Goal: Task Accomplishment & Management: Manage account settings

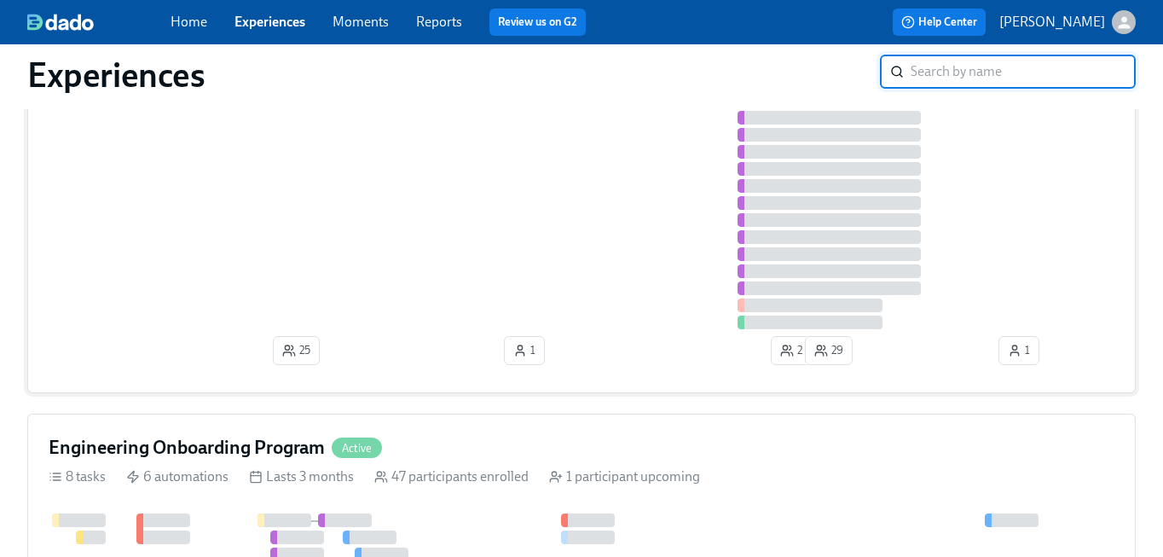
scroll to position [477, 0]
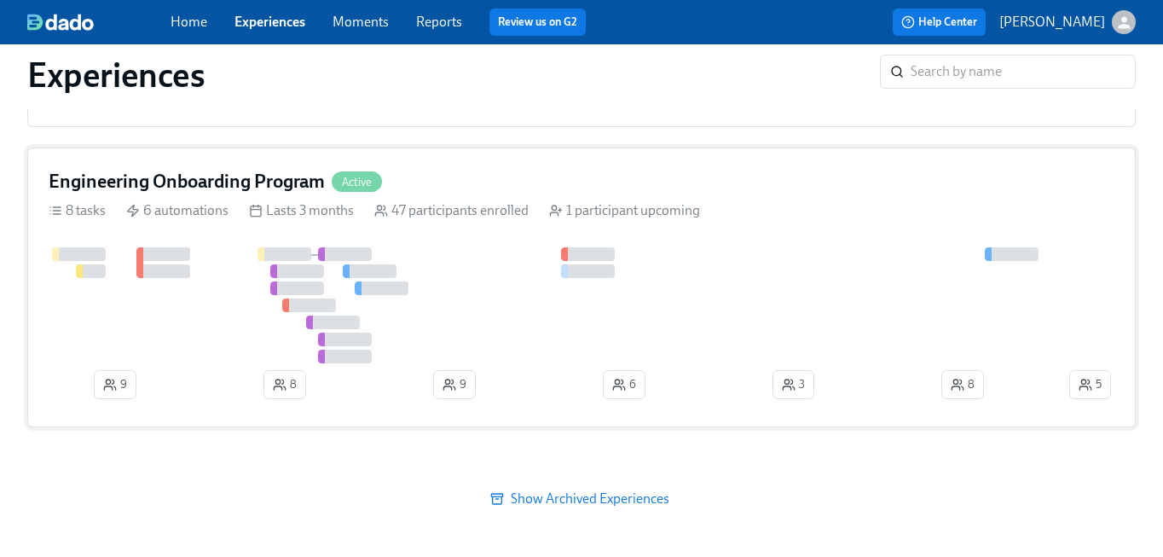
click at [240, 195] on div "Engineering Onboarding Program Active 8 tasks 6 automations Lasts 3 months 47 p…" at bounding box center [581, 288] width 1108 height 280
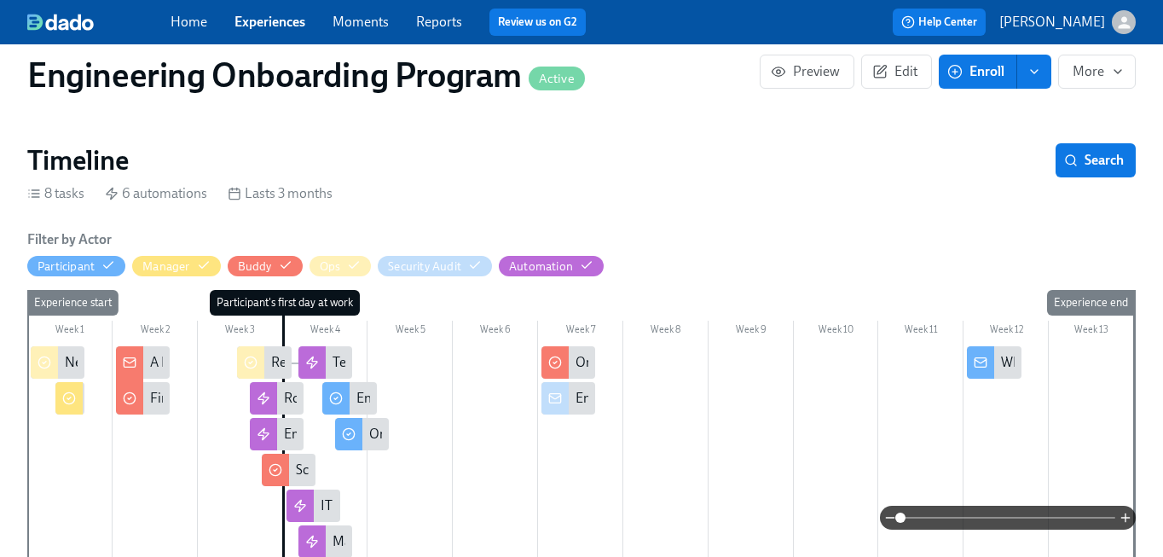
scroll to position [148, 0]
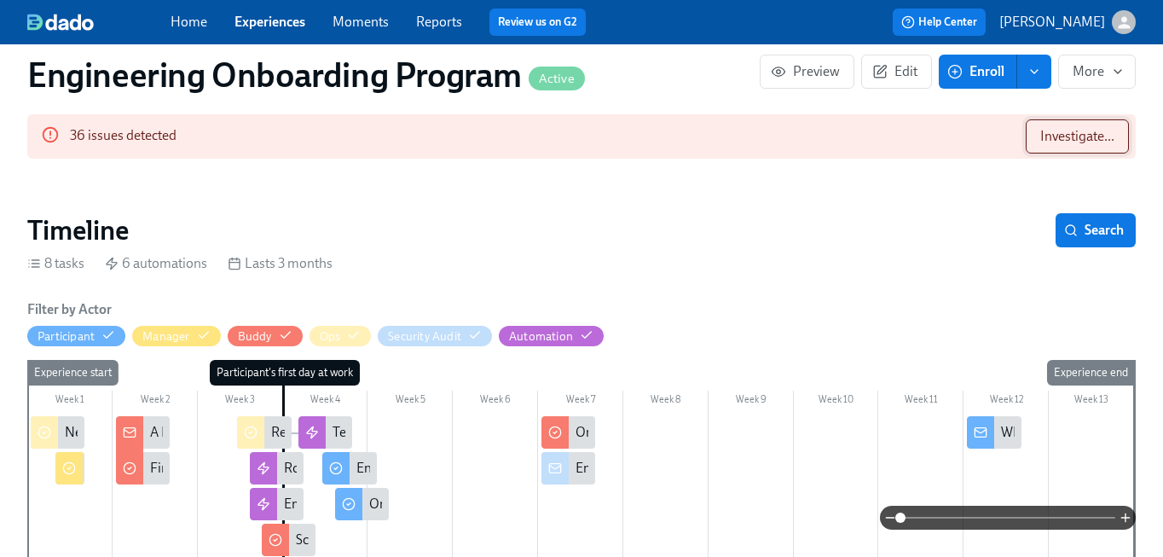
click at [1073, 138] on span "Investigate..." at bounding box center [1077, 136] width 74 height 17
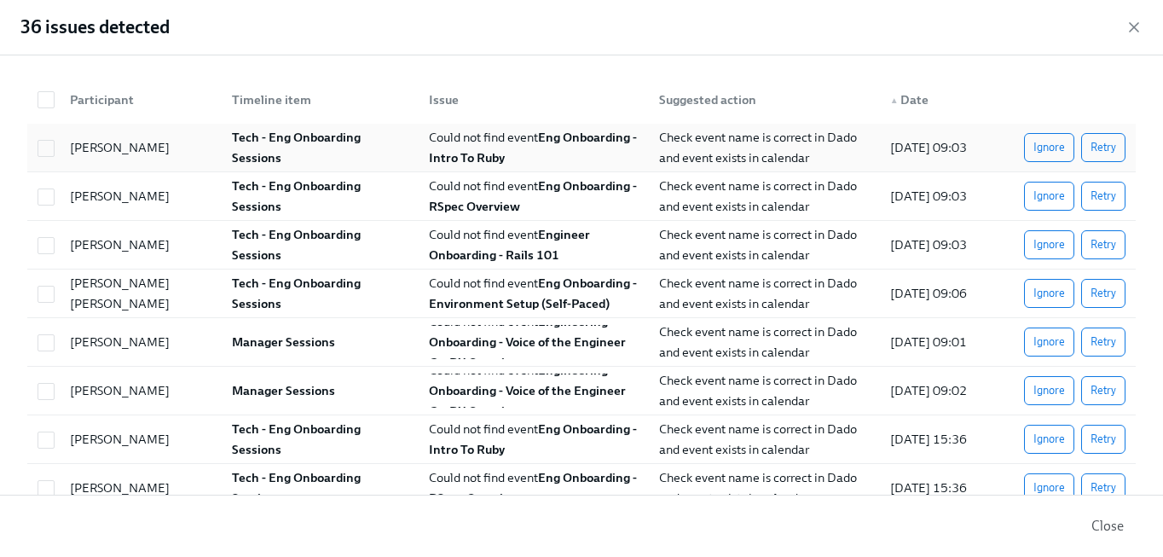
click at [583, 148] on div "Could not find event Eng Onboarding - Intro To Ruby" at bounding box center [534, 147] width 224 height 41
checkbox input "true"
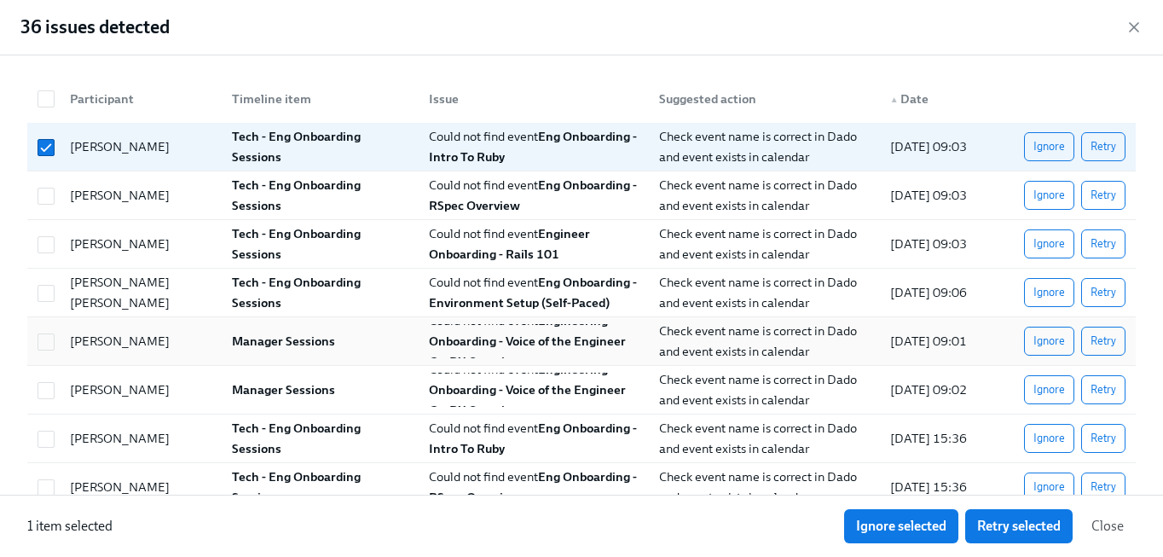
scroll to position [0, 0]
click at [1126, 24] on icon "button" at bounding box center [1133, 27] width 17 height 17
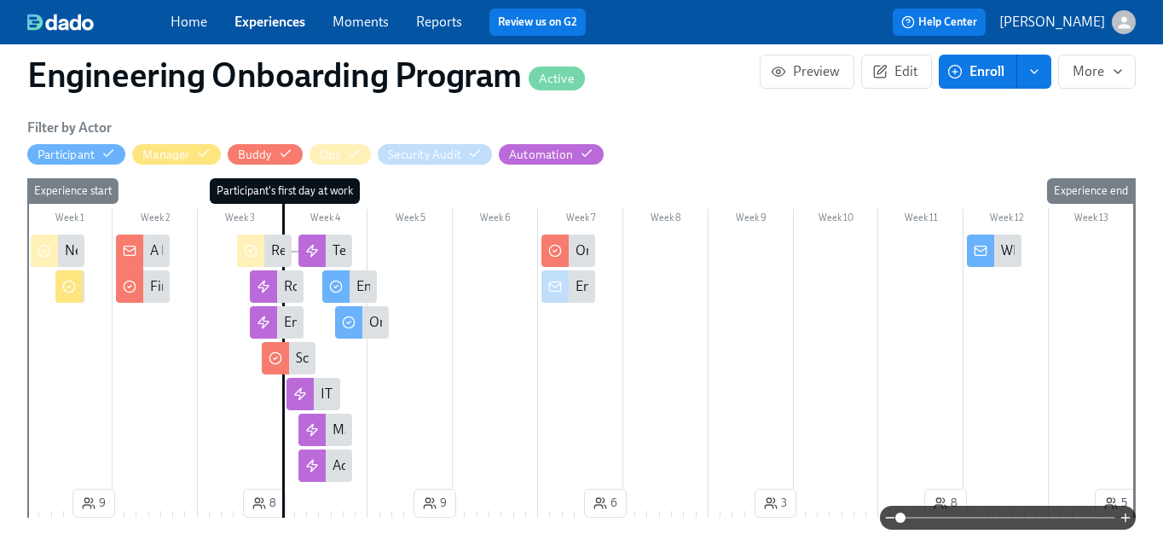
scroll to position [334, 0]
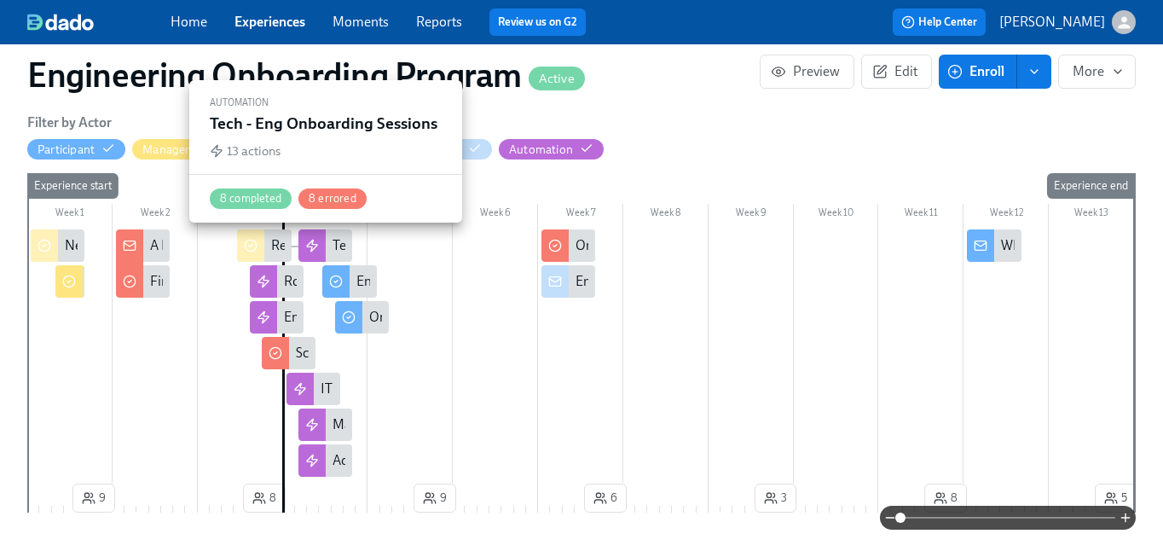
click at [324, 240] on div at bounding box center [311, 245] width 27 height 32
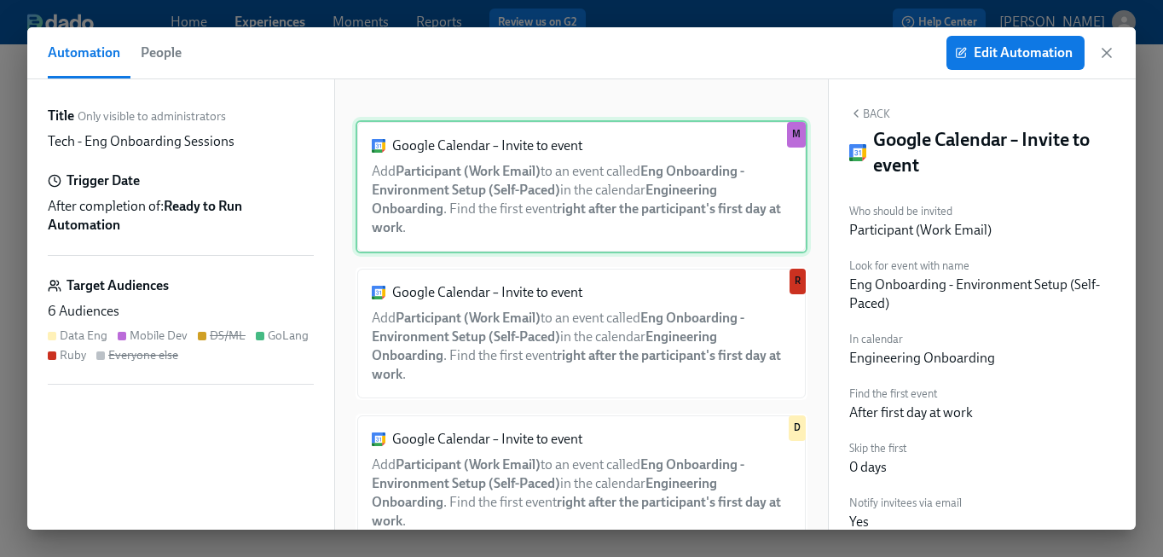
click at [677, 205] on div "Google Calendar – Invite to event Add Participant (Work Email) to an event call…" at bounding box center [582, 186] width 452 height 133
click at [1061, 48] on span "Edit Automation" at bounding box center [1015, 52] width 114 height 17
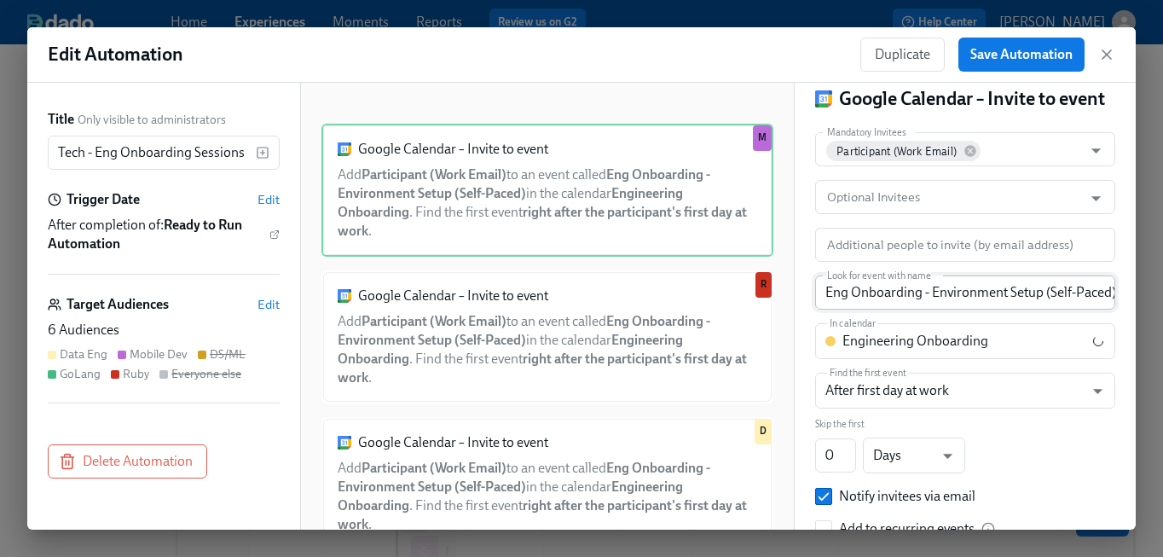
scroll to position [45, 0]
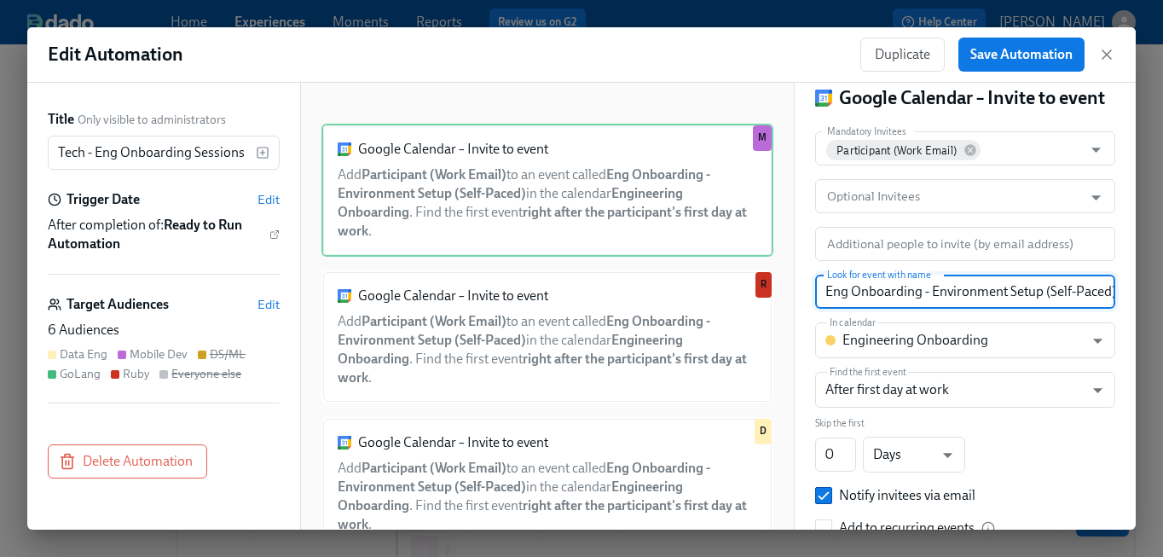
click at [960, 283] on input "Eng Onboarding - Environment Setup (Self-Paced)" at bounding box center [965, 292] width 300 height 34
paste input "text"
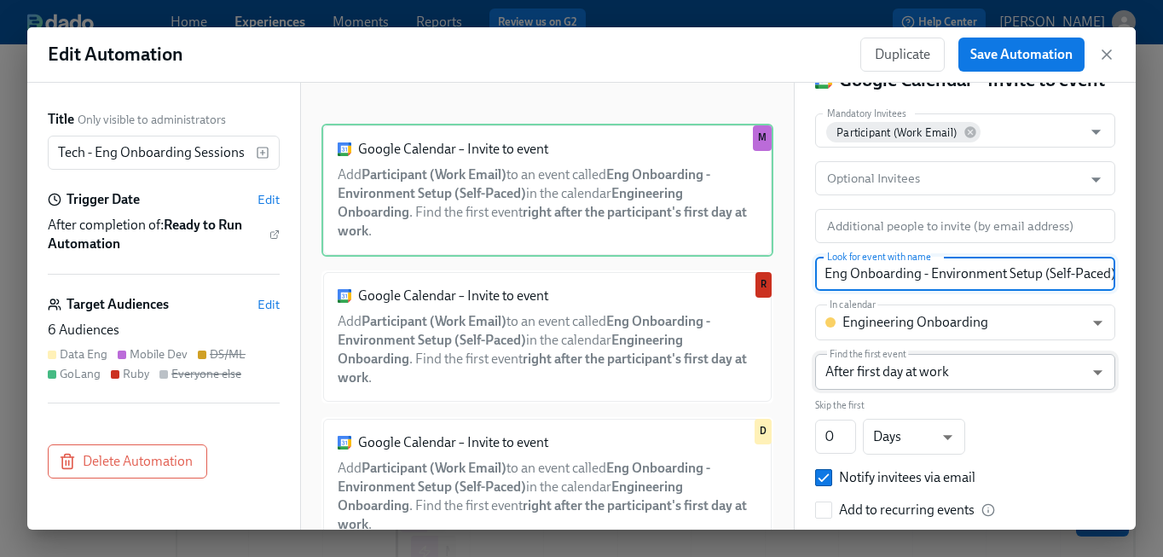
scroll to position [99, 0]
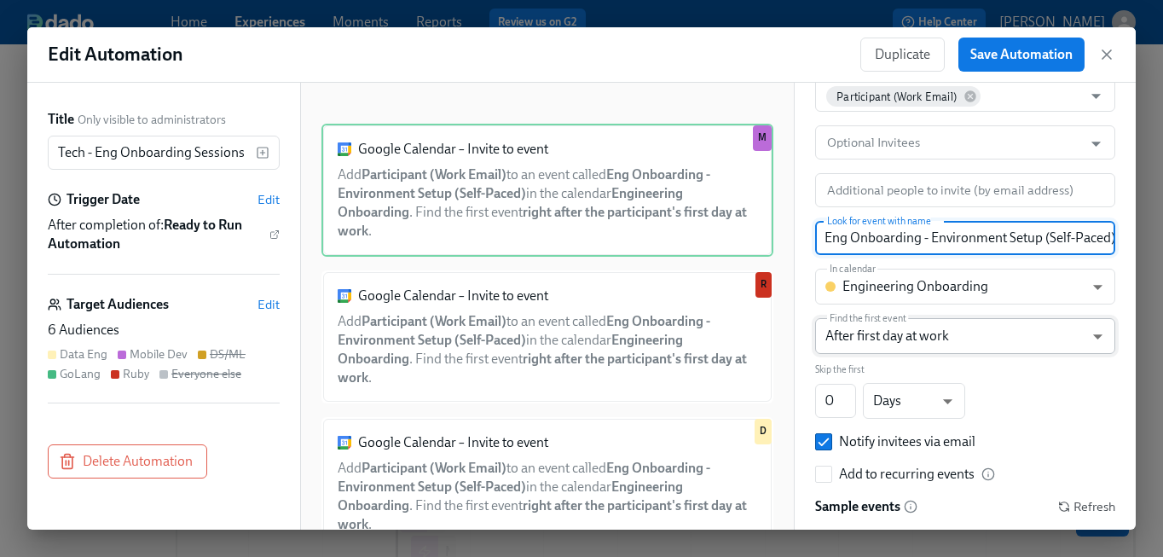
type input "Eng Onboarding - Environment Setup (Self-Paced)"
click at [943, 347] on body "Home Experiences Moments Reports Review us on G2 Help Center [PERSON_NAME] Back…" at bounding box center [581, 383] width 1163 height 767
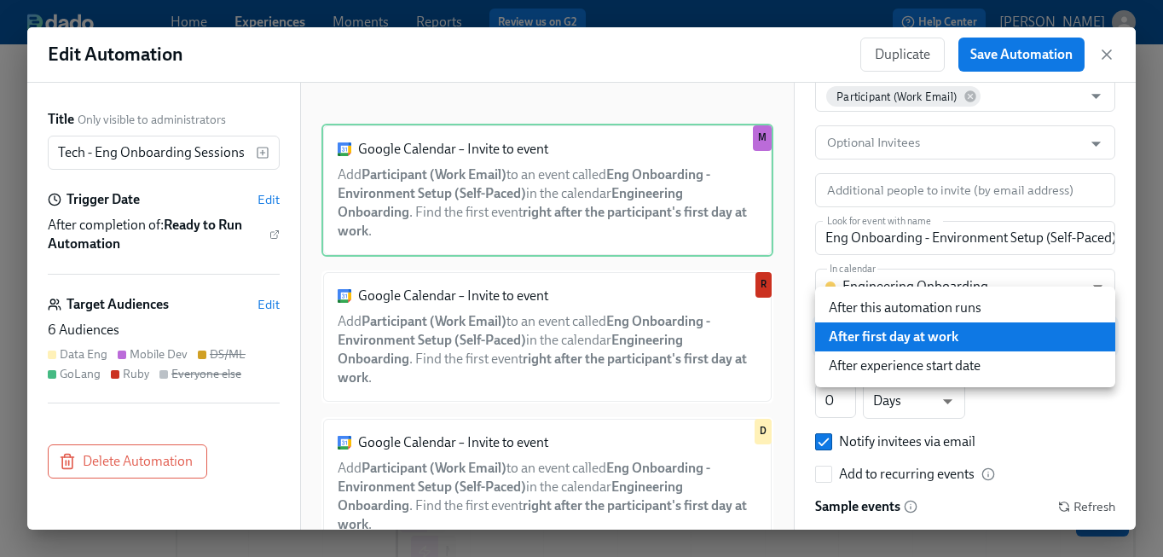
click at [940, 306] on li "After this automation runs" at bounding box center [965, 307] width 300 height 29
type input "AFTER_AUTOMATION"
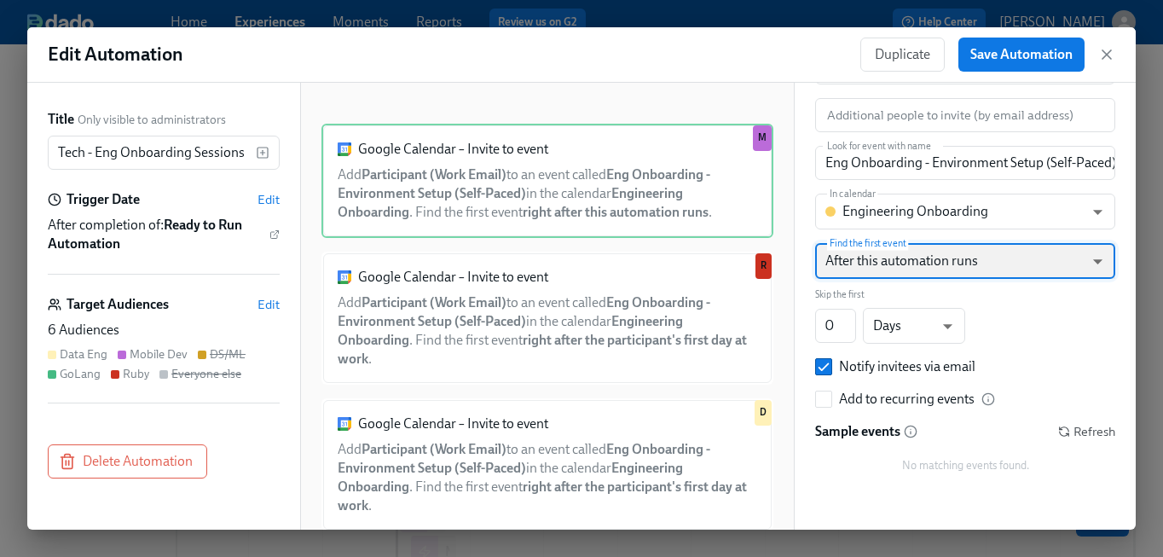
scroll to position [177, 0]
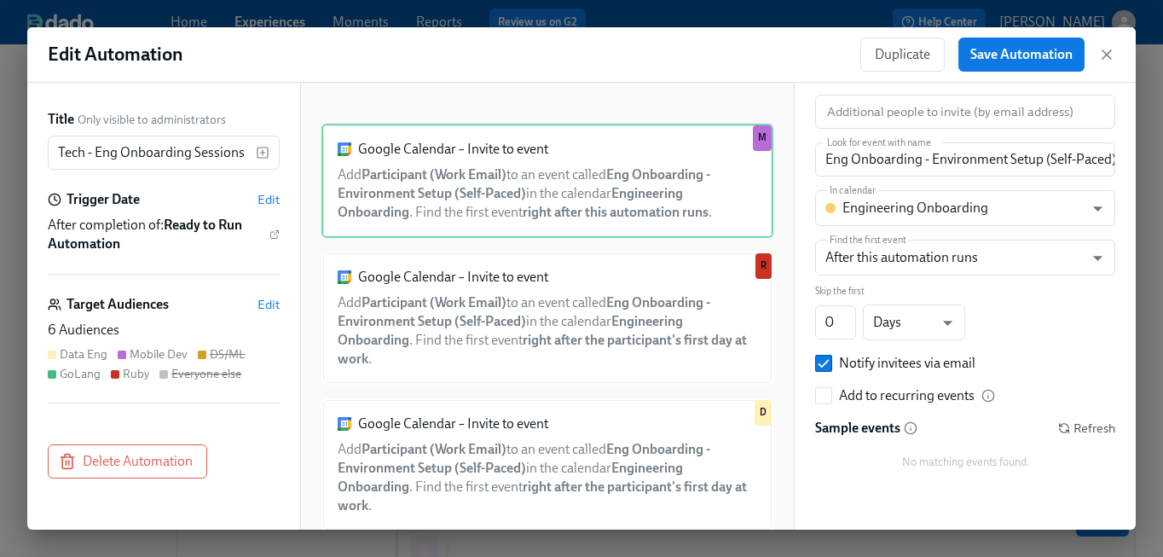
click at [1114, 411] on div "Mandatory Invitees Participant (Work Email) Mandatory Invitees Optional Invitee…" at bounding box center [965, 241] width 300 height 484
click at [1101, 420] on span "Refresh" at bounding box center [1086, 428] width 57 height 17
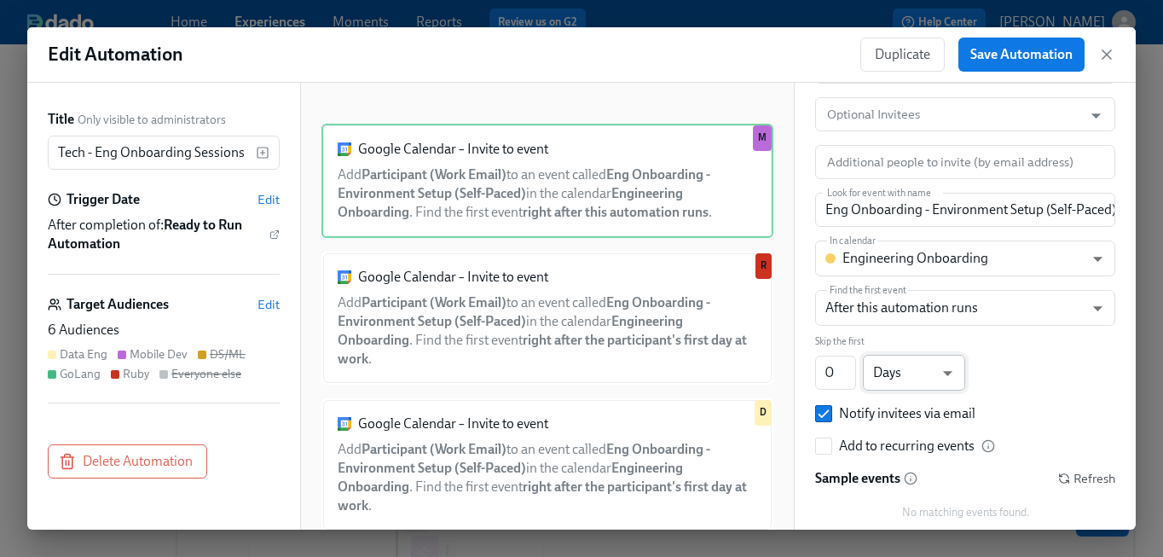
scroll to position [127, 0]
click at [946, 209] on input "Eng Onboarding - Environment Setup (Self-Paced)" at bounding box center [965, 210] width 300 height 34
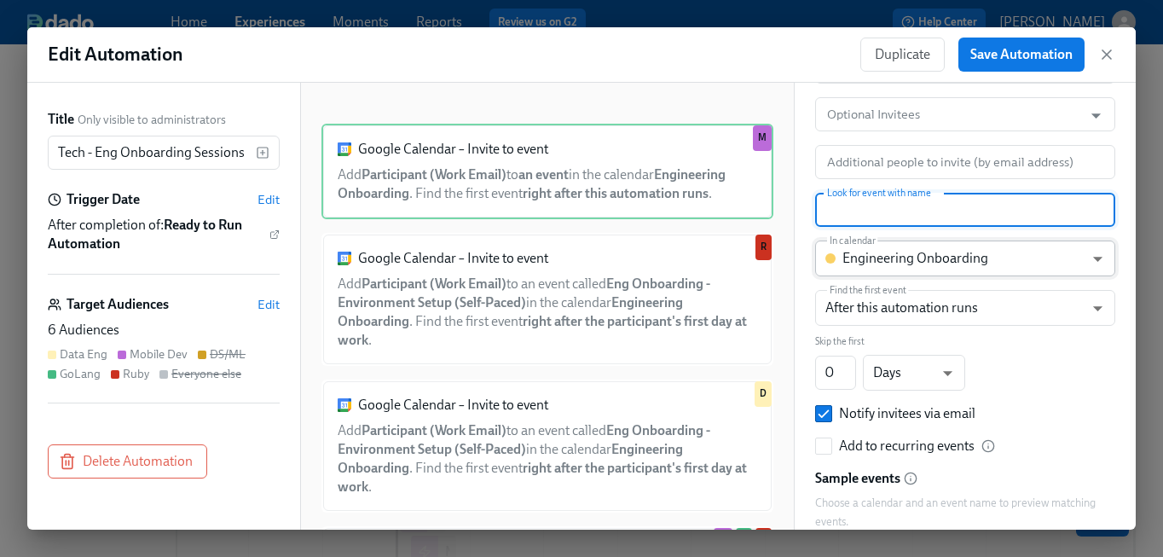
click at [946, 263] on body "Home Experiences Moments Reports Review us on G2 Help Center [PERSON_NAME] Back…" at bounding box center [581, 383] width 1163 height 767
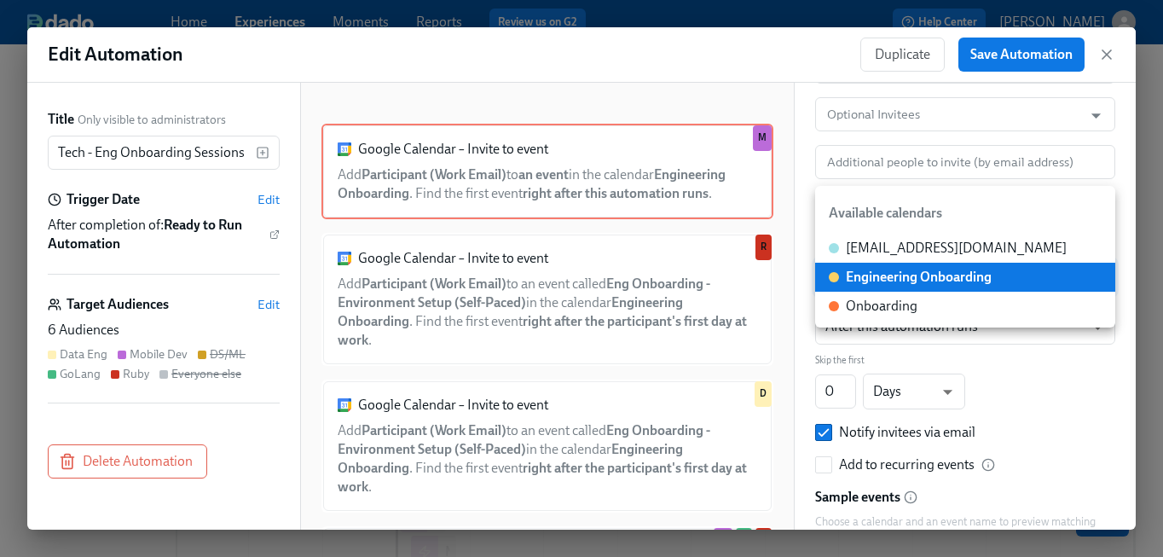
click at [951, 272] on div "Engineering Onboarding" at bounding box center [919, 277] width 146 height 19
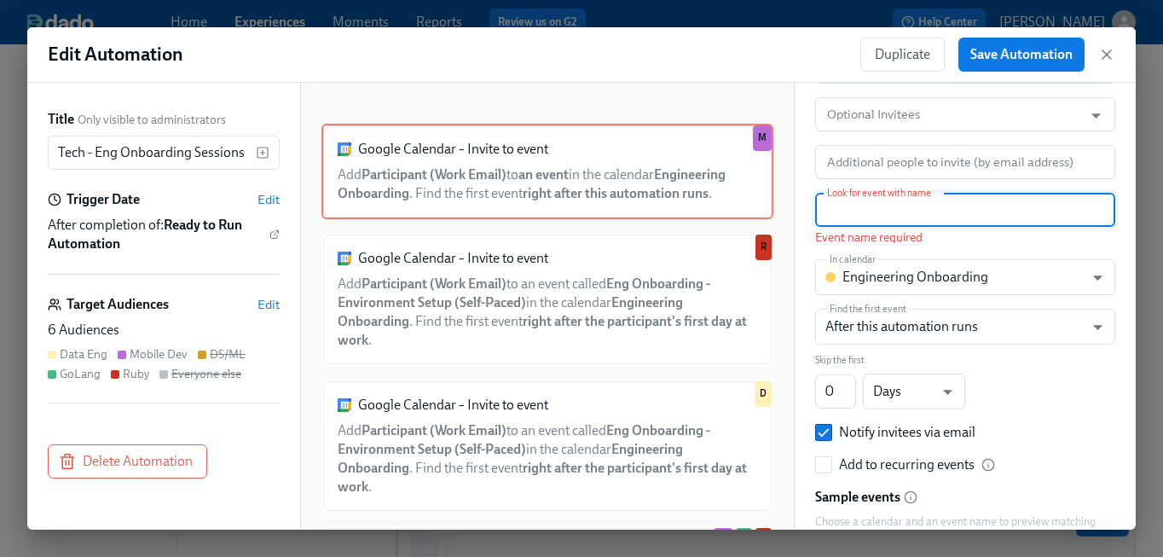
click at [894, 206] on input "text" at bounding box center [965, 210] width 300 height 34
click at [894, 207] on input "text" at bounding box center [965, 210] width 300 height 34
paste input "Eng Onboarding - Environment Setup (Self-Paced)"
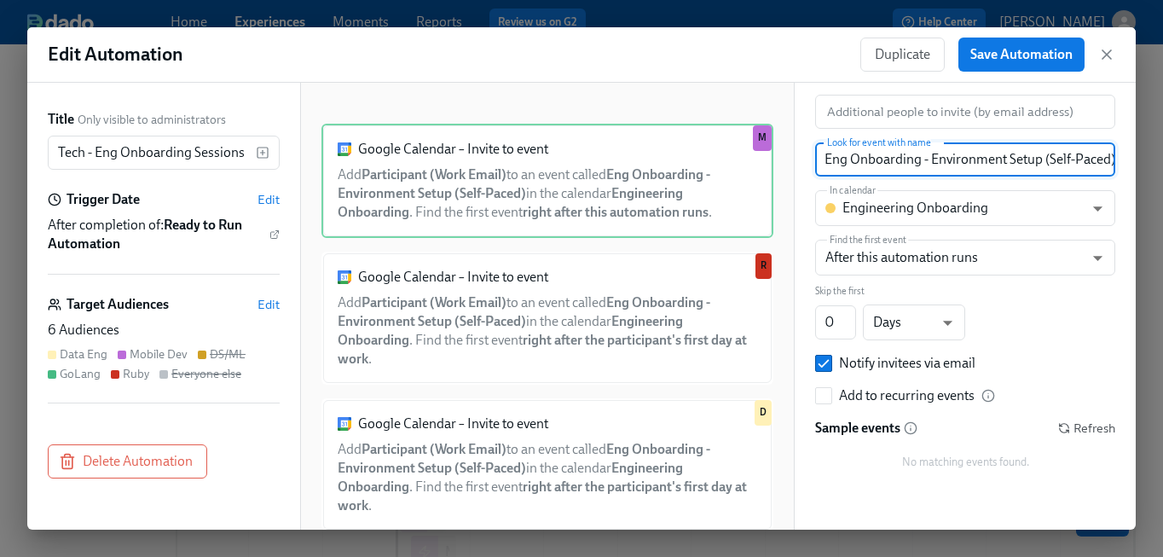
scroll to position [176, 0]
type input "Eng Onboarding - Environment Setup (Self-Paced)"
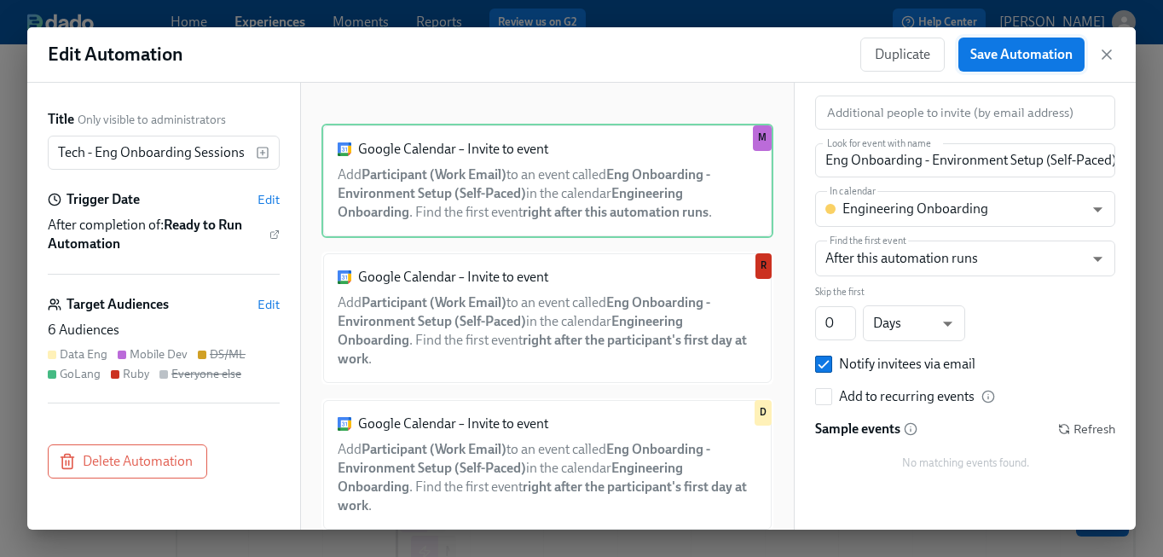
click at [1006, 64] on button "Save Automation" at bounding box center [1021, 55] width 126 height 34
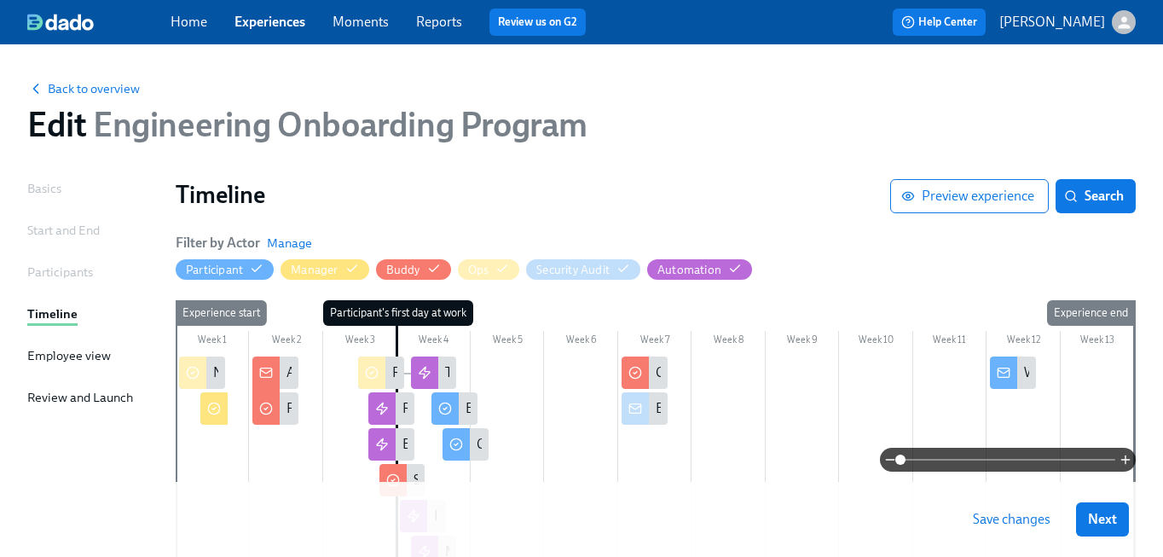
click at [1002, 519] on span "Save changes" at bounding box center [1012, 519] width 78 height 17
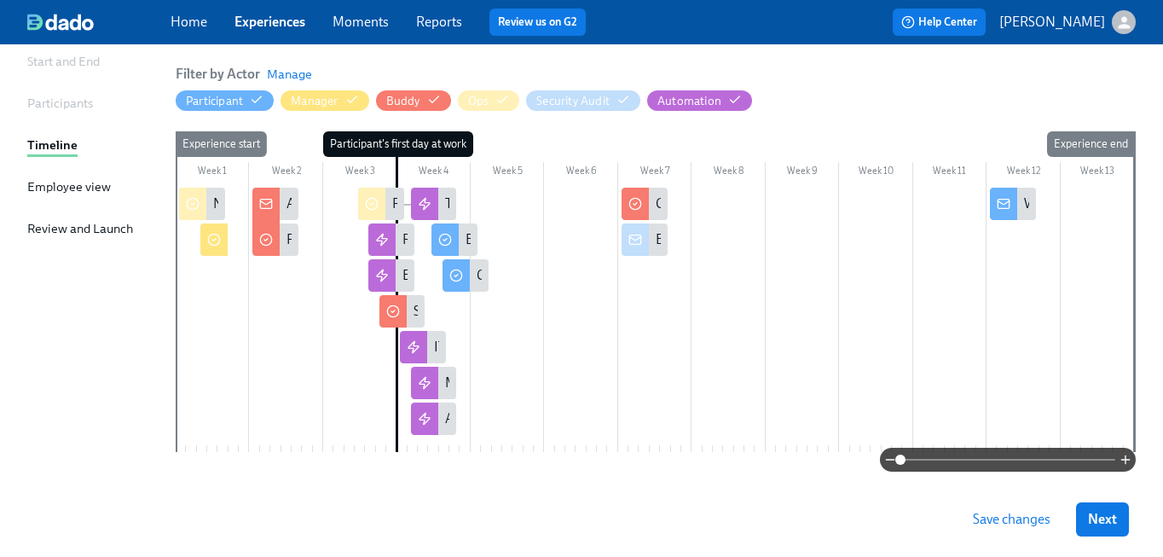
scroll to position [211, 0]
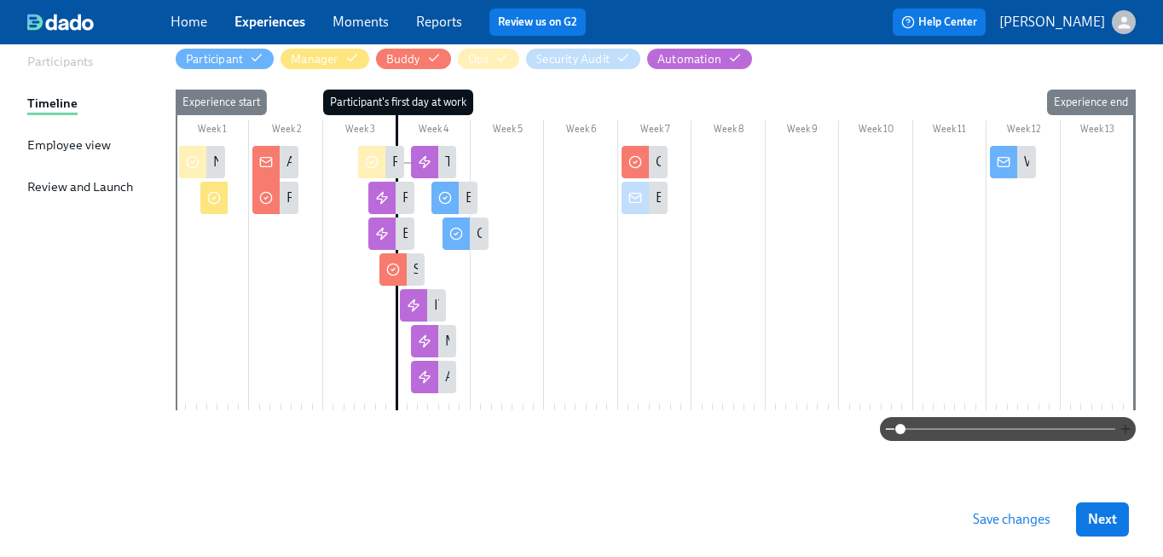
click at [1125, 429] on icon "button" at bounding box center [1125, 429] width 0 height 8
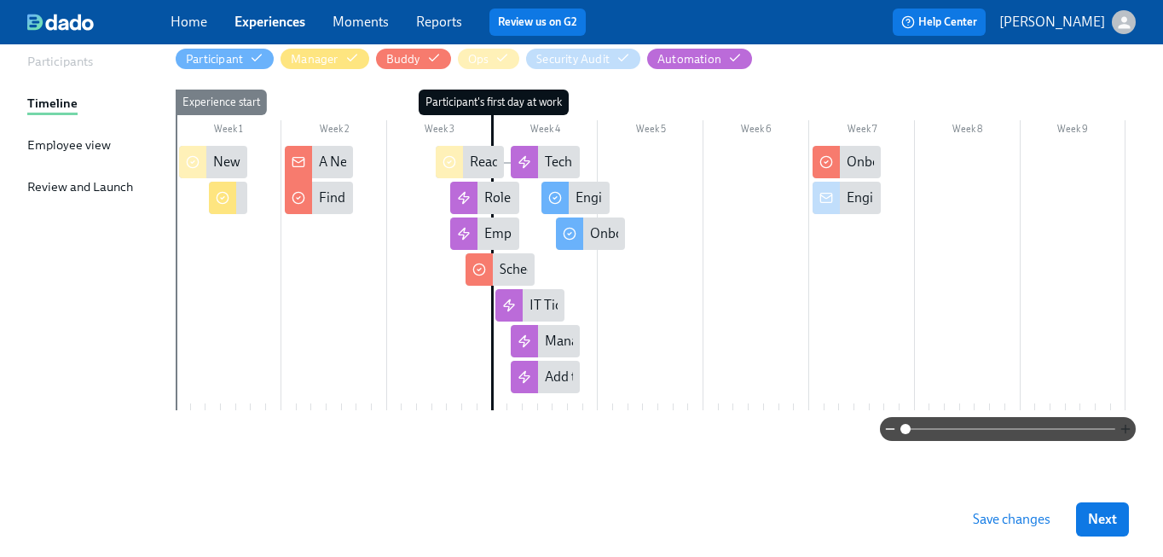
click at [1125, 429] on icon "button" at bounding box center [1126, 429] width 14 height 14
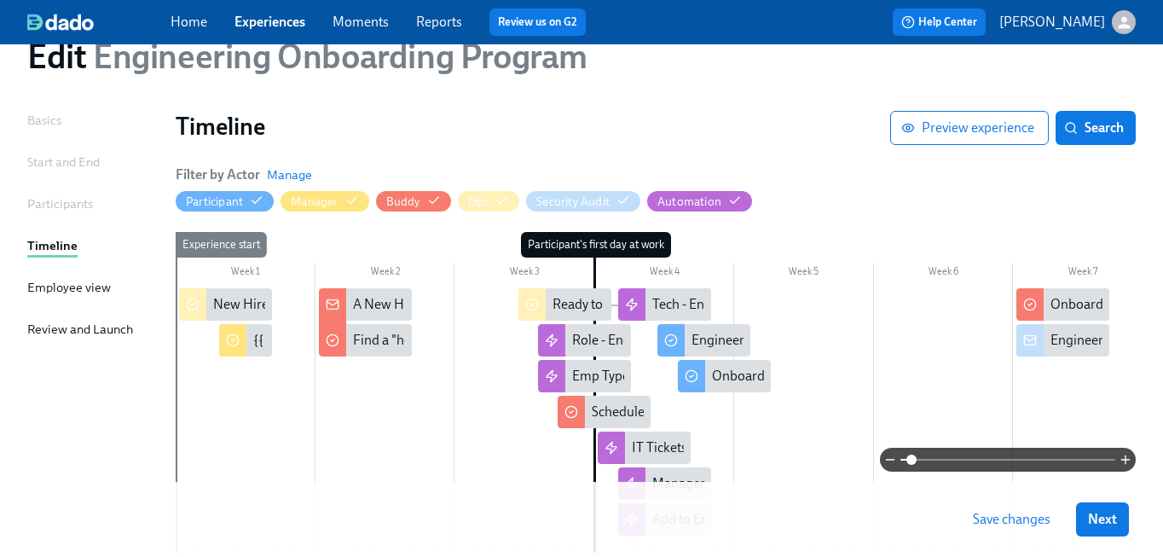
scroll to position [0, 0]
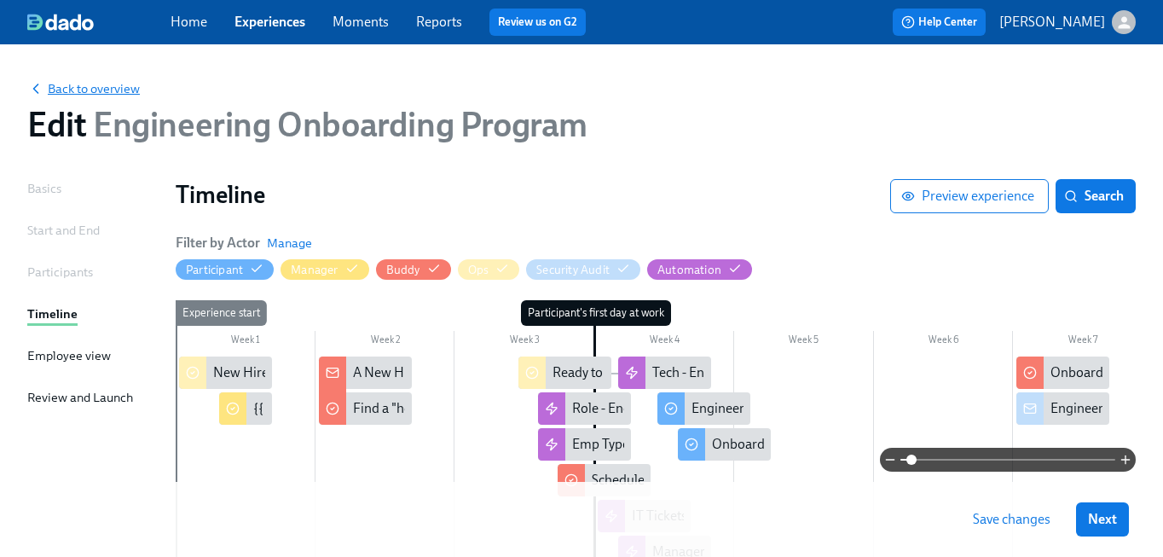
click at [70, 86] on span "Back to overview" at bounding box center [83, 88] width 113 height 17
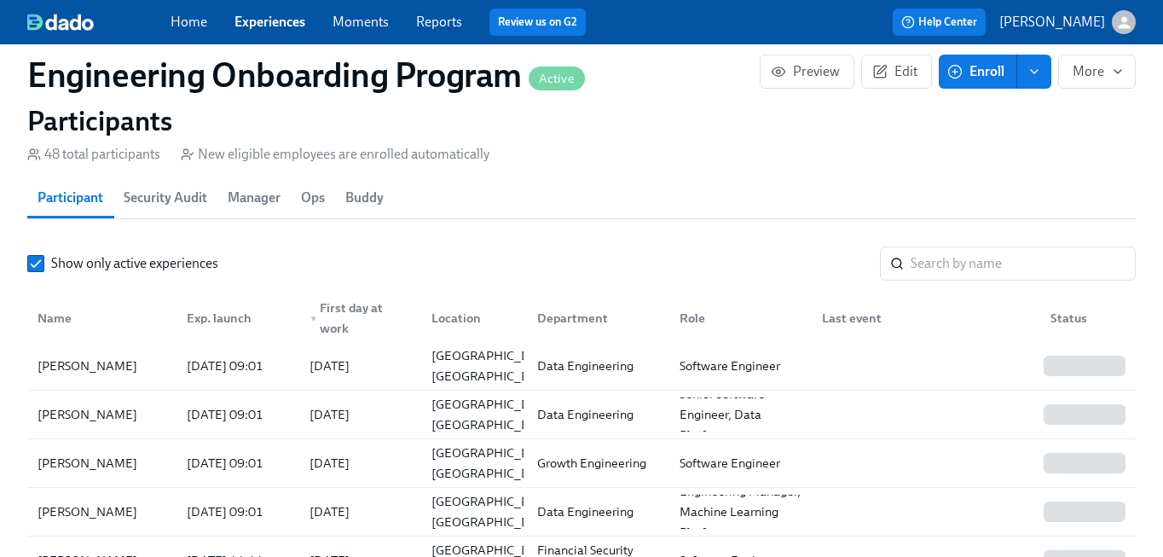
scroll to position [1333, 0]
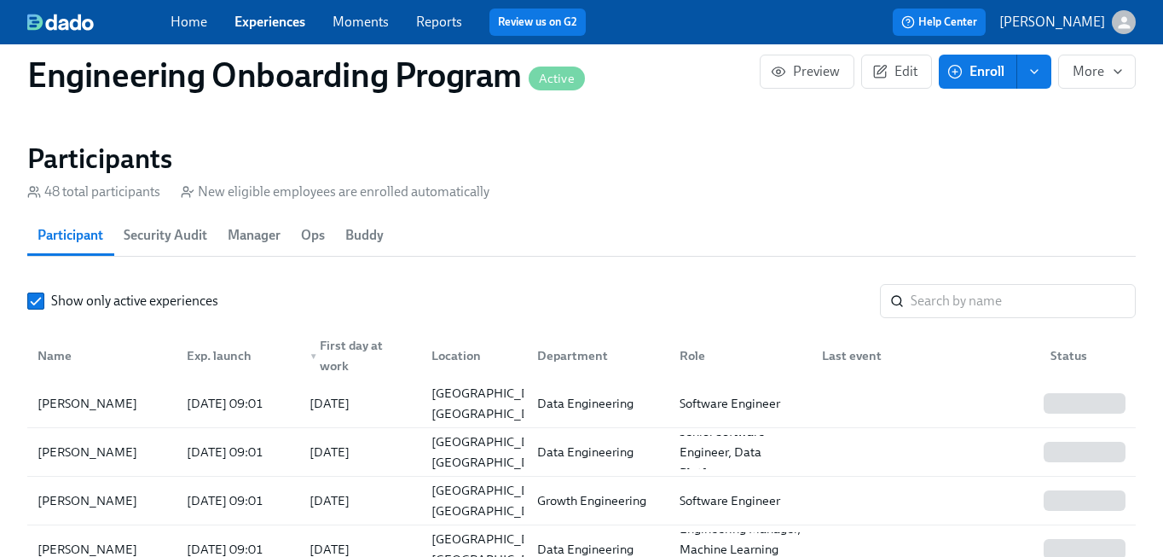
click at [246, 244] on span "Manager" at bounding box center [254, 235] width 53 height 24
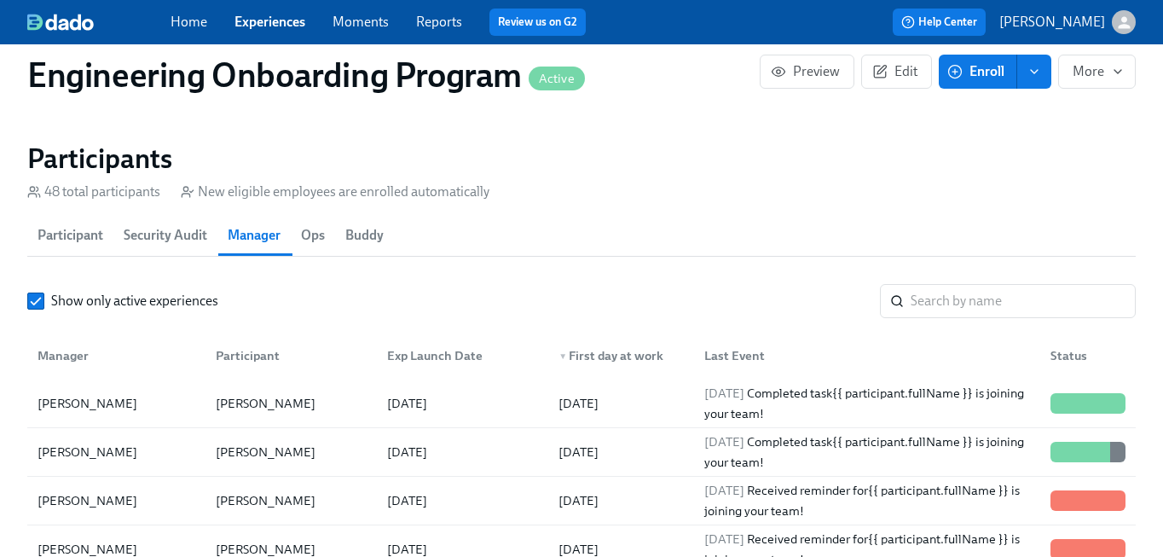
click at [312, 237] on span "Ops" at bounding box center [313, 235] width 24 height 24
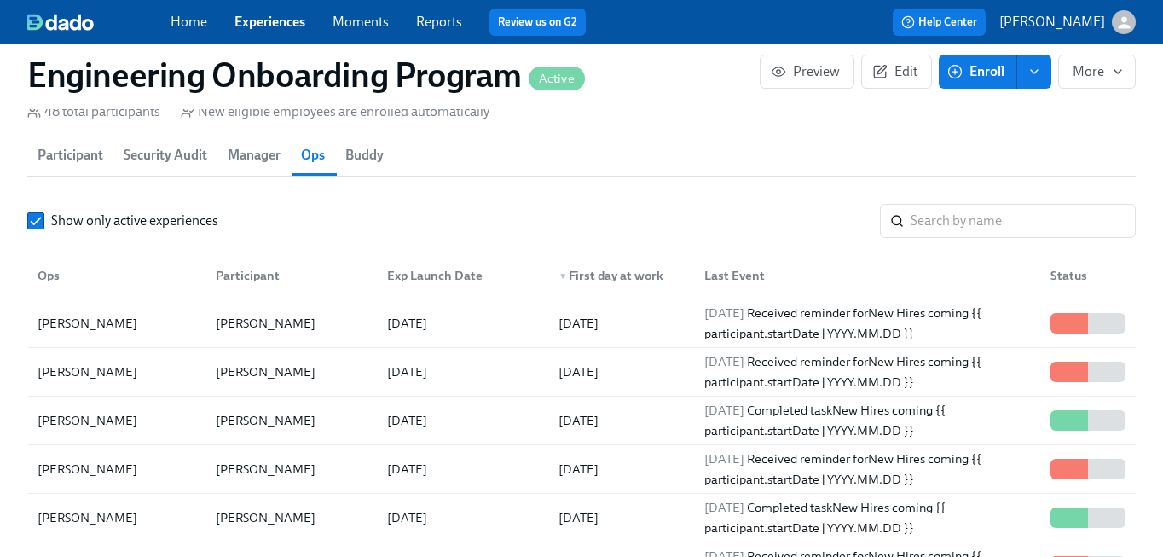
scroll to position [1412, 0]
click at [367, 168] on span "Buddy" at bounding box center [364, 156] width 38 height 24
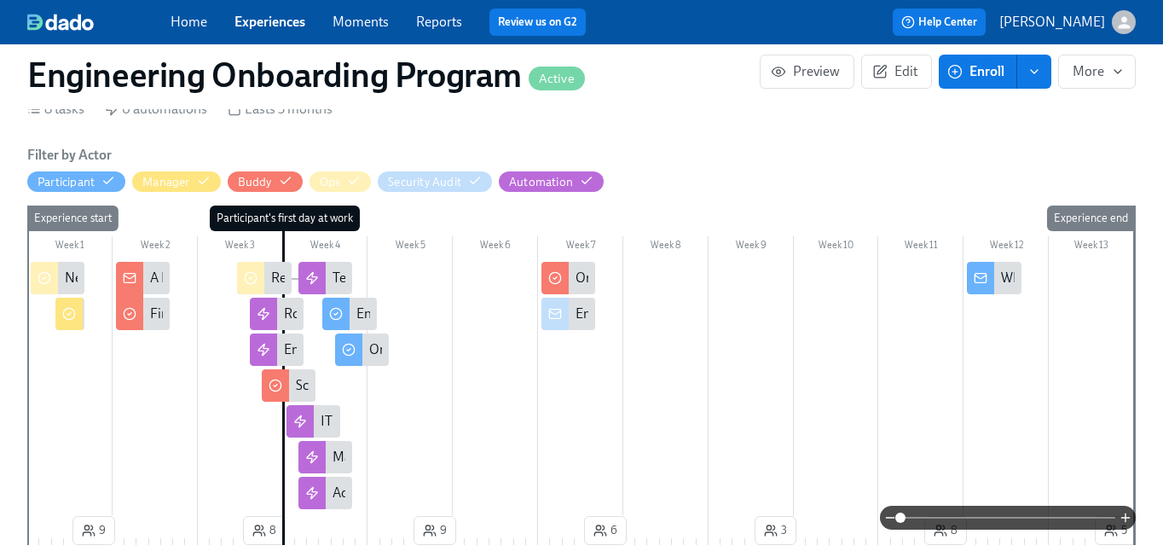
scroll to position [294, 0]
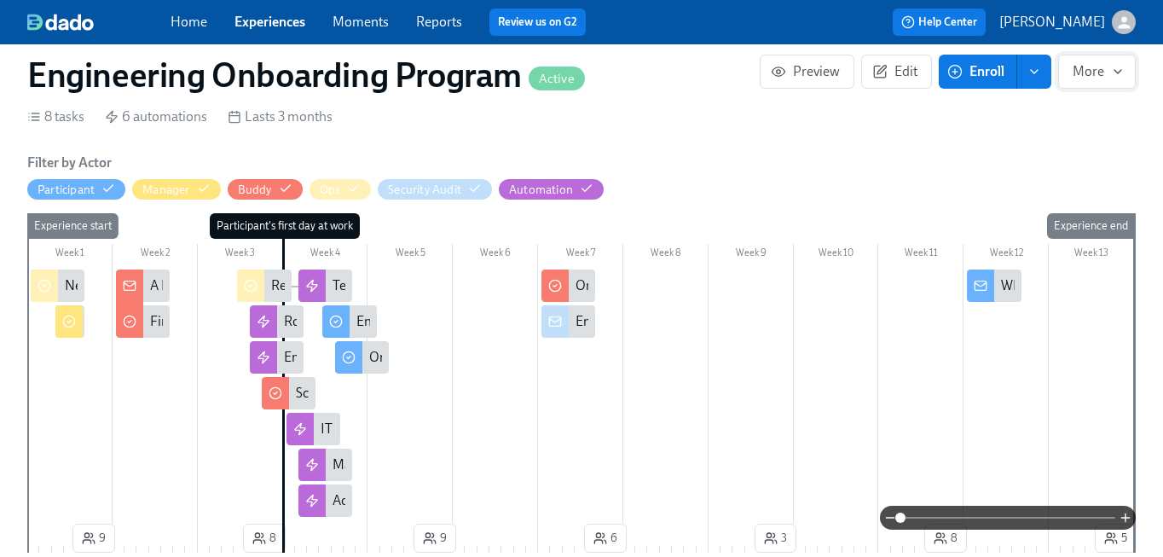
click at [1090, 74] on span "More" at bounding box center [1097, 71] width 49 height 17
click at [761, 186] on div at bounding box center [581, 278] width 1163 height 557
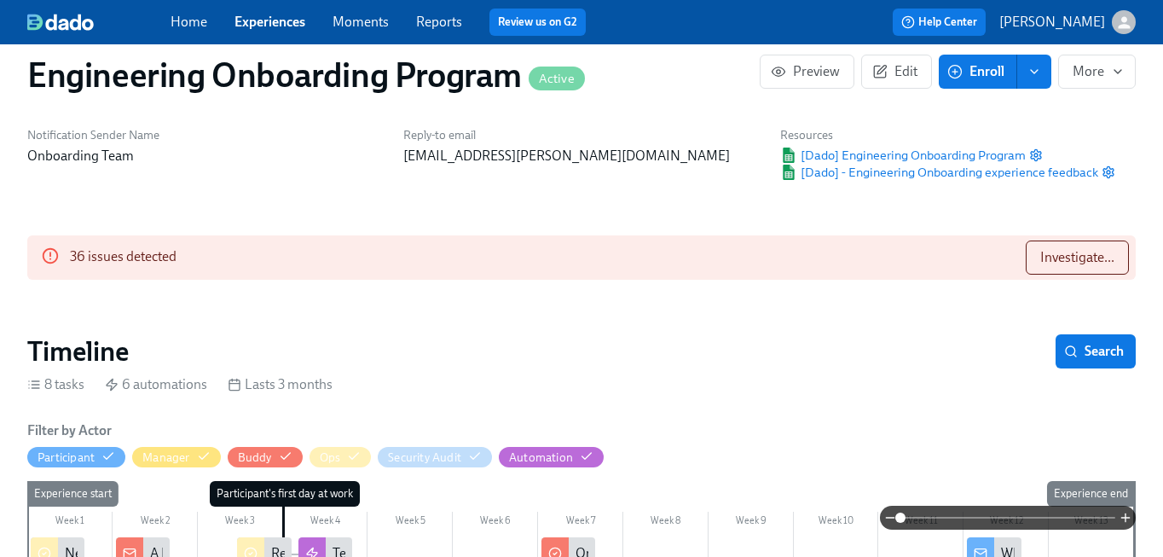
scroll to position [0, 0]
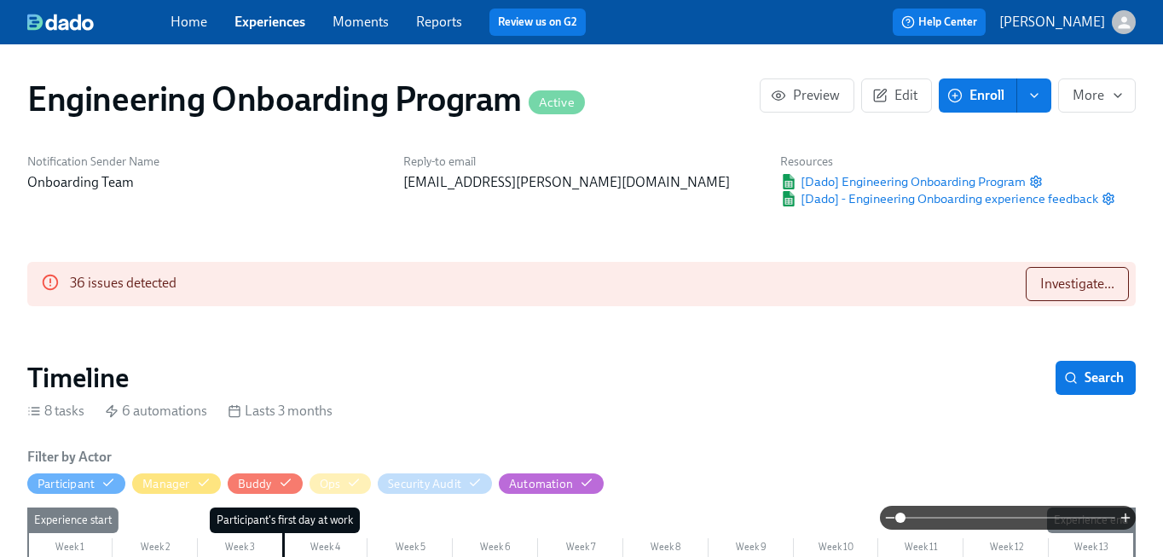
click at [1037, 89] on icon "enroll" at bounding box center [1034, 96] width 14 height 14
click at [1120, 121] on div "Engineering Onboarding Program Active Preview Edit Enroll Enroll manually Enrol…" at bounding box center [582, 99] width 1136 height 68
click at [1109, 102] on span "More" at bounding box center [1097, 95] width 49 height 17
click at [906, 130] on div at bounding box center [581, 278] width 1163 height 557
click at [899, 97] on span "Edit" at bounding box center [897, 95] width 42 height 17
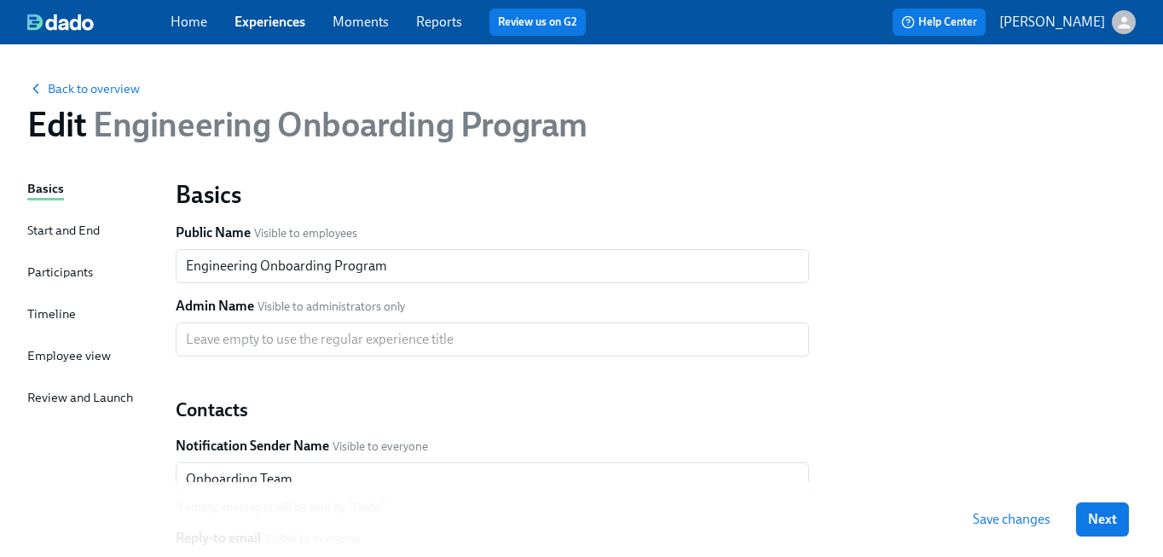
click at [53, 317] on div "Timeline" at bounding box center [51, 313] width 49 height 19
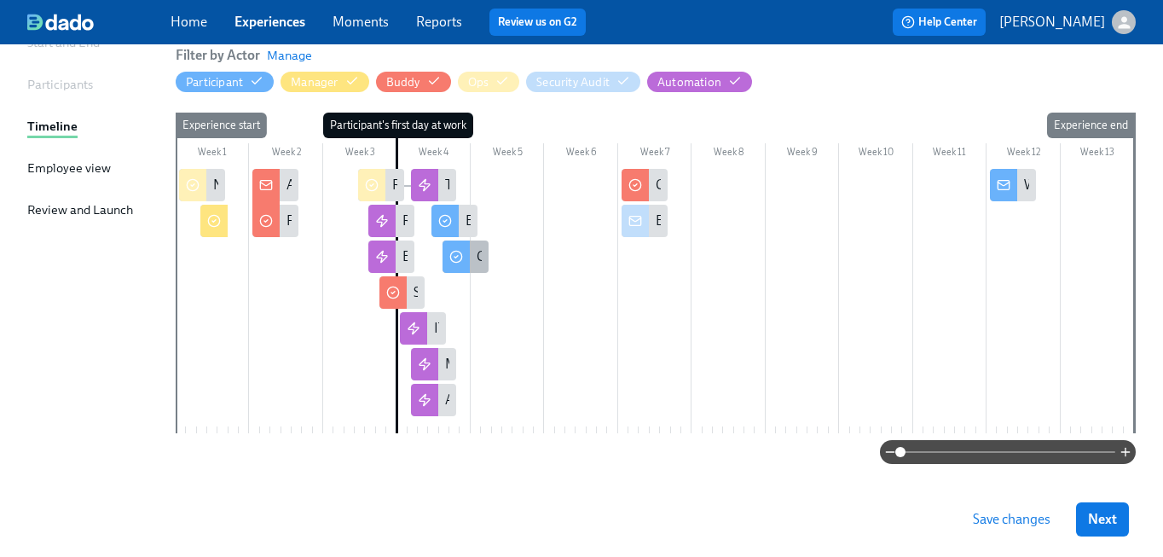
scroll to position [211, 0]
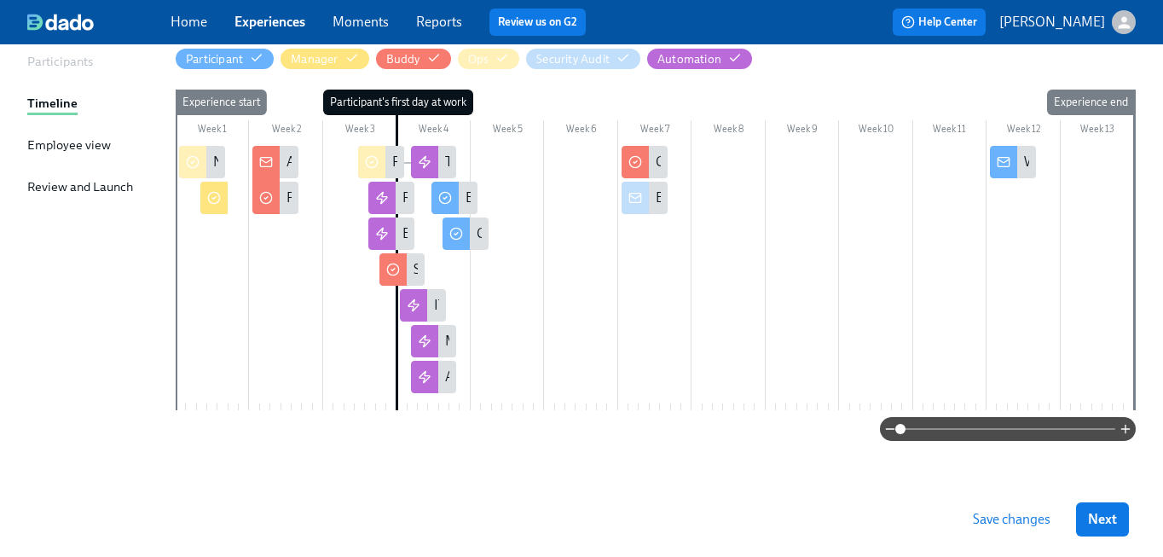
click at [442, 275] on div at bounding box center [655, 278] width 958 height 264
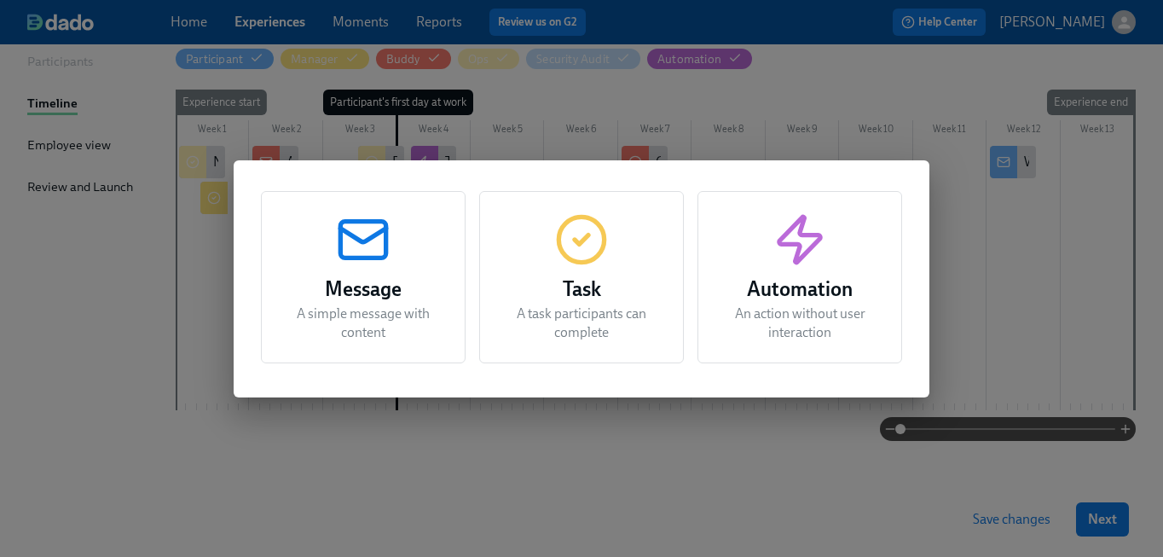
click at [420, 493] on div "Message A simple message with content Task A task participants can complete Aut…" at bounding box center [581, 278] width 1163 height 557
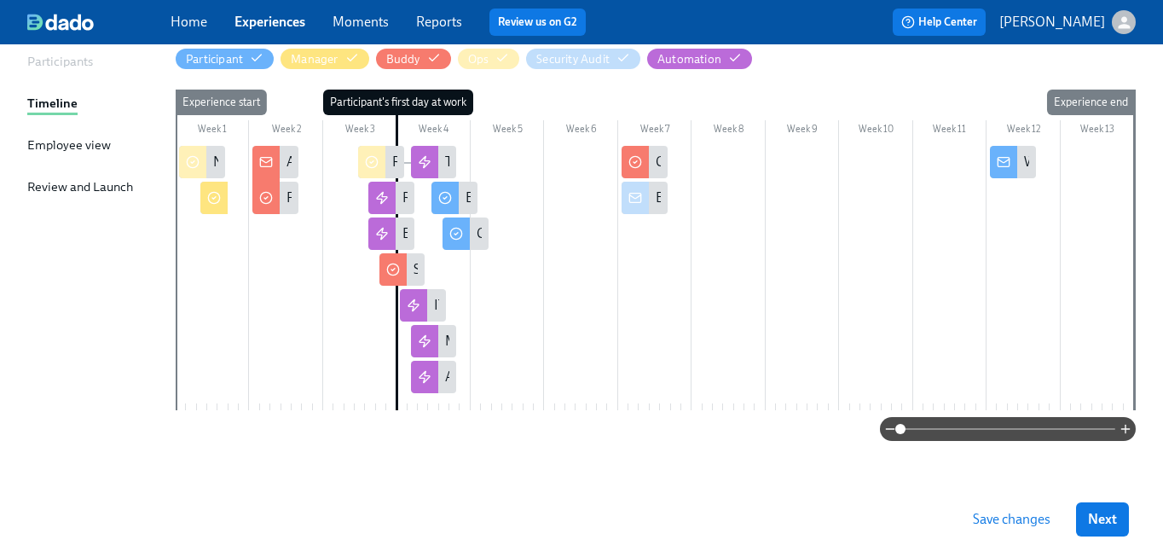
click at [434, 264] on div at bounding box center [655, 278] width 958 height 264
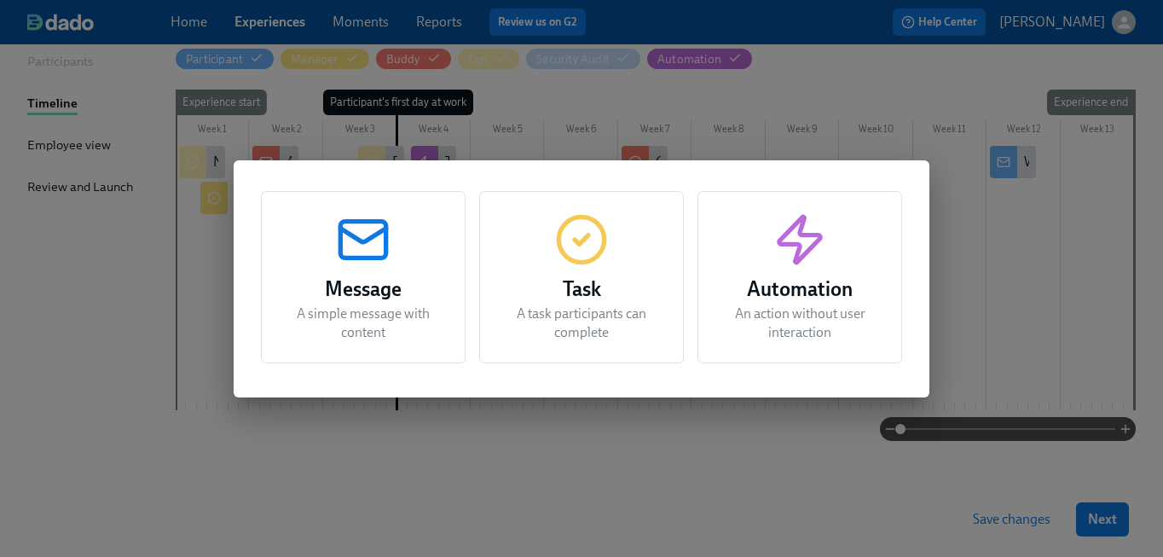
click at [372, 302] on h3 "Message" at bounding box center [363, 289] width 162 height 31
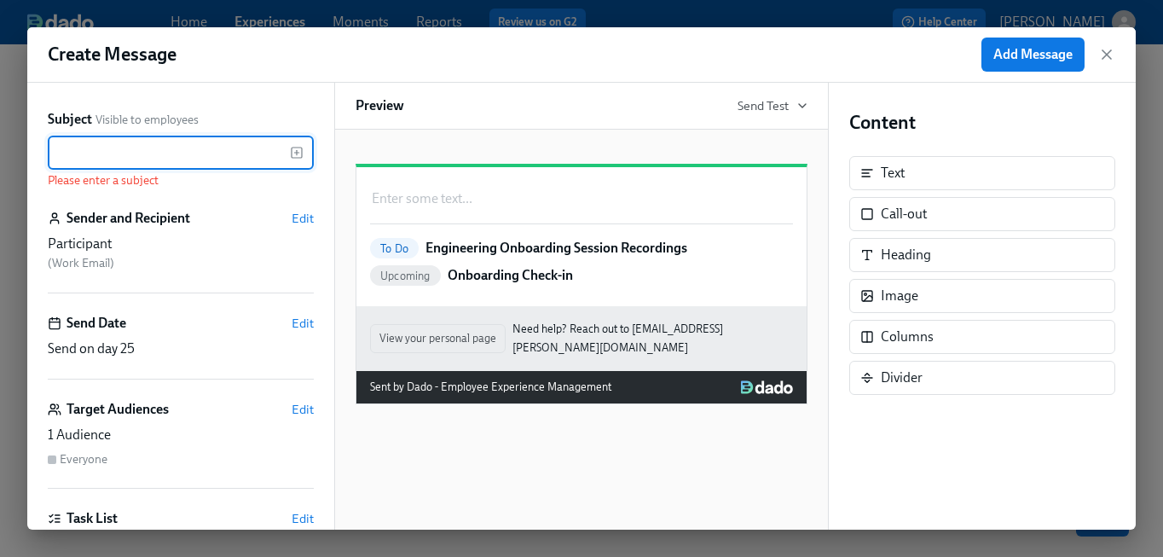
click at [261, 148] on input "text" at bounding box center [169, 153] width 242 height 34
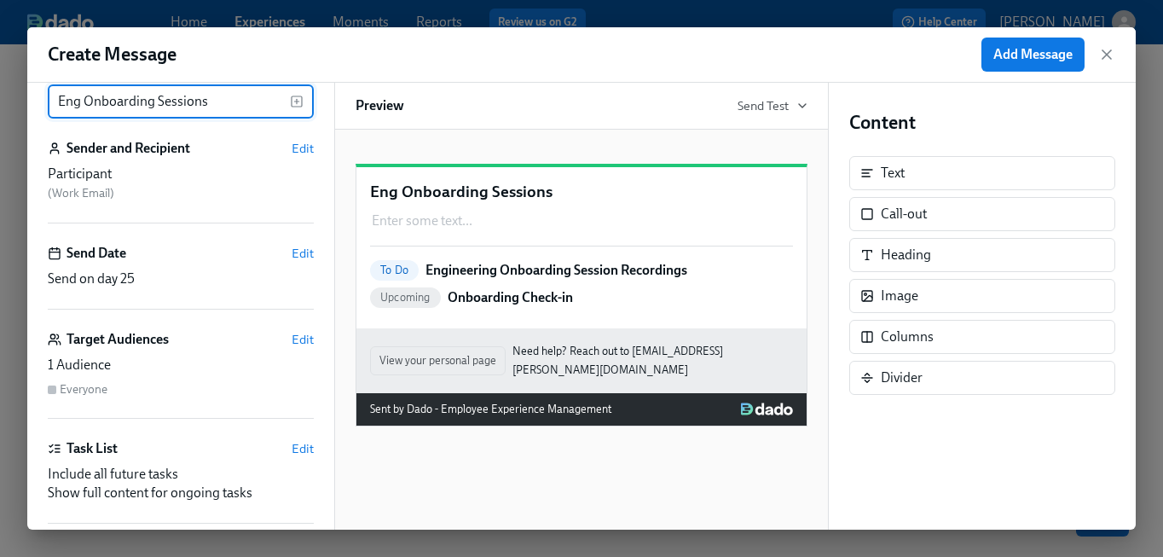
scroll to position [58, 0]
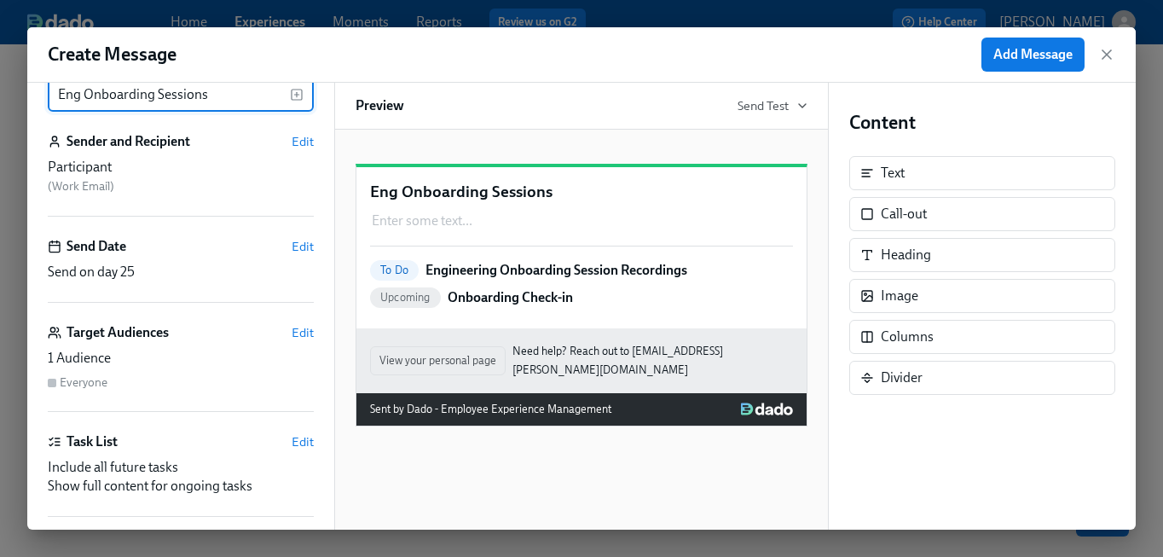
type input "Eng Onboarding Sessions"
click at [229, 261] on div "Send Date Edit Send on day 25" at bounding box center [181, 270] width 266 height 66
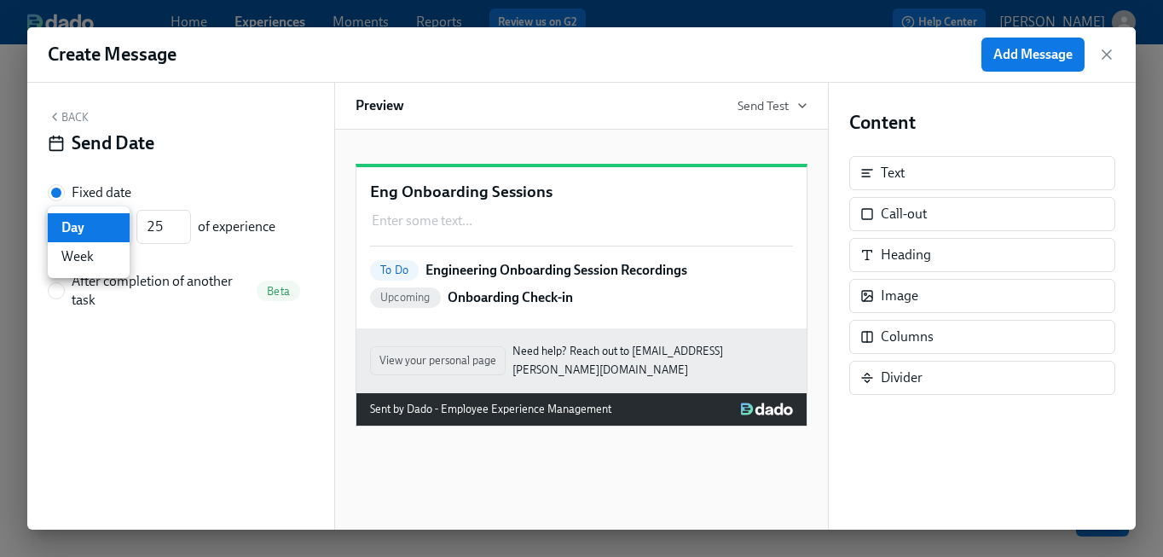
click at [95, 226] on body "Home Experiences Moments Reports Review us on G2 Help Center [PERSON_NAME] Back…" at bounding box center [581, 172] width 1163 height 767
click at [95, 226] on li "Day" at bounding box center [89, 227] width 82 height 29
click at [78, 124] on div "Back Send Date" at bounding box center [181, 136] width 266 height 53
click at [61, 115] on button "Back" at bounding box center [68, 117] width 41 height 14
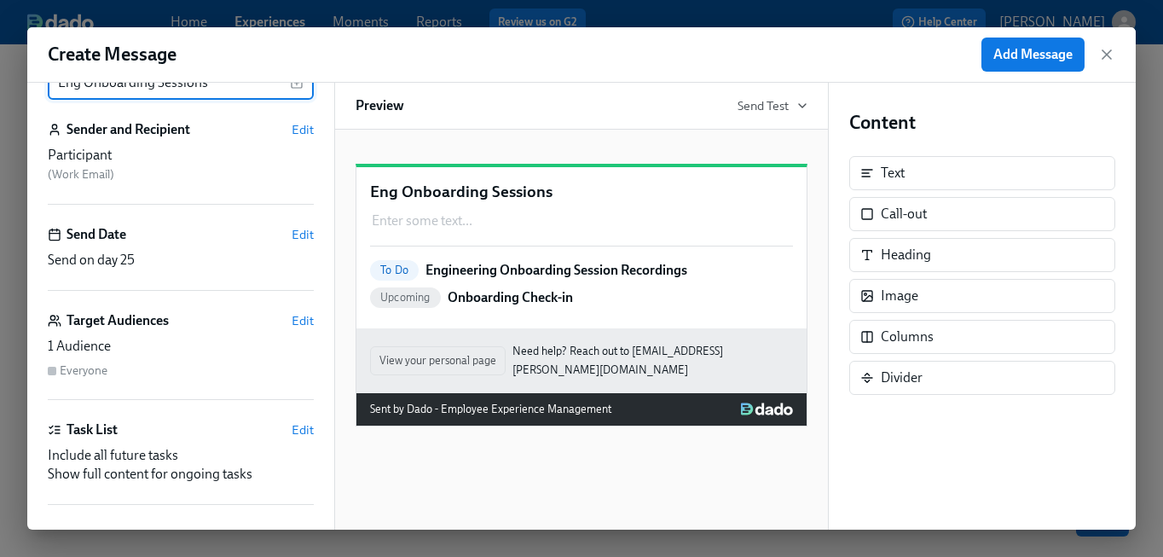
scroll to position [93, 0]
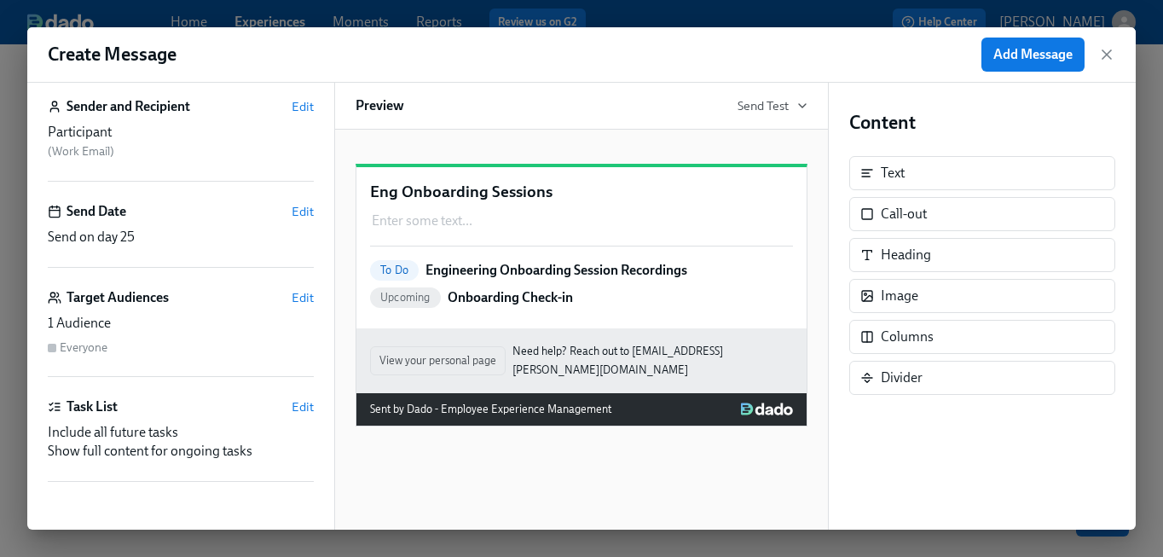
click at [171, 347] on div "Everyone" at bounding box center [181, 347] width 266 height 16
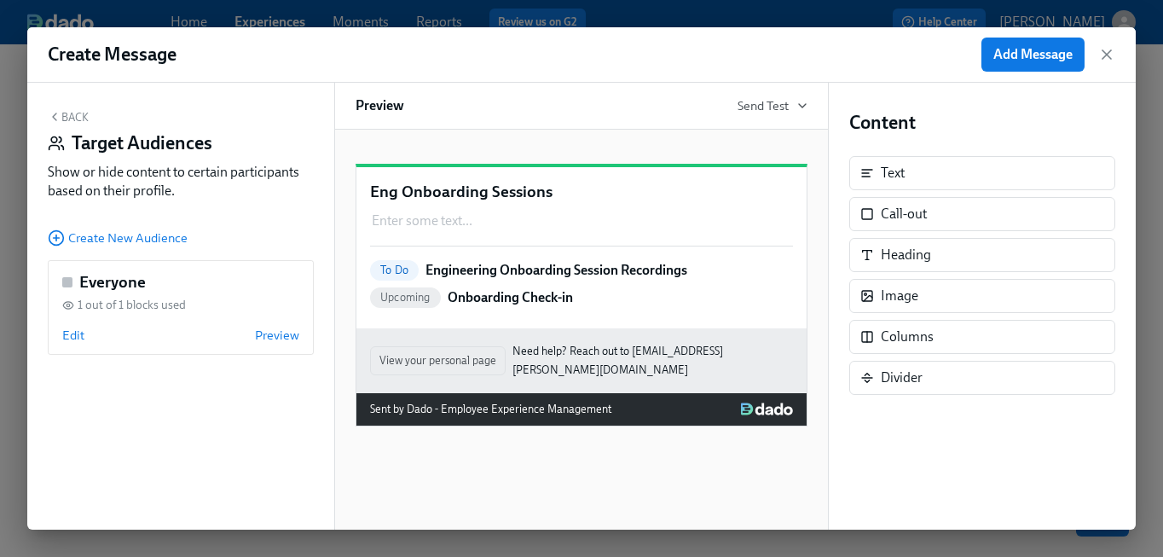
click at [77, 117] on button "Back" at bounding box center [68, 117] width 41 height 14
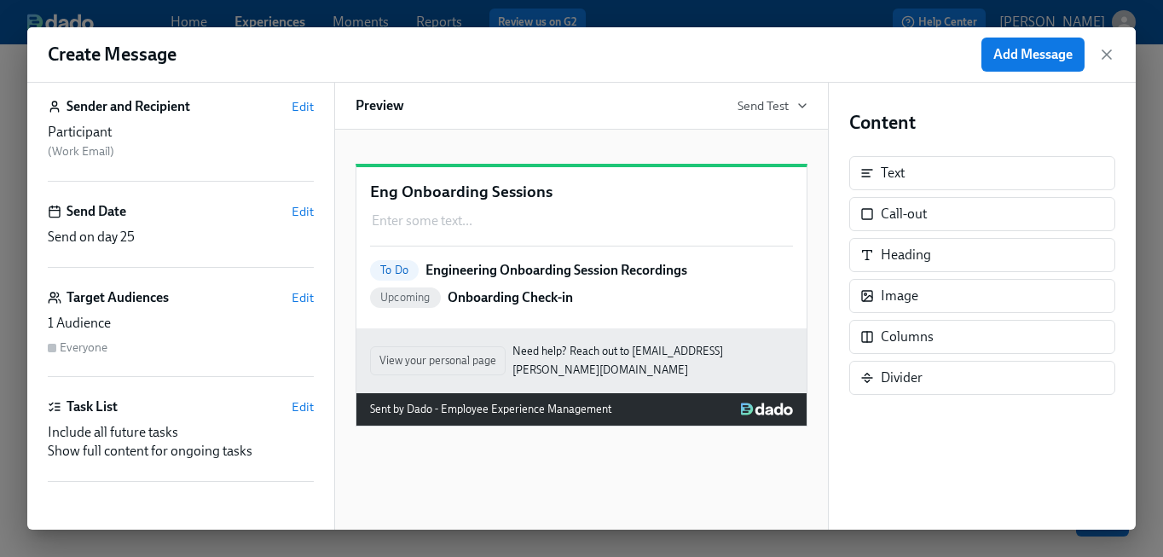
click at [158, 431] on div "Include all future tasks" at bounding box center [181, 432] width 266 height 19
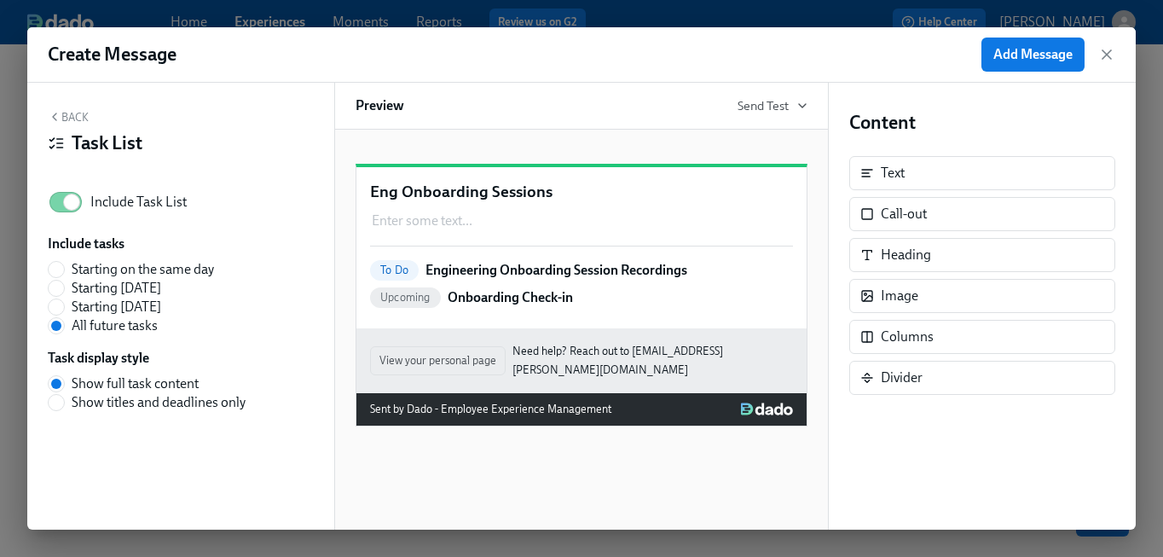
click at [63, 119] on button "Back" at bounding box center [68, 117] width 41 height 14
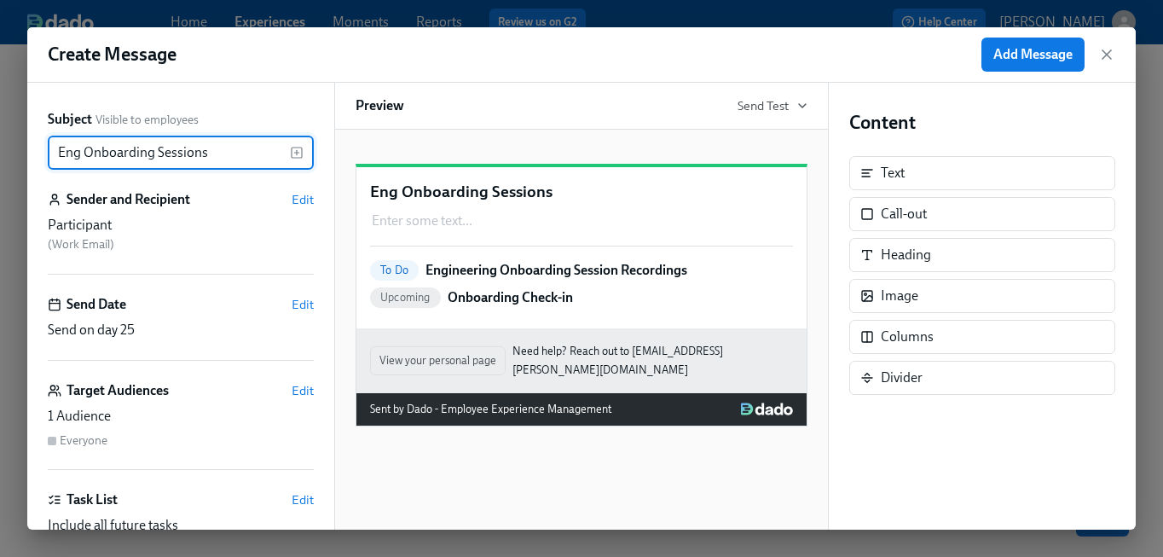
click at [939, 191] on div "Content Text Call-out Heading Image Columns Divider" at bounding box center [982, 252] width 266 height 285
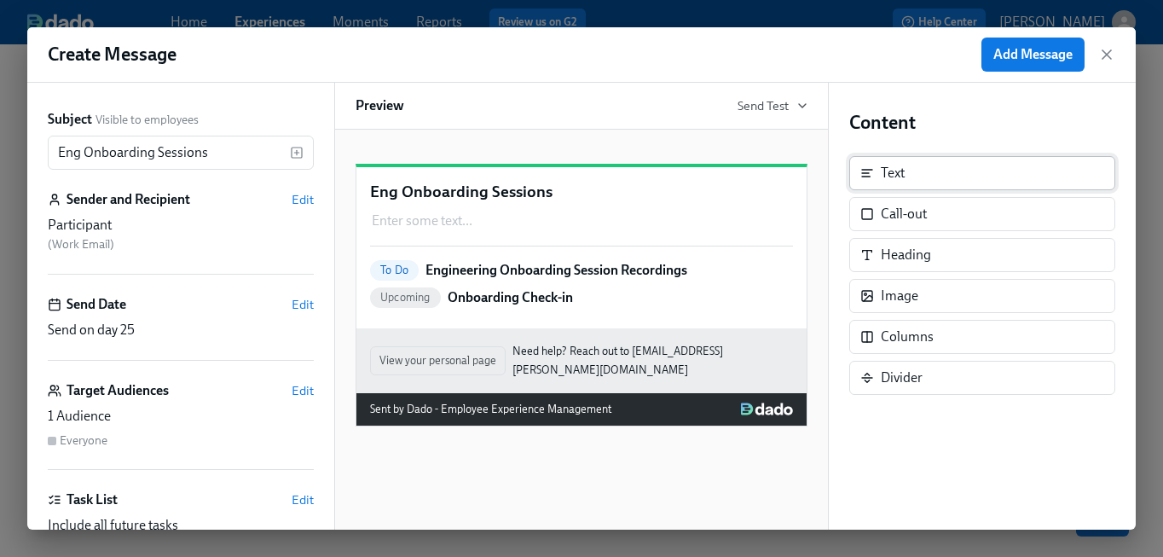
click at [921, 168] on div "Text" at bounding box center [982, 173] width 266 height 34
click at [473, 307] on p "Onboarding Check-in" at bounding box center [510, 297] width 125 height 19
click at [909, 176] on div "Text" at bounding box center [982, 173] width 266 height 34
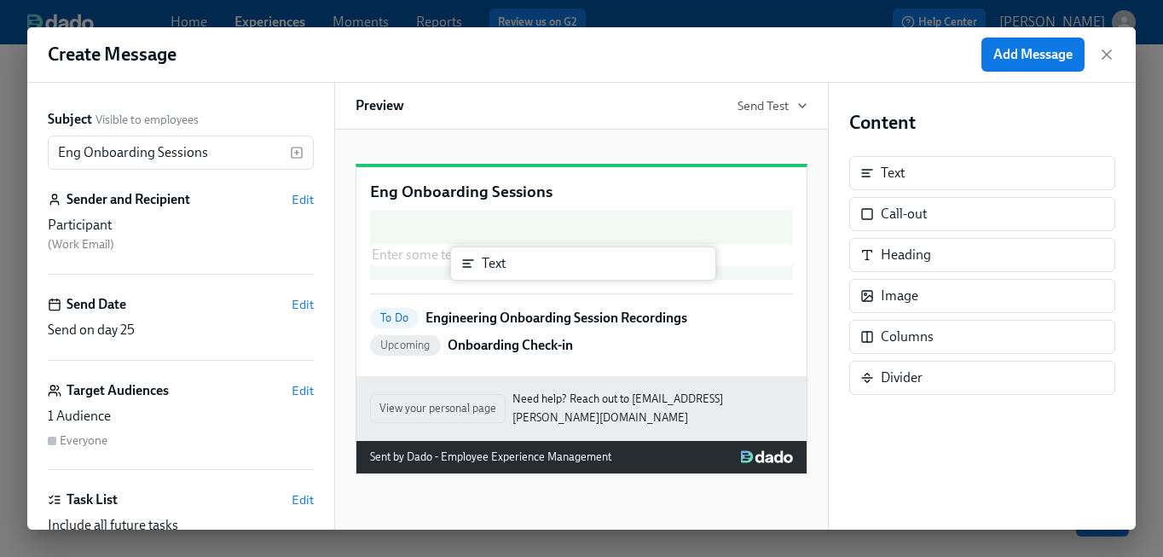
drag, startPoint x: 928, startPoint y: 176, endPoint x: 496, endPoint y: 265, distance: 440.6
click at [496, 265] on div "Subject Visible to employees Eng Onboarding Sessions ​ Sender and Recipient Edi…" at bounding box center [581, 306] width 1108 height 447
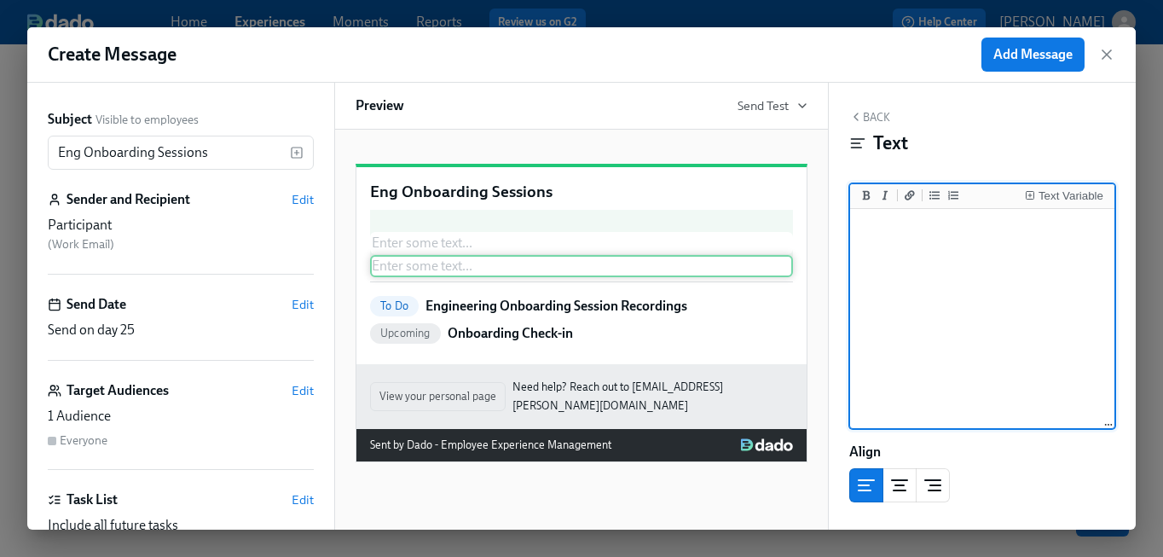
drag, startPoint x: 496, startPoint y: 248, endPoint x: 496, endPoint y: 281, distance: 32.4
click at [496, 268] on div "Enter some text ... Duplicate Delete Enter some text ... Duplicate Delete" at bounding box center [581, 239] width 423 height 58
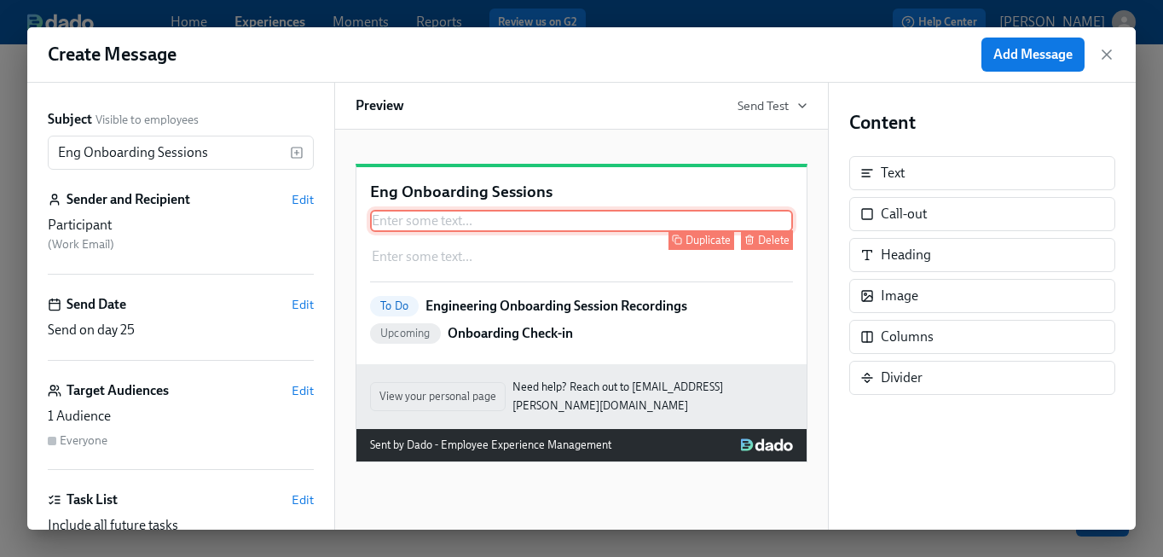
click at [758, 246] on div "Delete" at bounding box center [774, 240] width 32 height 13
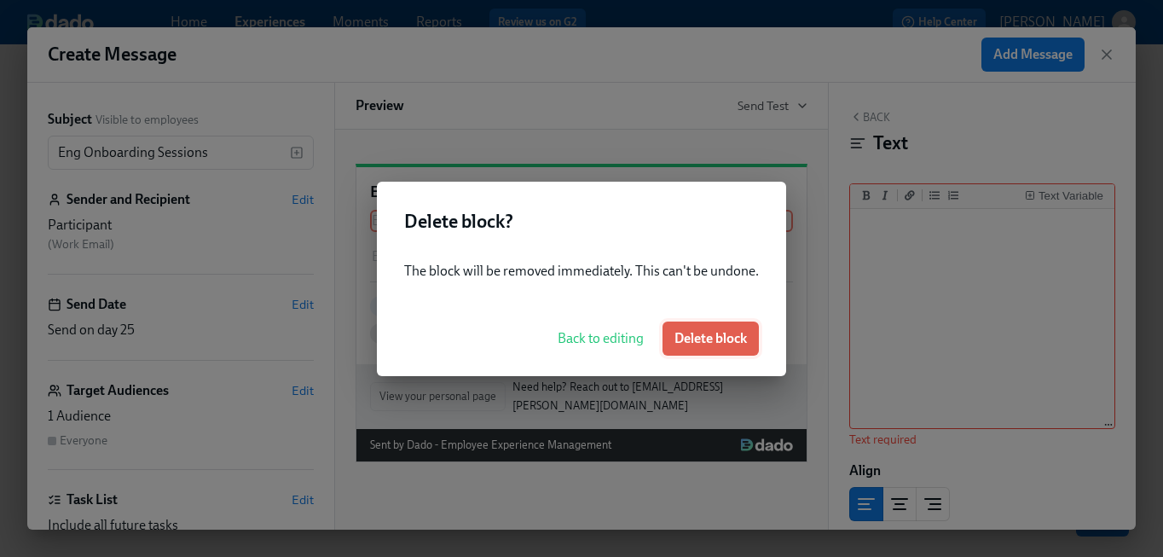
click at [687, 332] on span "Delete block" at bounding box center [710, 338] width 72 height 17
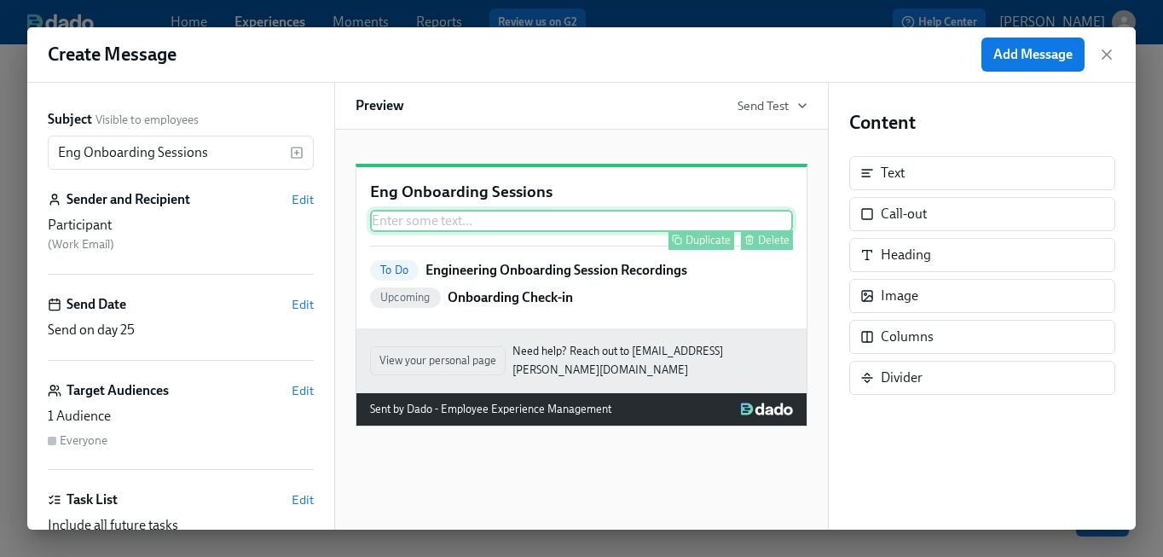
click at [431, 232] on div "Enter some text ... Duplicate Delete" at bounding box center [581, 221] width 423 height 22
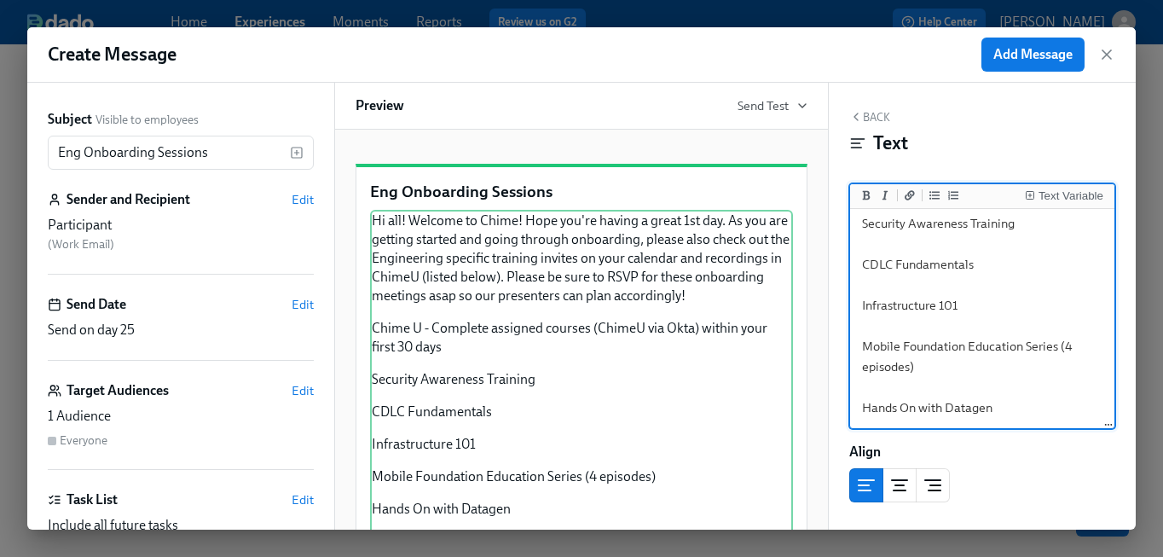
scroll to position [0, 0]
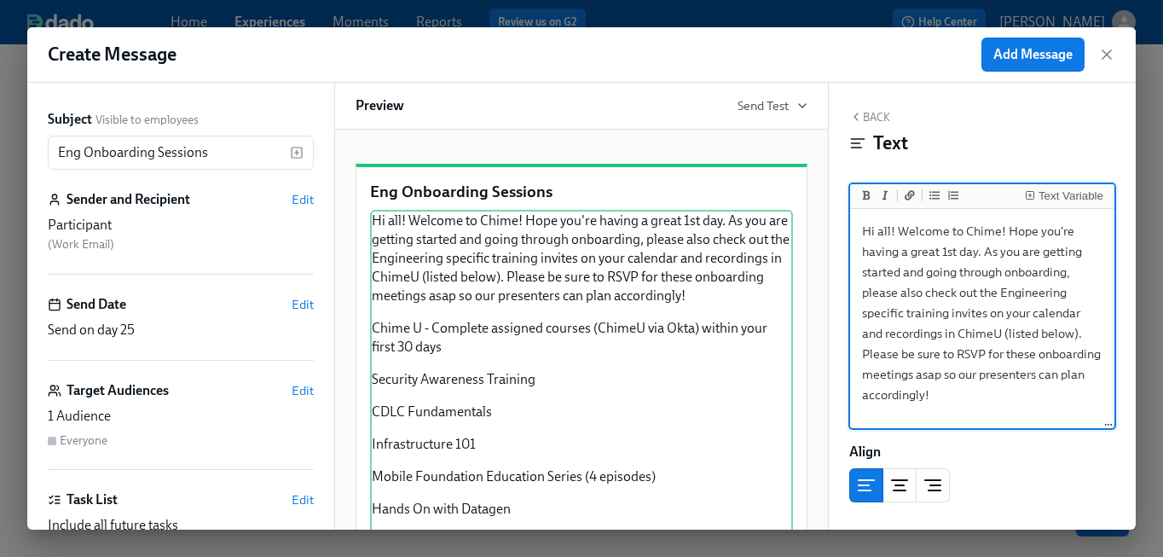
drag, startPoint x: 979, startPoint y: 252, endPoint x: 943, endPoint y: 252, distance: 35.8
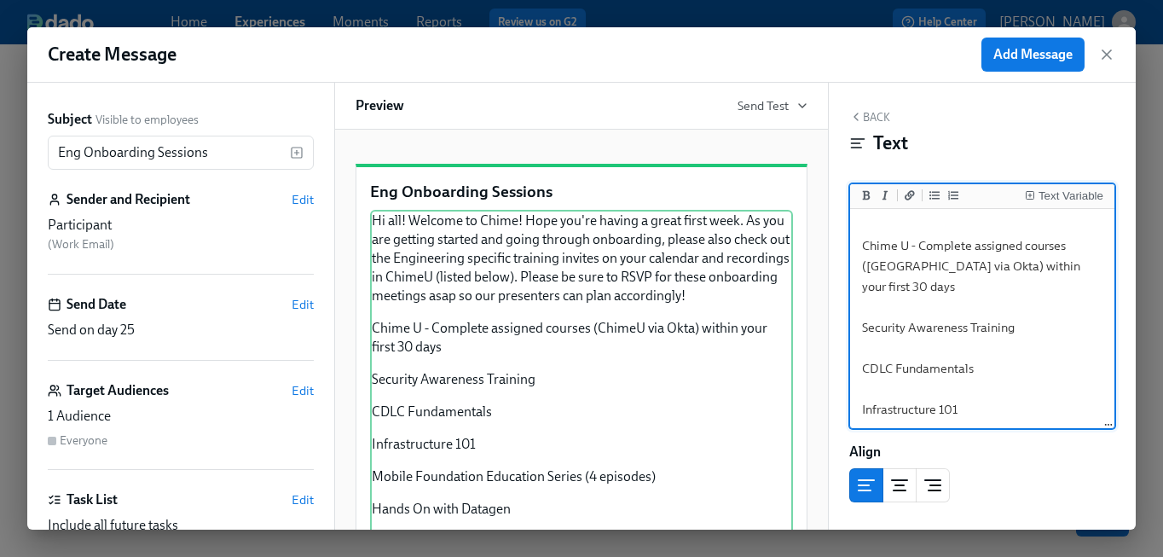
scroll to position [196, 0]
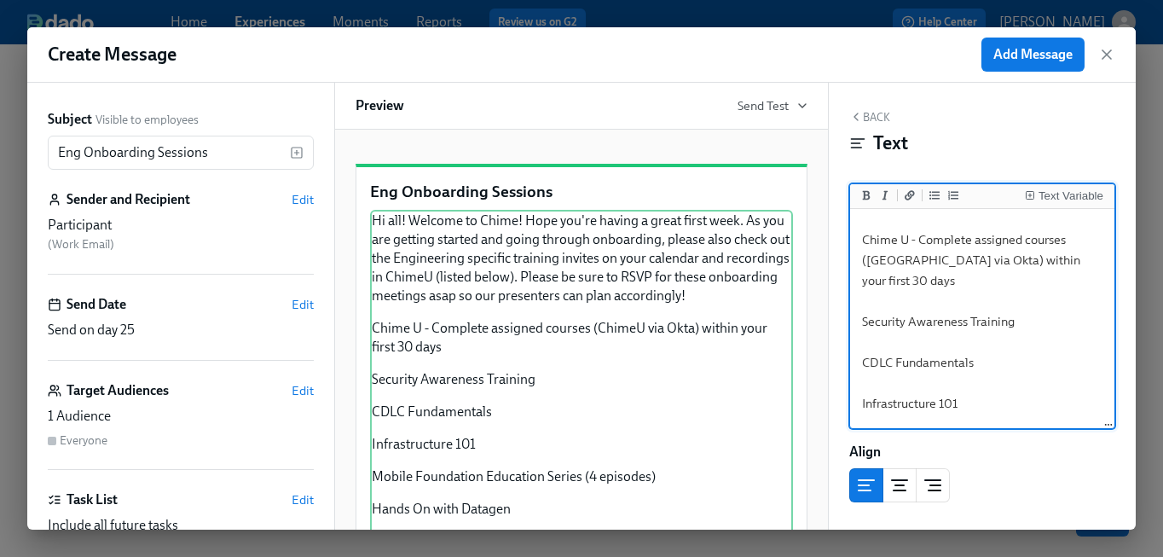
click at [923, 286] on textarea "Hi all! Welcome to Chime! Hope you're having a great first week. As you are get…" at bounding box center [982, 372] width 257 height 713
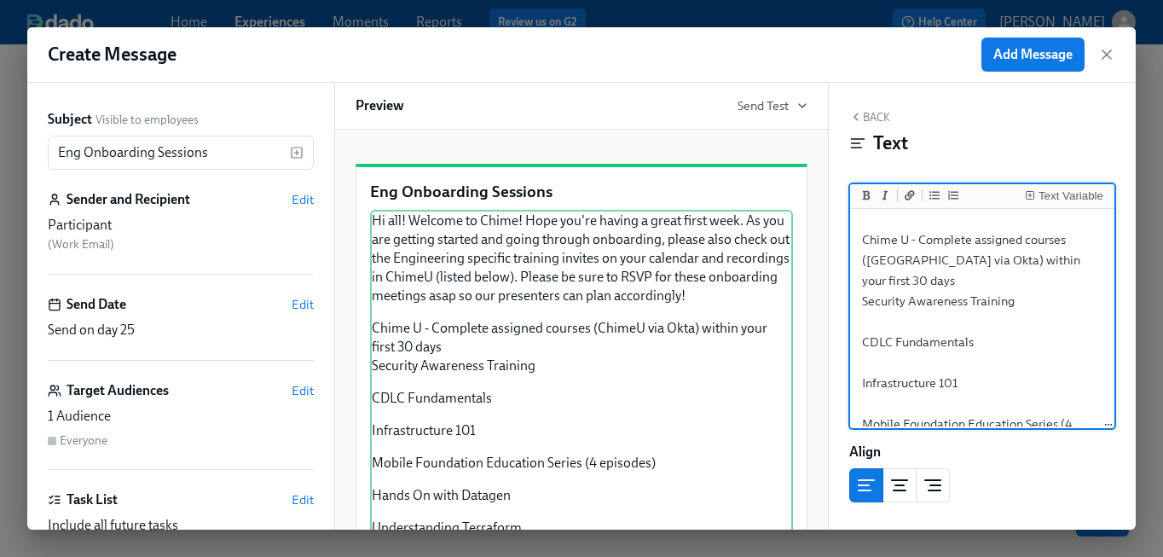
click at [891, 303] on textarea "Hi all! Welcome to Chime! Hope you're having a great first week. As you are get…" at bounding box center [982, 362] width 257 height 692
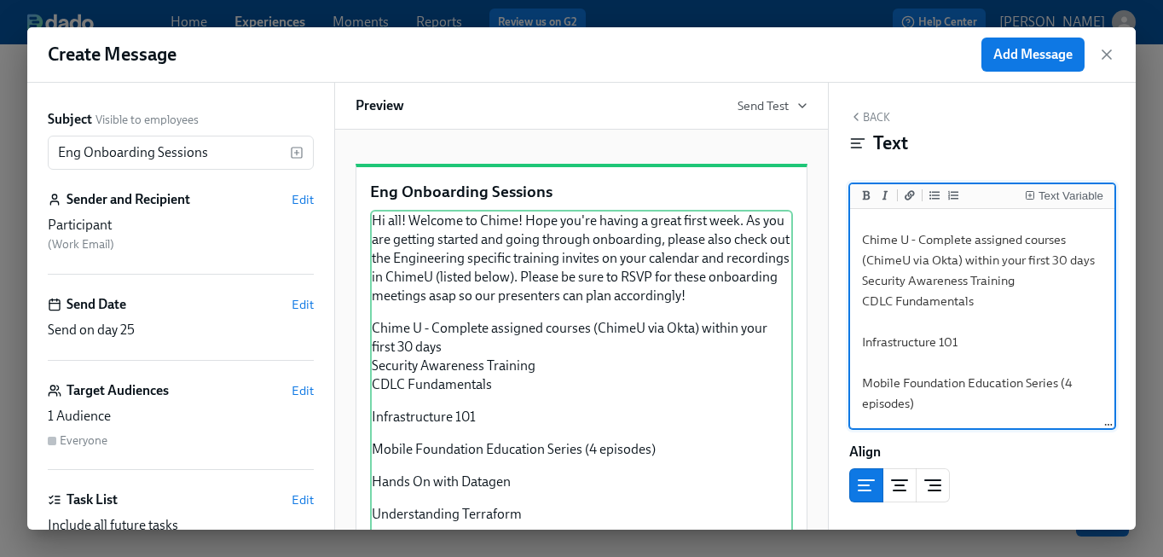
click at [875, 321] on textarea "Hi all! Welcome to Chime! Hope you're having a great first week. As you are get…" at bounding box center [982, 341] width 257 height 651
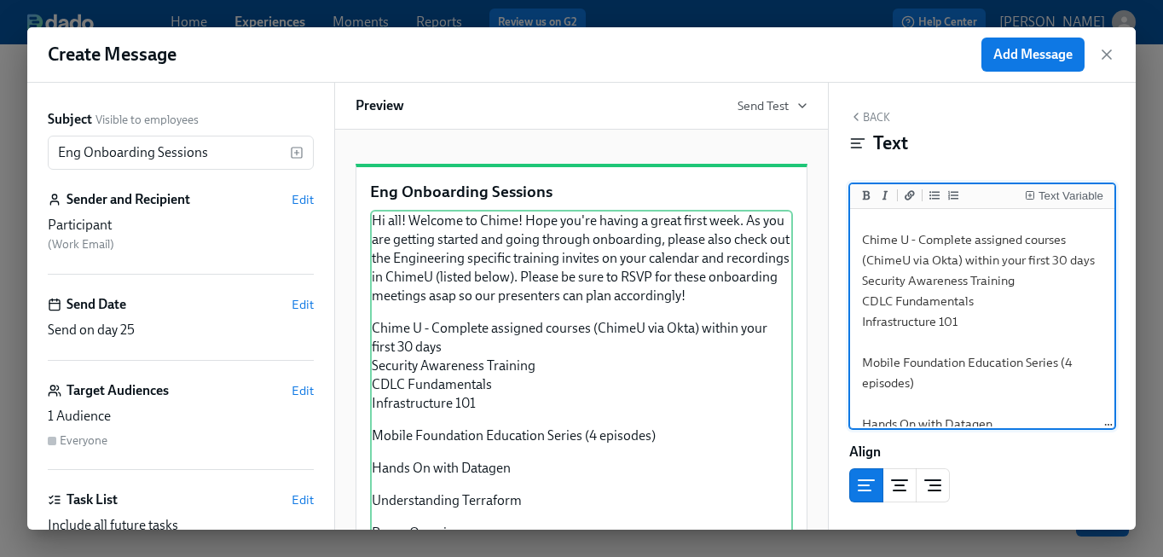
click at [875, 343] on textarea "Hi all! Welcome to Chime! Hope you're having a great first week. As you are get…" at bounding box center [982, 331] width 257 height 631
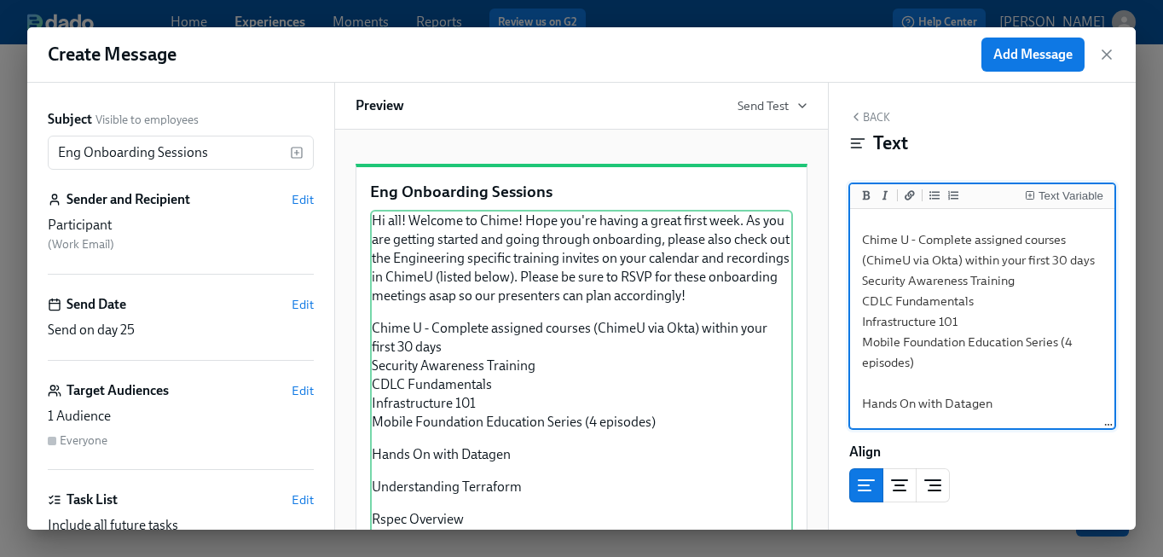
click at [881, 378] on textarea "Hi all! Welcome to Chime! Hope you're having a great first week. As you are get…" at bounding box center [982, 321] width 257 height 610
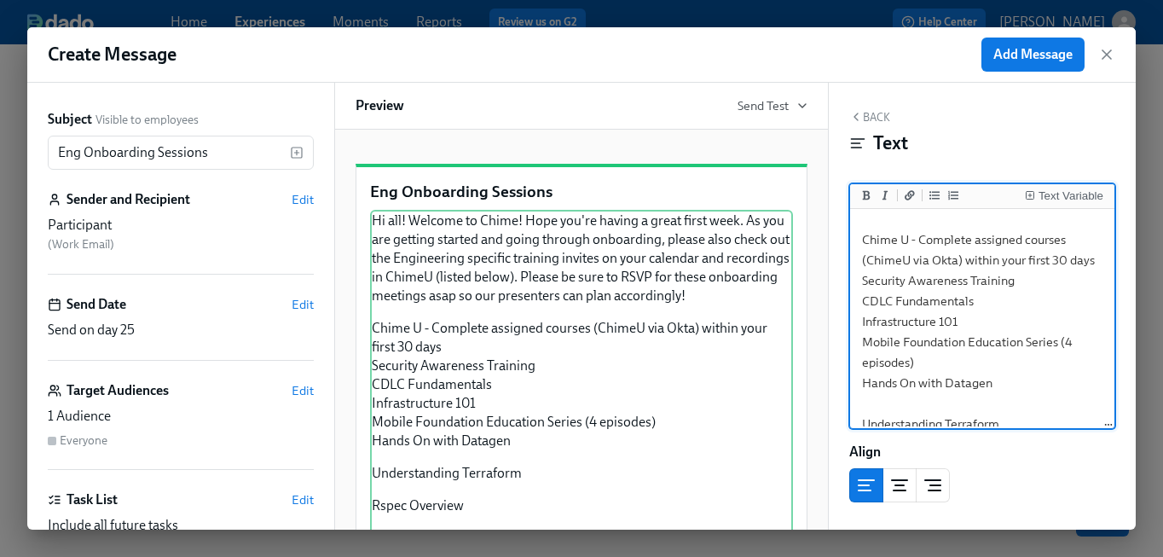
drag, startPoint x: 860, startPoint y: 279, endPoint x: 1054, endPoint y: 383, distance: 219.7
click at [1054, 383] on textarea "Hi all! Welcome to Chime! Hope you're having a great first week. As you are get…" at bounding box center [982, 311] width 257 height 590
click at [935, 199] on icon "Add unordered list" at bounding box center [934, 195] width 10 height 9
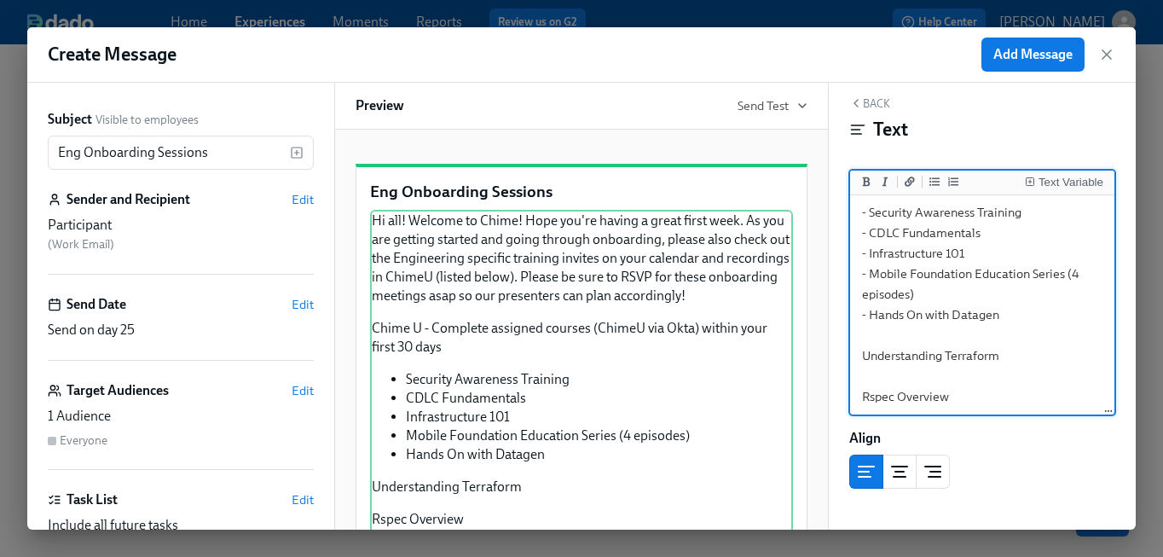
scroll to position [304, 0]
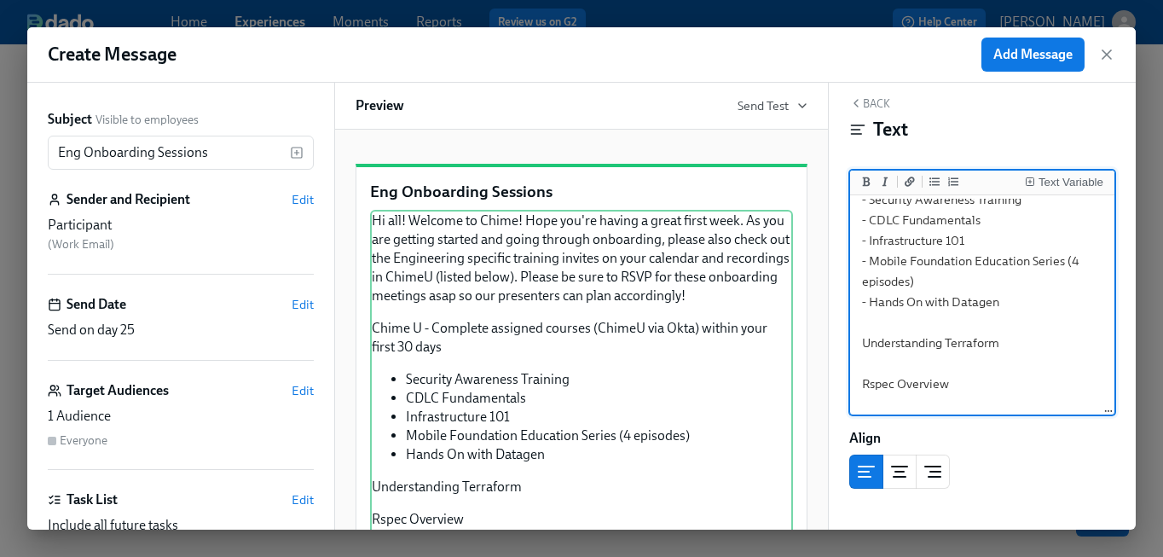
click at [929, 354] on textarea "Hi all! Welcome to Chime! Hope you're having a great first week. As you are get…" at bounding box center [982, 209] width 257 height 631
click at [871, 304] on textarea "Hi all! Welcome to Chime! Hope you're having a great first week. As you are get…" at bounding box center [982, 209] width 257 height 631
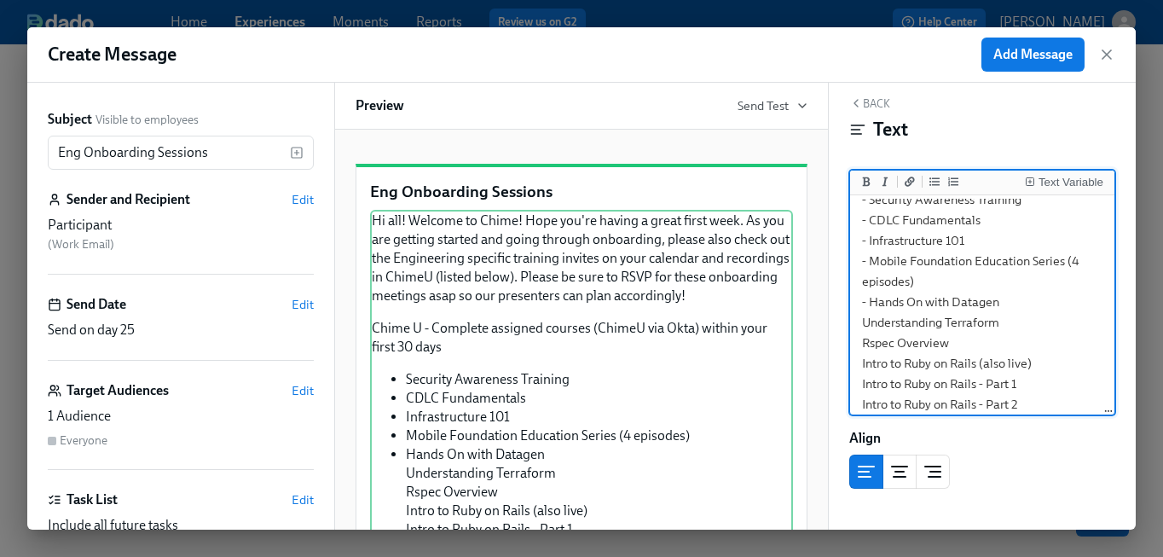
scroll to position [294, 0]
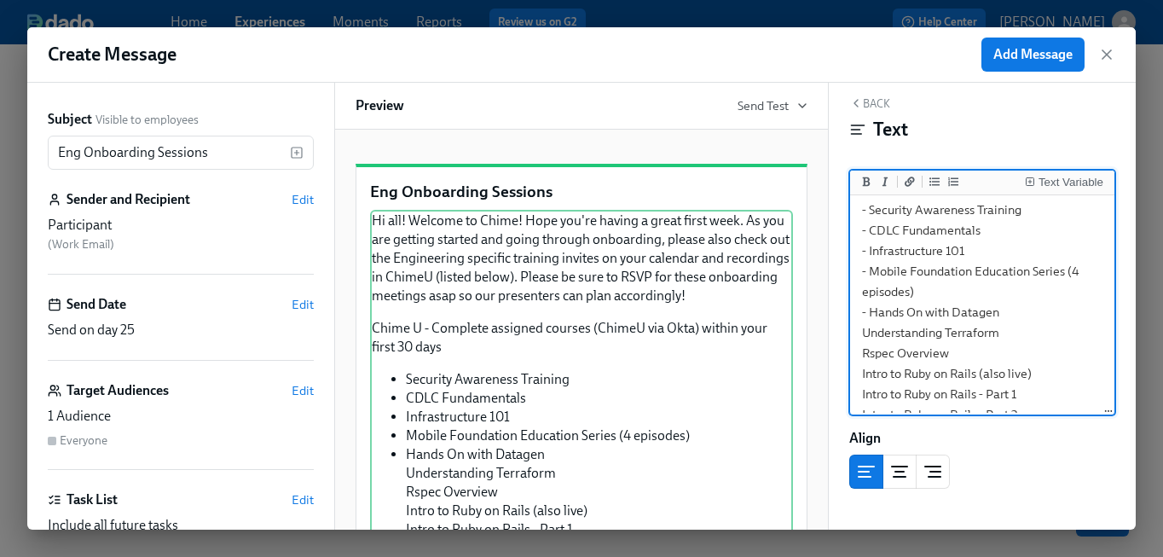
drag, startPoint x: 1028, startPoint y: 395, endPoint x: 859, endPoint y: 319, distance: 185.1
click at [859, 319] on textarea "Hi all! Welcome to Chime! Hope you're having a great first week. As you are get…" at bounding box center [982, 169] width 257 height 529
click at [937, 184] on icon "Add unordered list" at bounding box center [934, 181] width 10 height 9
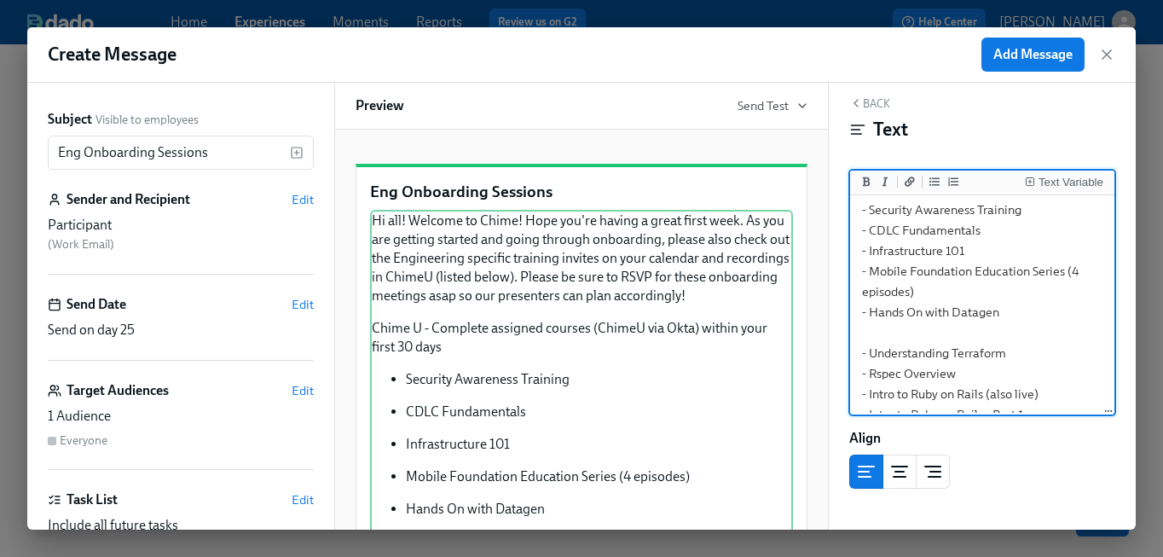
click at [896, 315] on textarea "Hi all! Welcome to Chime! Hope you're having a great first week. As you are get…" at bounding box center [982, 179] width 257 height 549
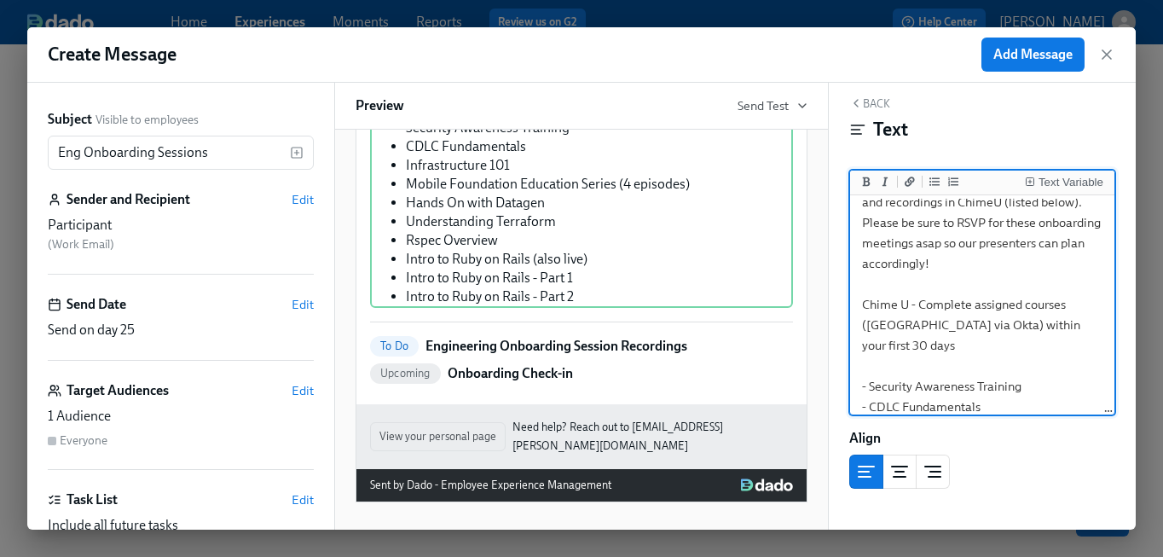
scroll to position [116, 0]
click at [1094, 331] on textarea "Hi all! Welcome to Chime! Hope you're having a great first week. As you are get…" at bounding box center [982, 347] width 257 height 529
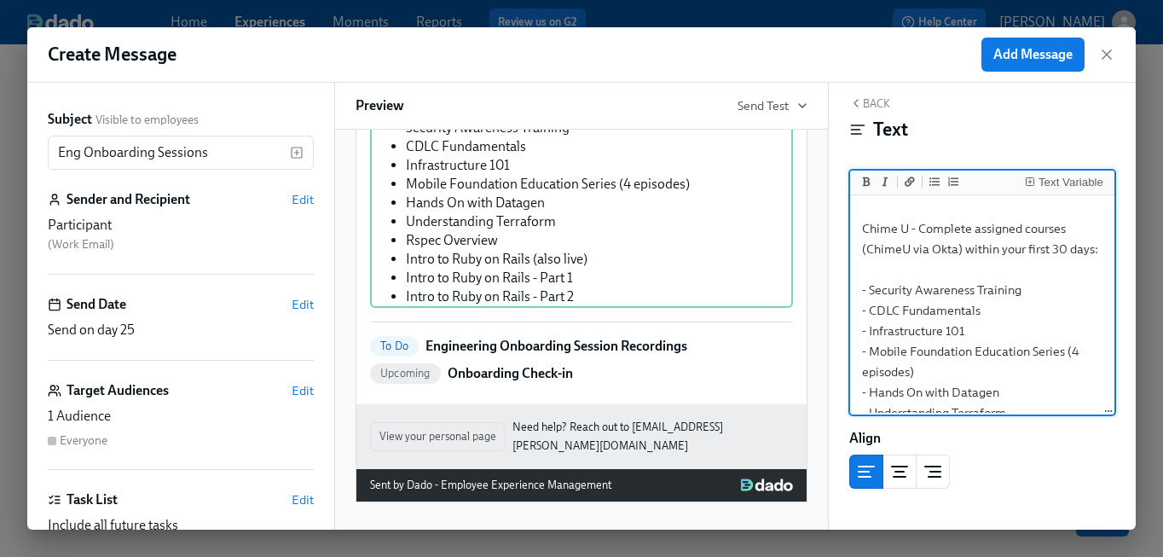
scroll to position [192, 0]
drag, startPoint x: 1031, startPoint y: 291, endPoint x: 868, endPoint y: 288, distance: 162.9
click at [869, 288] on textarea "Hi all! Welcome to Chime! Hope you're having a great first week. As you are get…" at bounding box center [982, 261] width 257 height 508
click at [914, 178] on icon "Add a link" at bounding box center [910, 181] width 10 height 10
paste textarea "[URL][DOMAIN_NAME]"
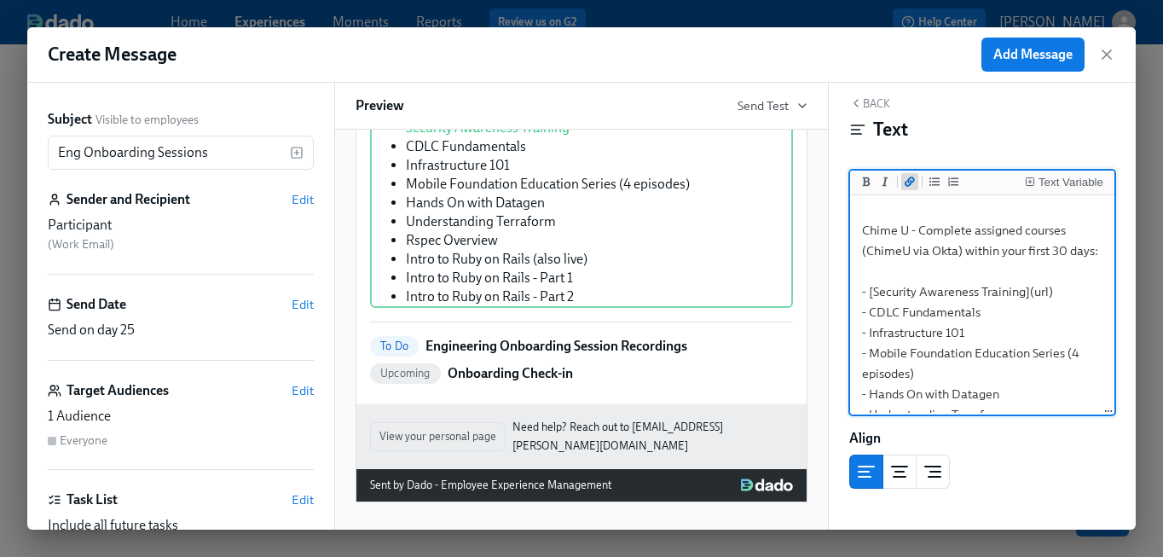
scroll to position [269, 0]
click at [1042, 293] on textarea "Hi all! Welcome to Chime! Hope you're having a great first week. As you are get…" at bounding box center [982, 261] width 257 height 508
paste textarea "[URL][DOMAIN_NAME]"
drag, startPoint x: 1062, startPoint y: 294, endPoint x: 867, endPoint y: 290, distance: 194.5
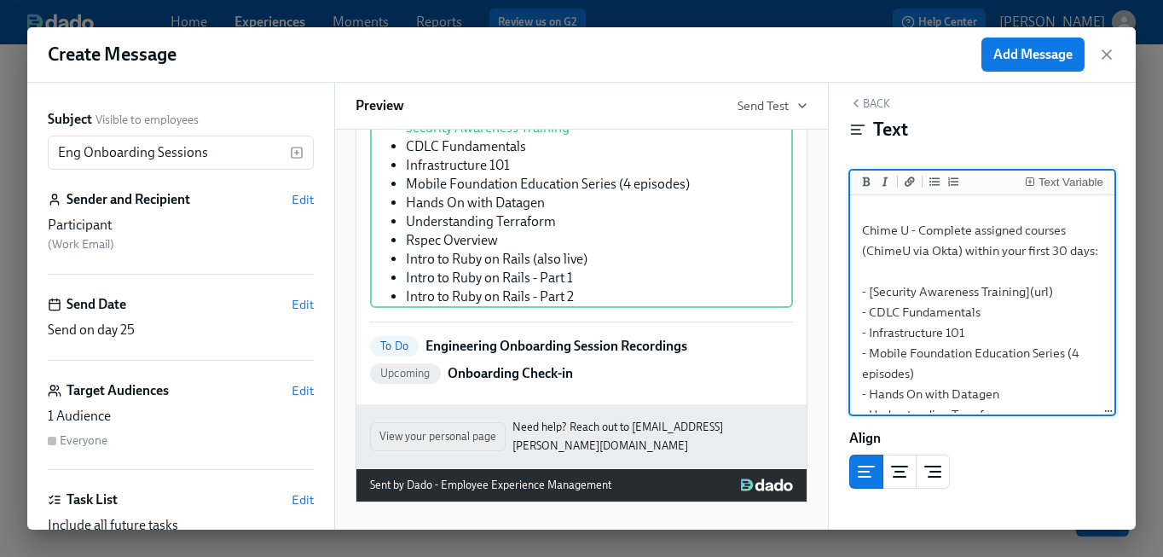
click at [867, 291] on textarea "Hi all! Welcome to Chime! Hope you're having a great first week. As you are get…" at bounding box center [982, 261] width 257 height 508
click at [884, 298] on textarea "Hi all! Welcome to Chime! Hope you're having a great first week. As you are get…" at bounding box center [982, 261] width 257 height 508
drag, startPoint x: 871, startPoint y: 292, endPoint x: 1053, endPoint y: 293, distance: 182.5
click at [1053, 293] on textarea "Hi all! Welcome to Chime! Hope you're having a great first week. As you are get…" at bounding box center [982, 261] width 257 height 508
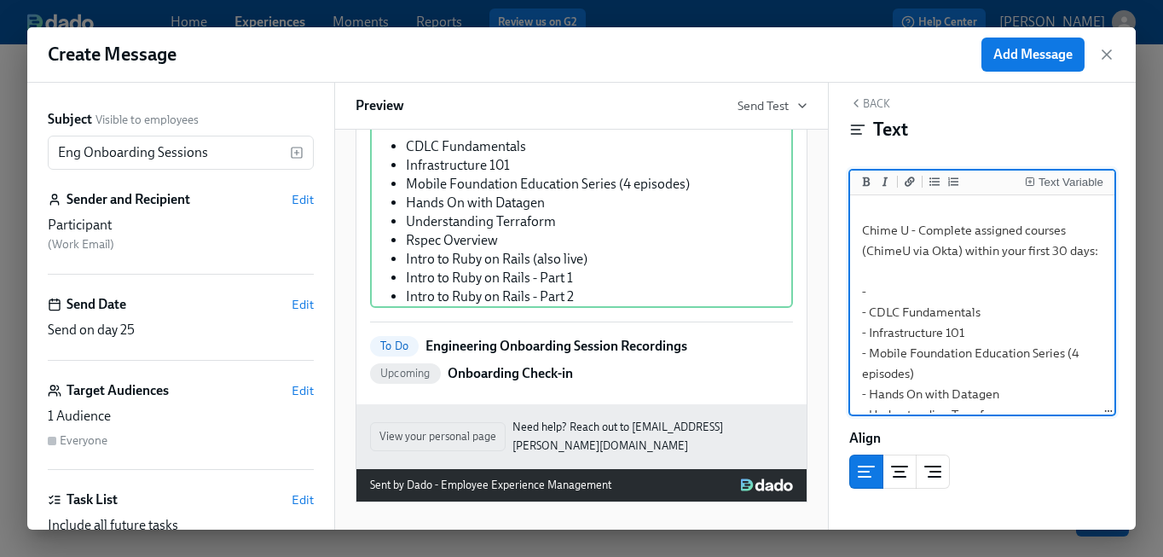
paste textarea "[URL][DOMAIN_NAME]"
drag, startPoint x: 1018, startPoint y: 375, endPoint x: 854, endPoint y: 315, distance: 174.2
click at [854, 315] on textarea "Hi all! Welcome to Chime! Hope you're having a great first week. As you are get…" at bounding box center [982, 261] width 257 height 508
click at [913, 185] on icon "Add a link" at bounding box center [910, 181] width 10 height 10
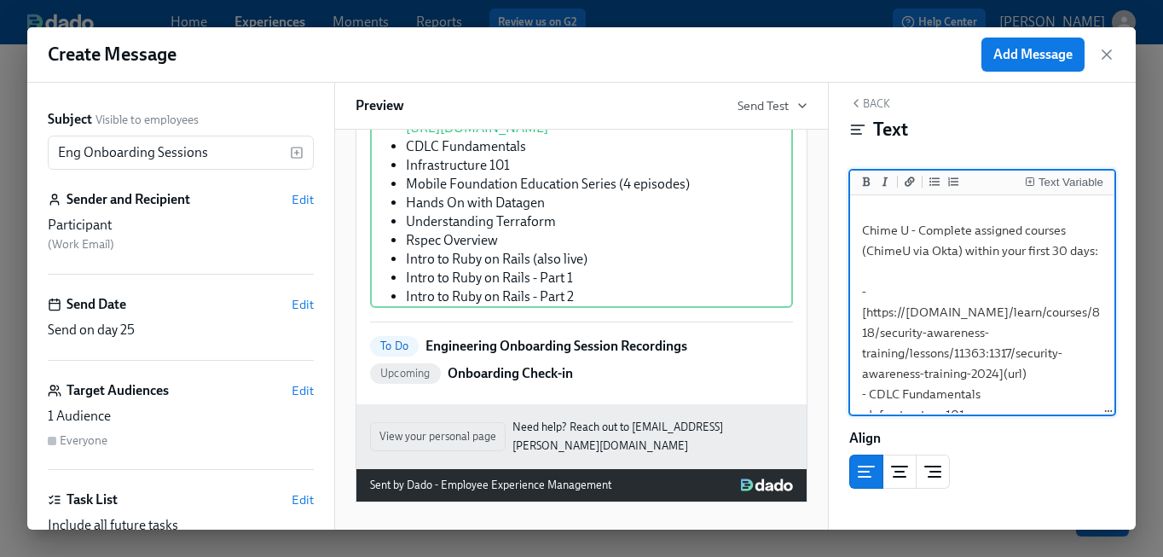
click at [1058, 367] on textarea "Hi all! Welcome to Chime! Hope you're having a great first week. As you are get…" at bounding box center [982, 302] width 257 height 590
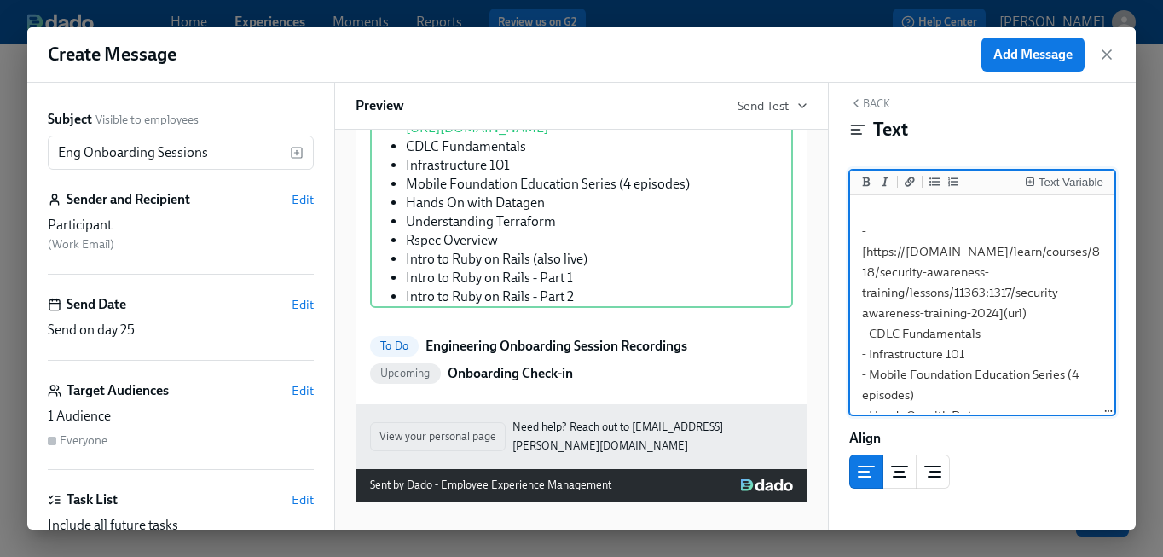
scroll to position [234, 0]
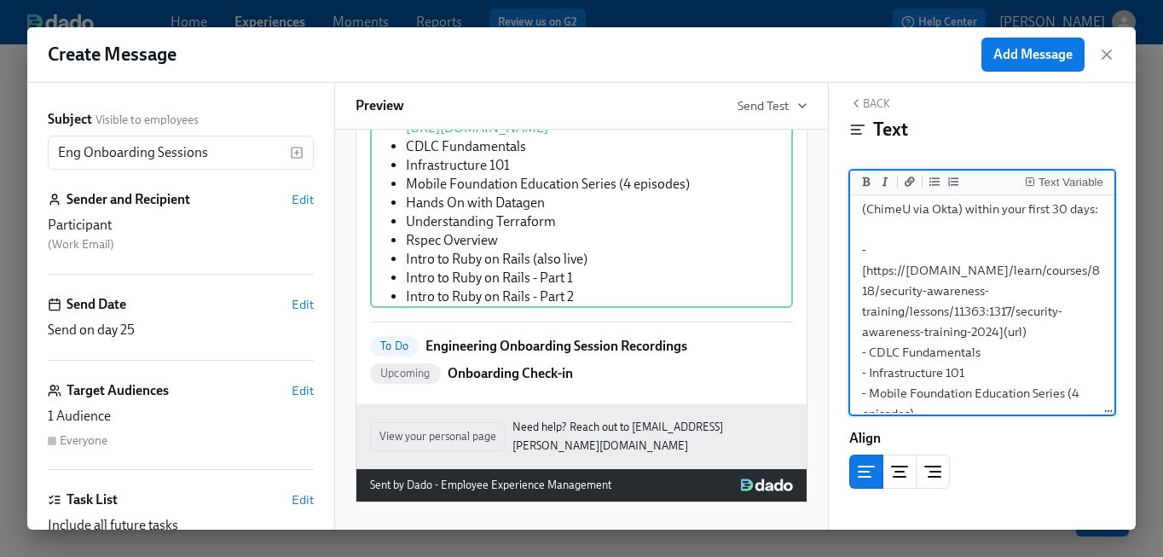
drag, startPoint x: 1045, startPoint y: 329, endPoint x: 851, endPoint y: 255, distance: 208.1
click at [851, 255] on div "Hi all! Welcome to Chime! Hope you're having a great first week. As you are get…" at bounding box center [982, 305] width 264 height 221
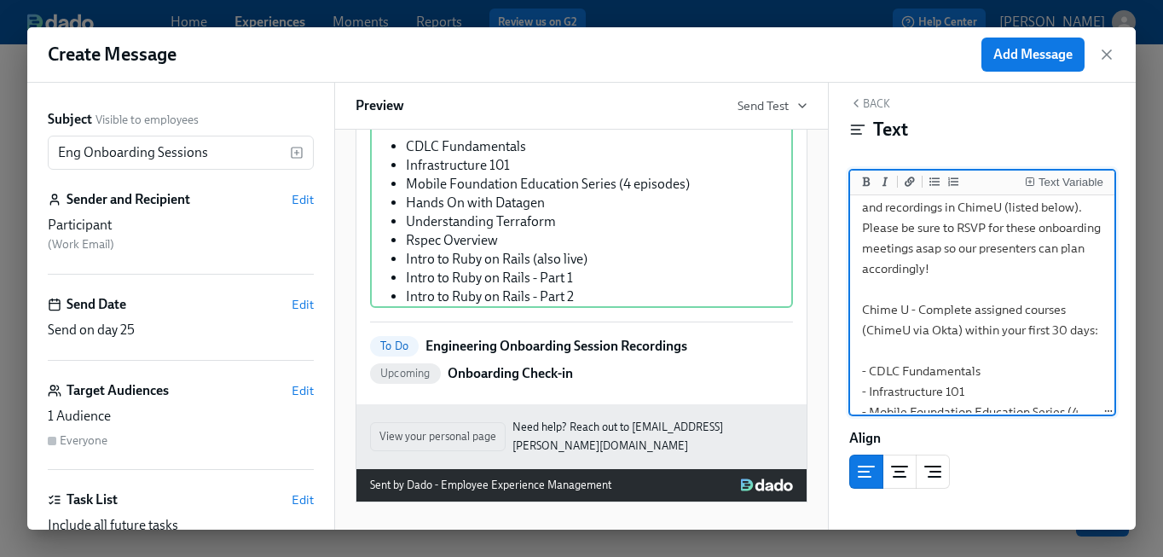
scroll to position [274, 0]
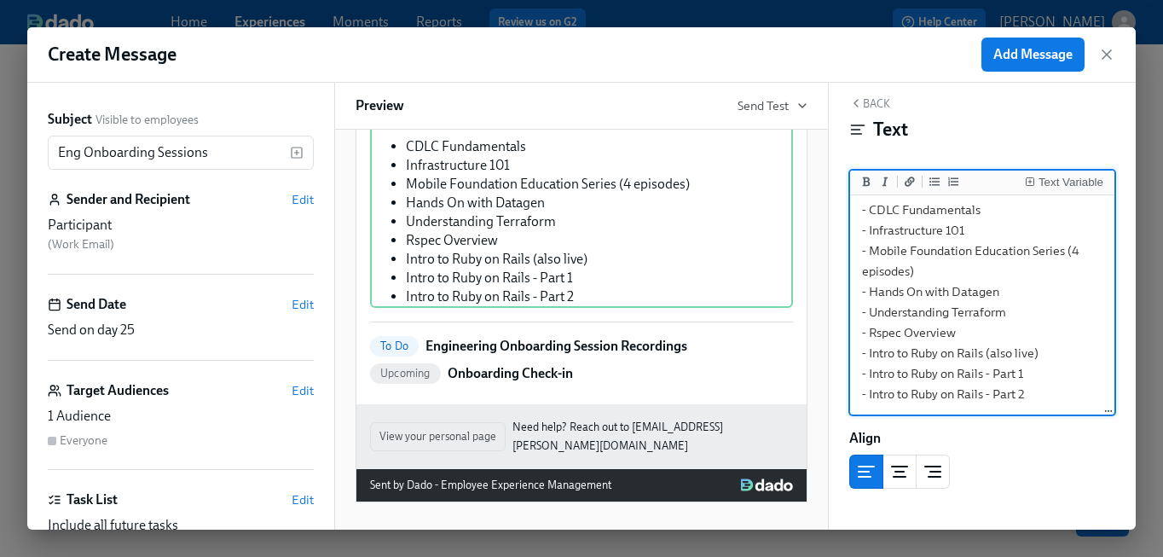
drag, startPoint x: 869, startPoint y: 300, endPoint x: 946, endPoint y: 558, distance: 268.7
click at [946, 556] on html "Home Experiences Moments Reports Review us on G2 Help Center [PERSON_NAME] Back…" at bounding box center [581, 172] width 1163 height 767
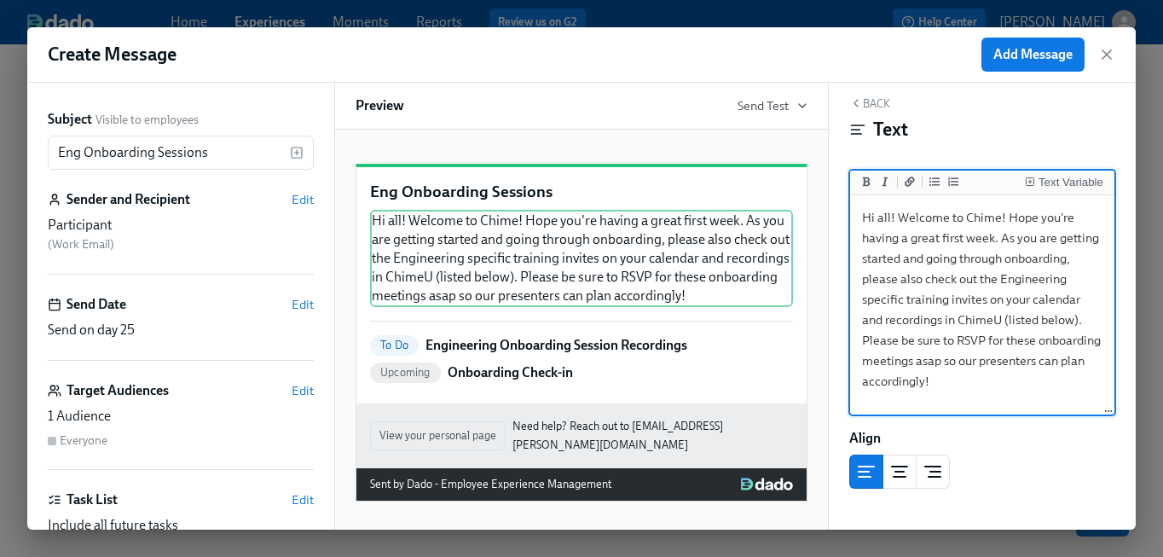
scroll to position [0, 0]
type textarea "Hi all! Welcome to Chime! Hope you're having a great first week. As you are get…"
click at [878, 102] on button "Back" at bounding box center [869, 103] width 41 height 14
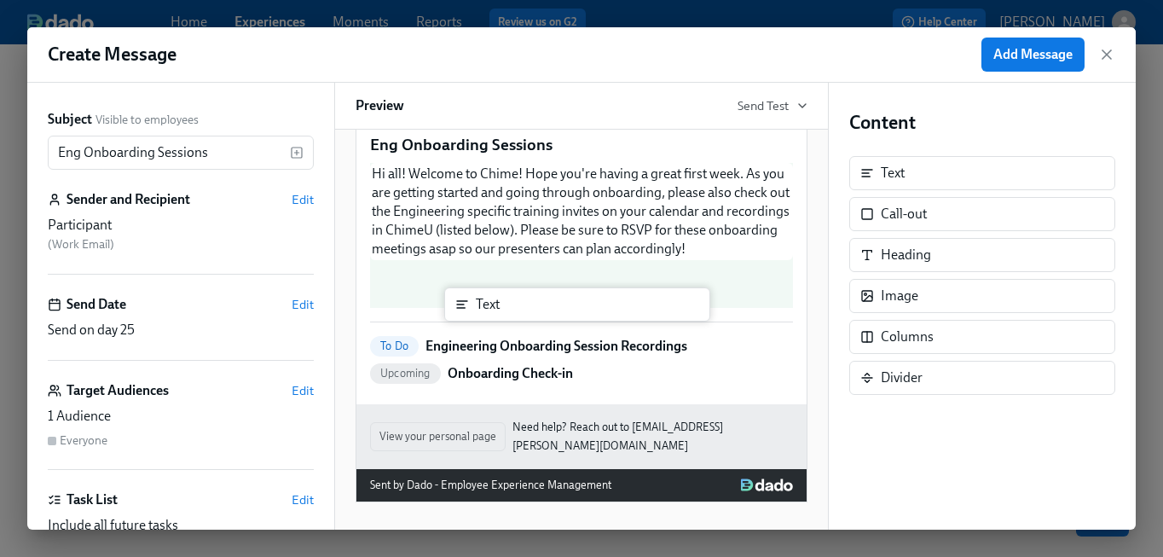
drag, startPoint x: 932, startPoint y: 171, endPoint x: 513, endPoint y: 294, distance: 436.5
click at [513, 295] on div "Subject Visible to employees Eng Onboarding Sessions ​ Sender and Recipient Edi…" at bounding box center [581, 306] width 1108 height 447
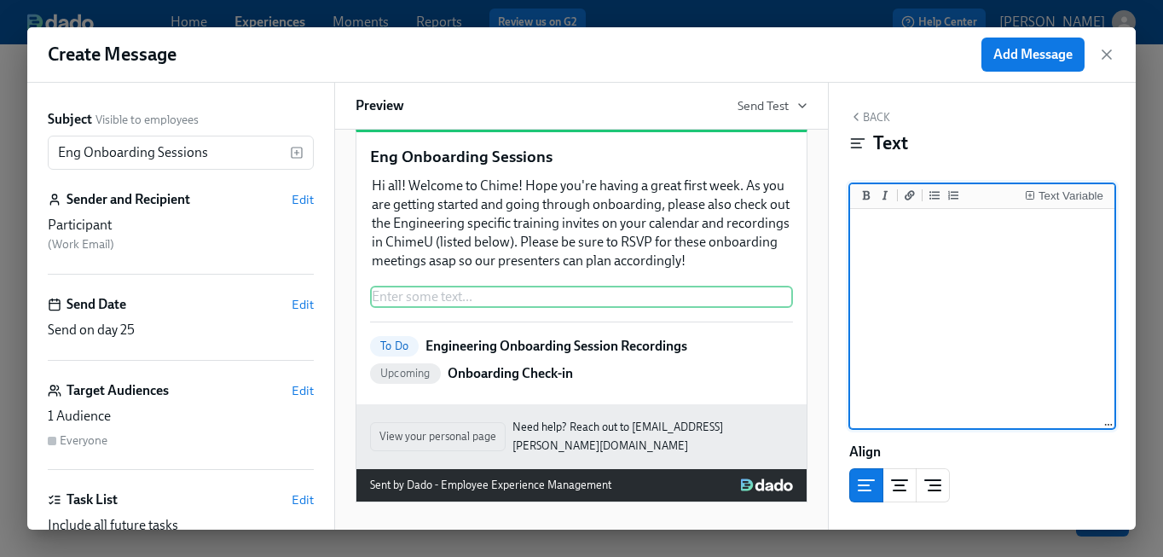
scroll to position [53, 0]
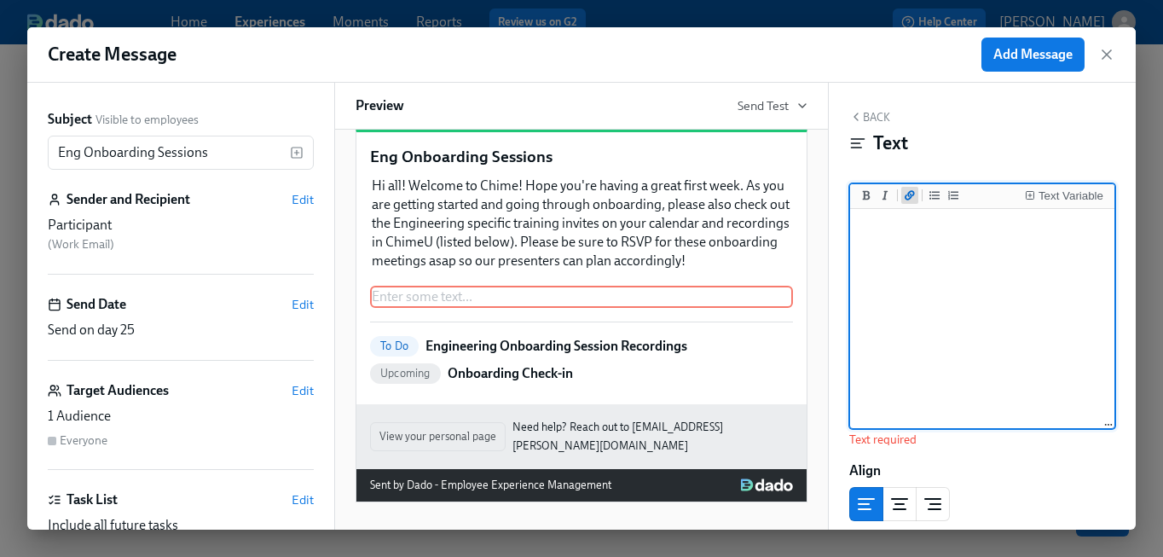
click at [901, 199] on button "Add a link" at bounding box center [909, 195] width 17 height 17
click at [1033, 230] on textarea "[Security Awareness Training](url)" at bounding box center [982, 319] width 257 height 214
paste textarea "[URL][DOMAIN_NAME]"
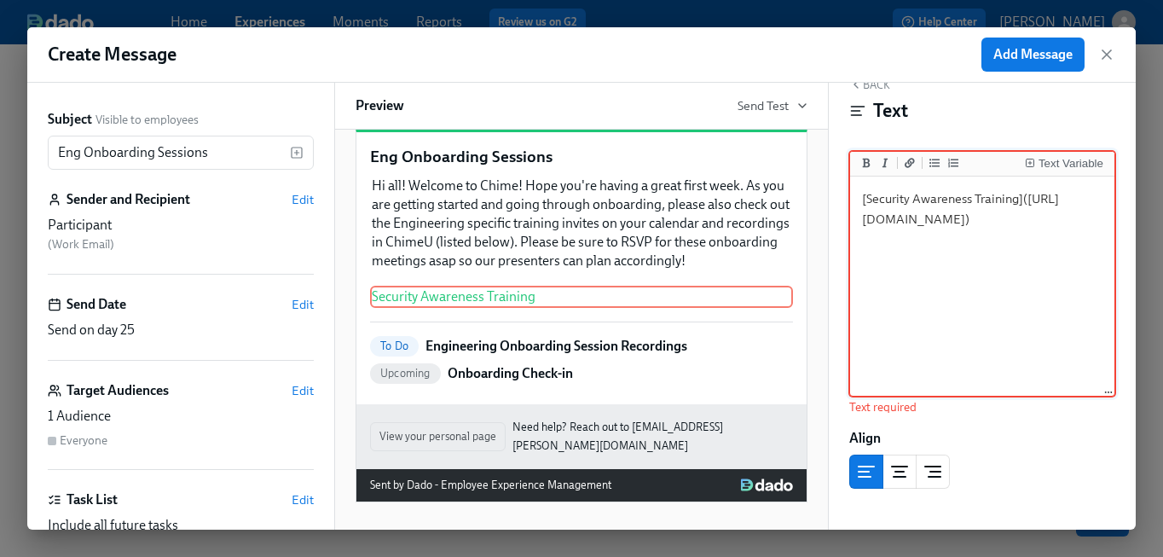
type textarea "[Security Awareness Training]([URL][DOMAIN_NAME])"
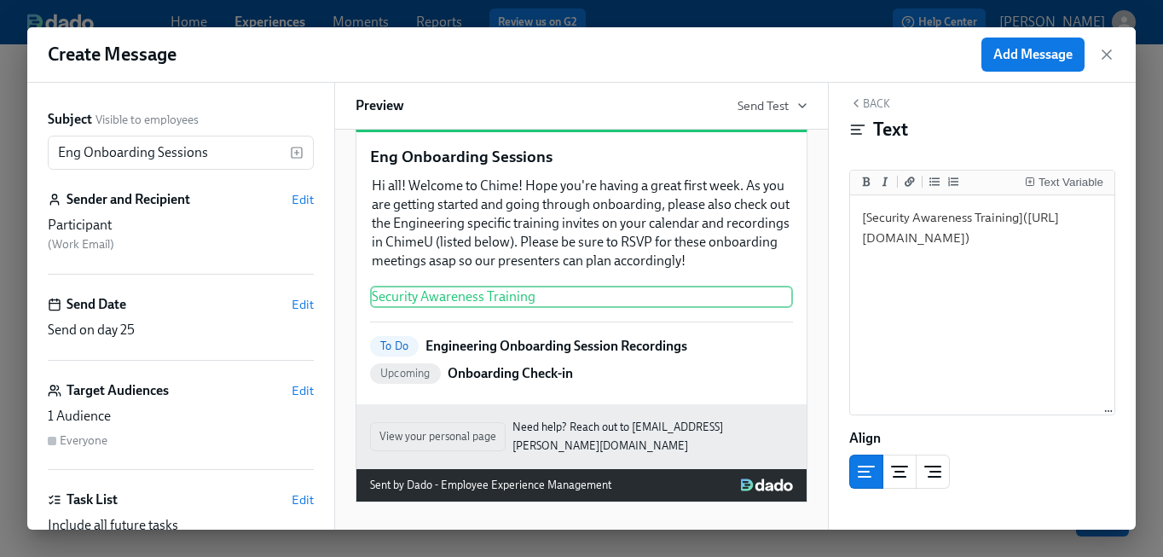
scroll to position [14, 0]
click at [737, 351] on div "To Do Engineering Onboarding Session Recordings" at bounding box center [581, 346] width 423 height 20
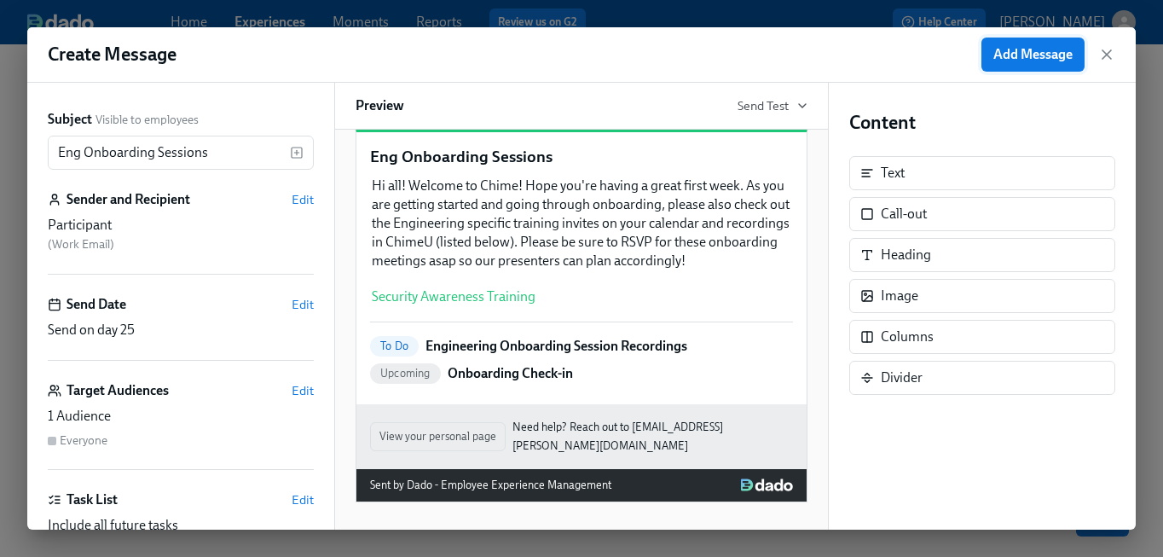
click at [1023, 53] on span "Add Message" at bounding box center [1032, 54] width 79 height 17
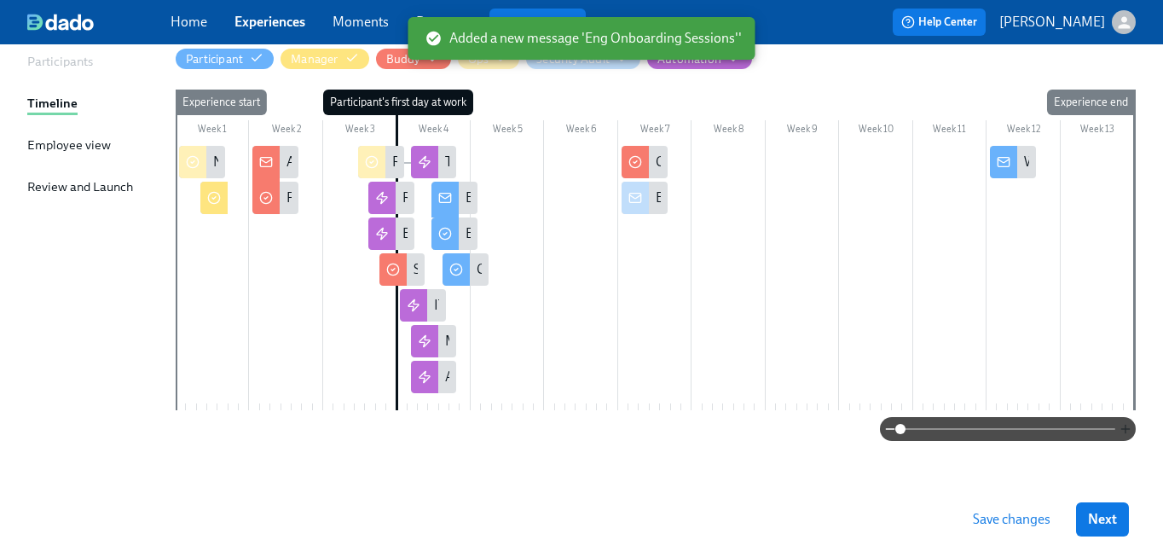
click at [1123, 429] on icon "button" at bounding box center [1125, 429] width 8 height 0
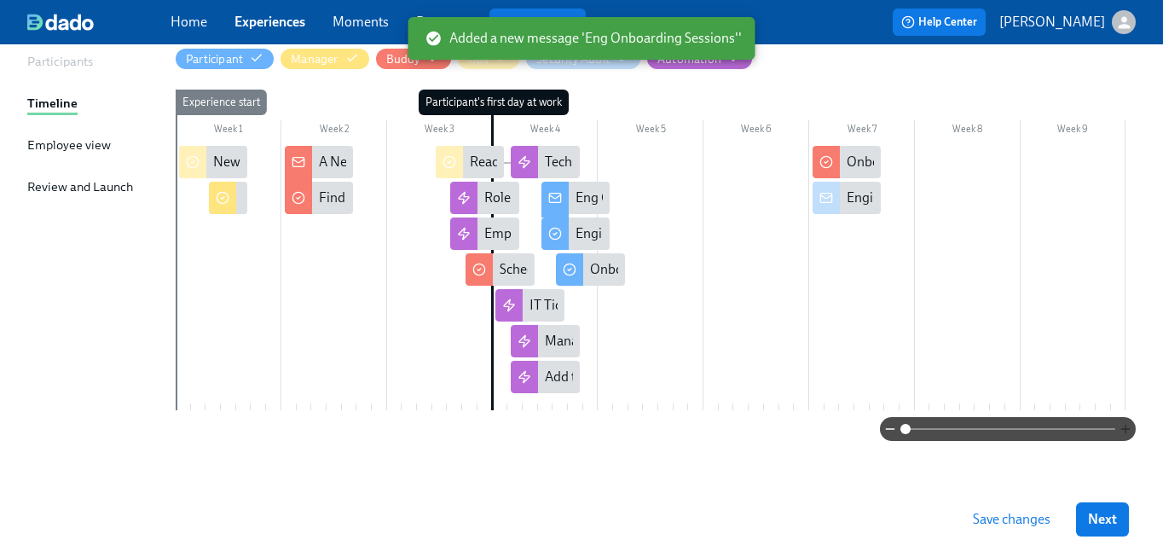
click at [1123, 429] on icon "button" at bounding box center [1126, 429] width 14 height 14
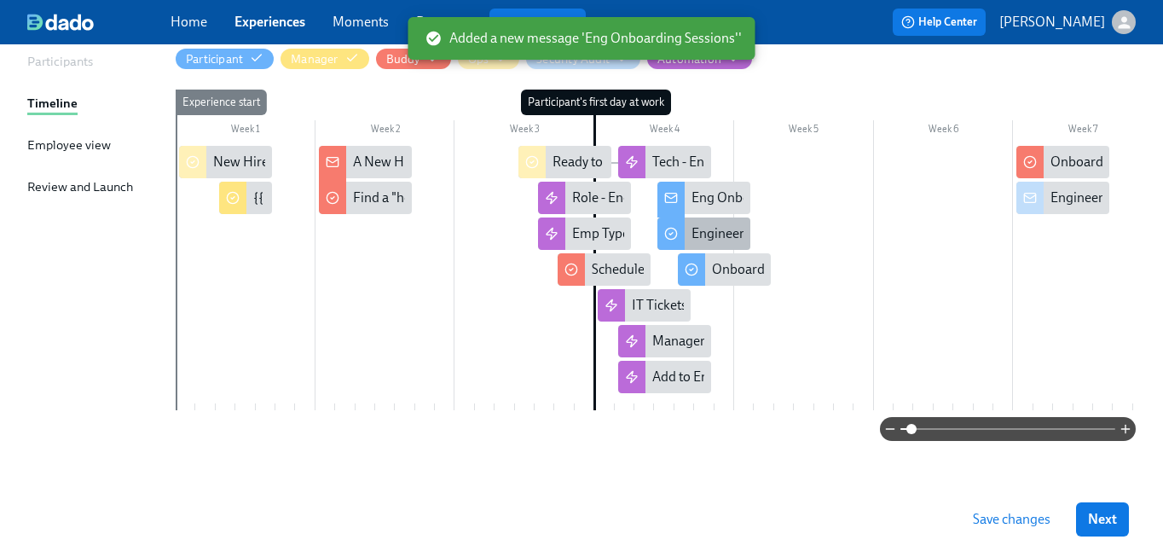
click at [725, 233] on div "Engineering Onboarding Session Recordings" at bounding box center [822, 233] width 262 height 19
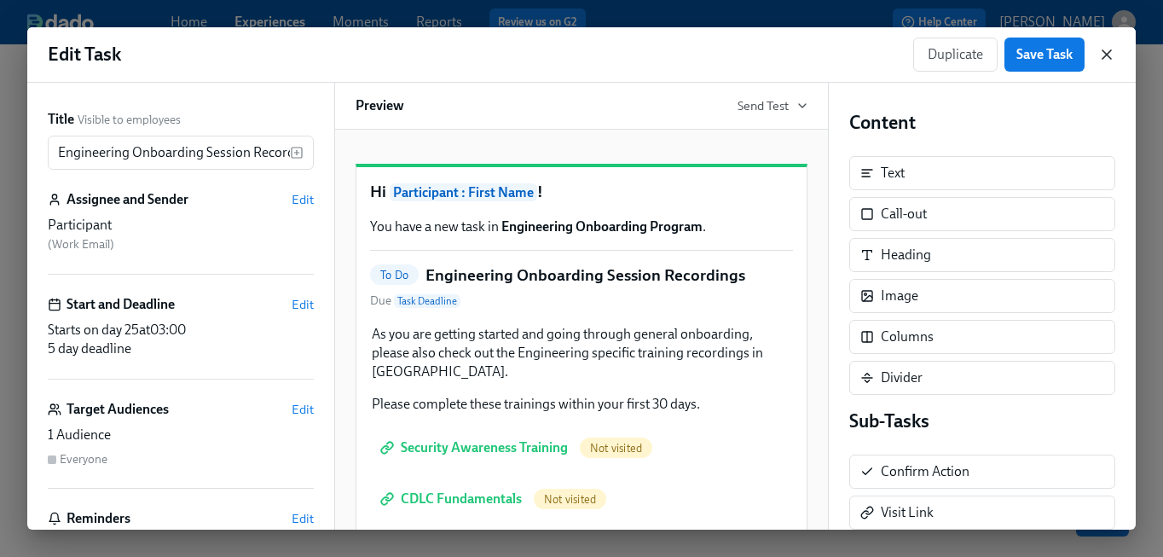
click at [1108, 50] on icon "button" at bounding box center [1106, 54] width 17 height 17
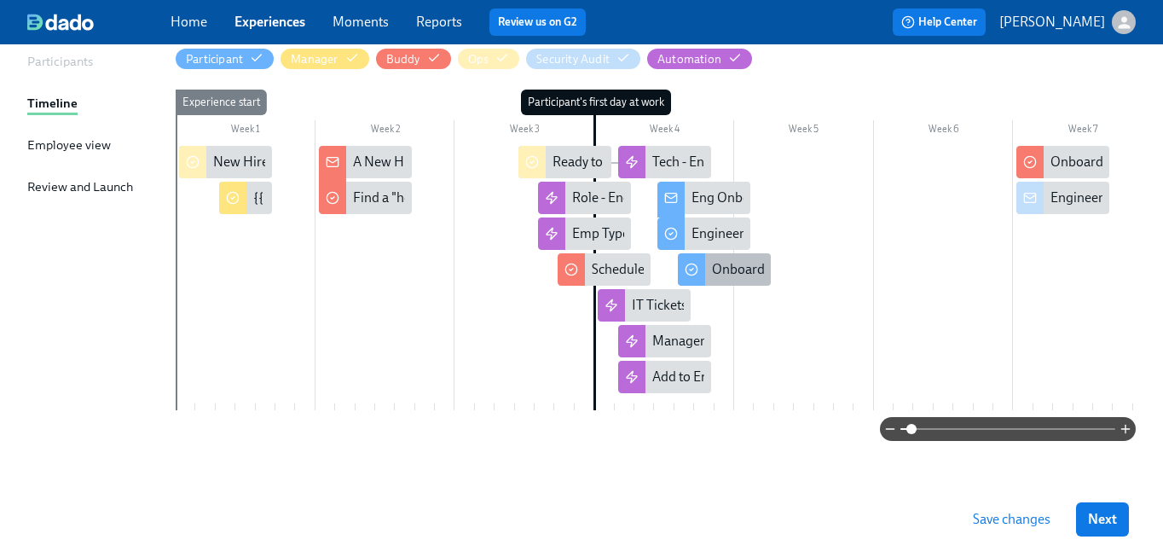
click at [728, 269] on div "Onboarding Check-in" at bounding box center [774, 269] width 125 height 19
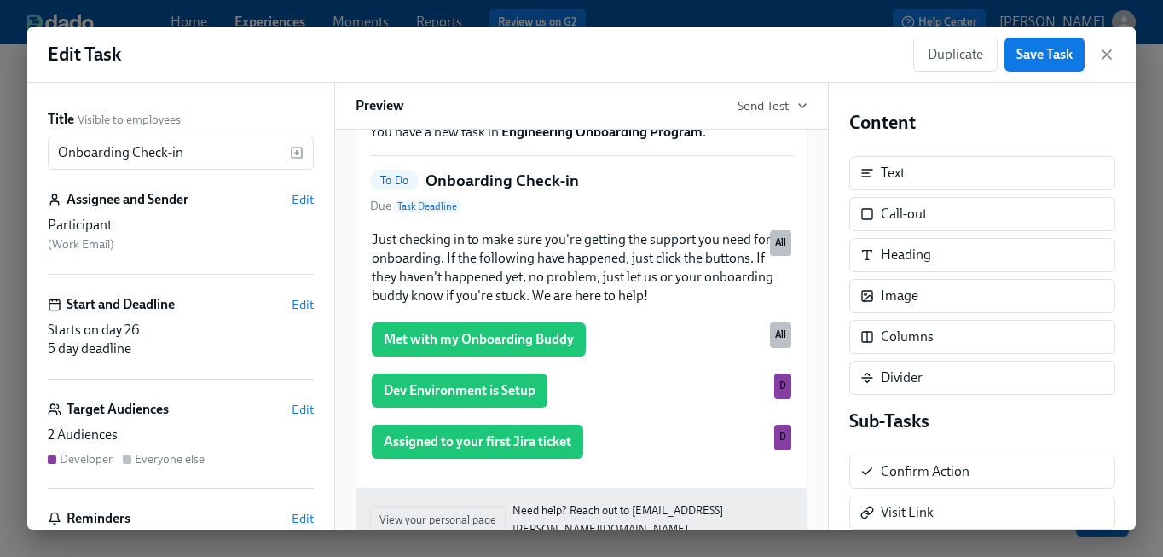
scroll to position [90, 0]
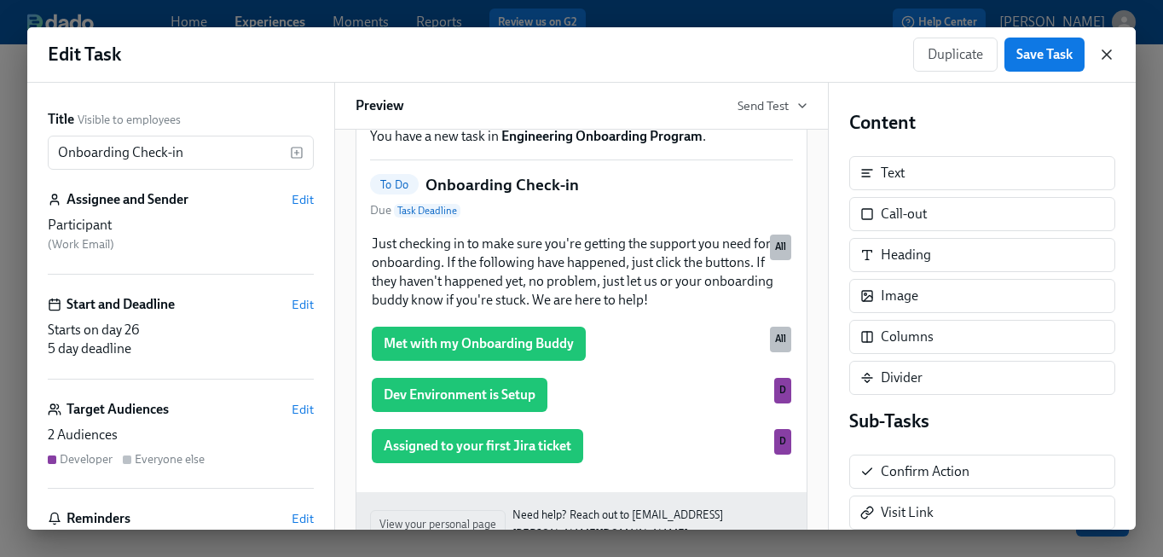
click at [1105, 49] on icon "button" at bounding box center [1106, 54] width 17 height 17
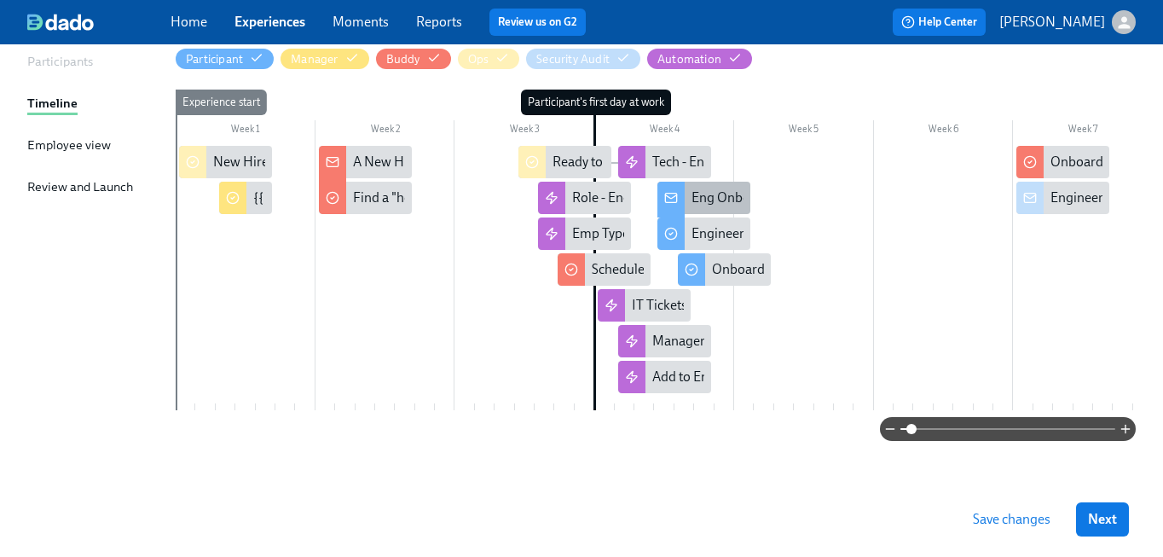
click at [713, 194] on div "Eng Onboarding Sessions" at bounding box center [766, 197] width 150 height 19
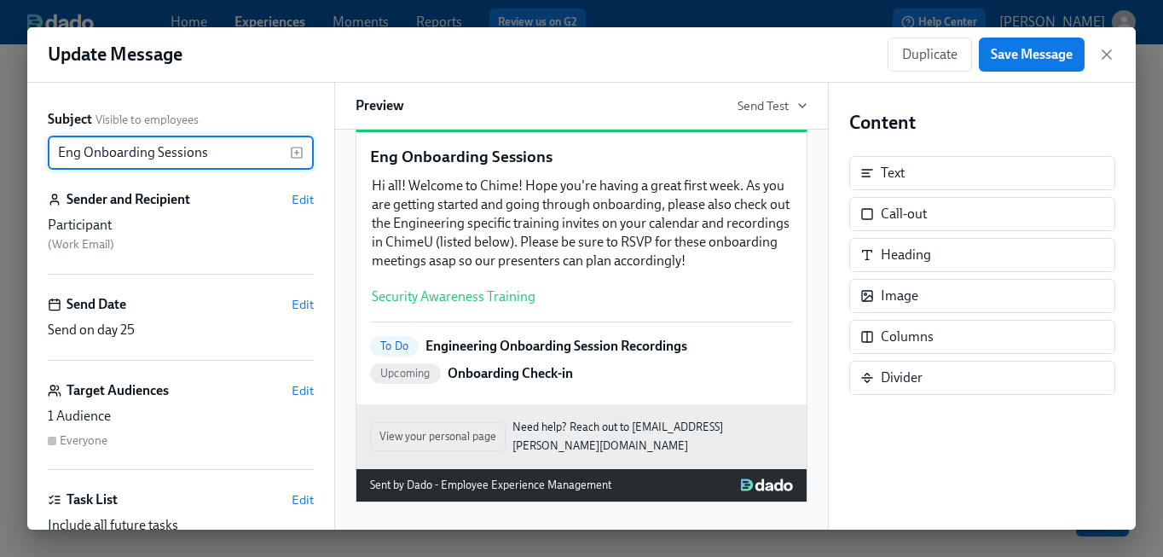
scroll to position [168, 0]
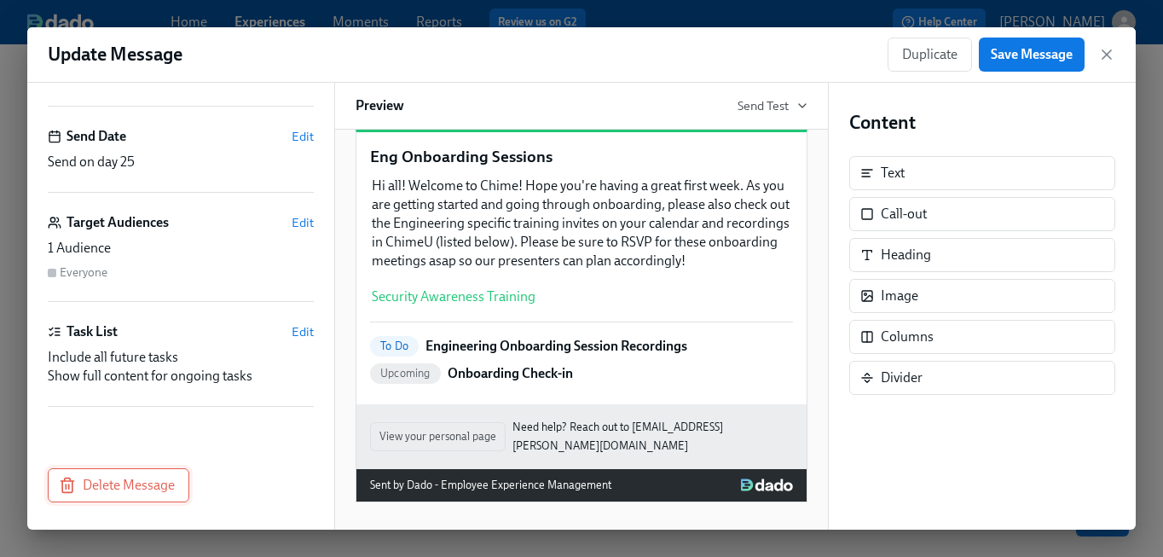
click at [149, 482] on span "Delete Message" at bounding box center [118, 485] width 113 height 17
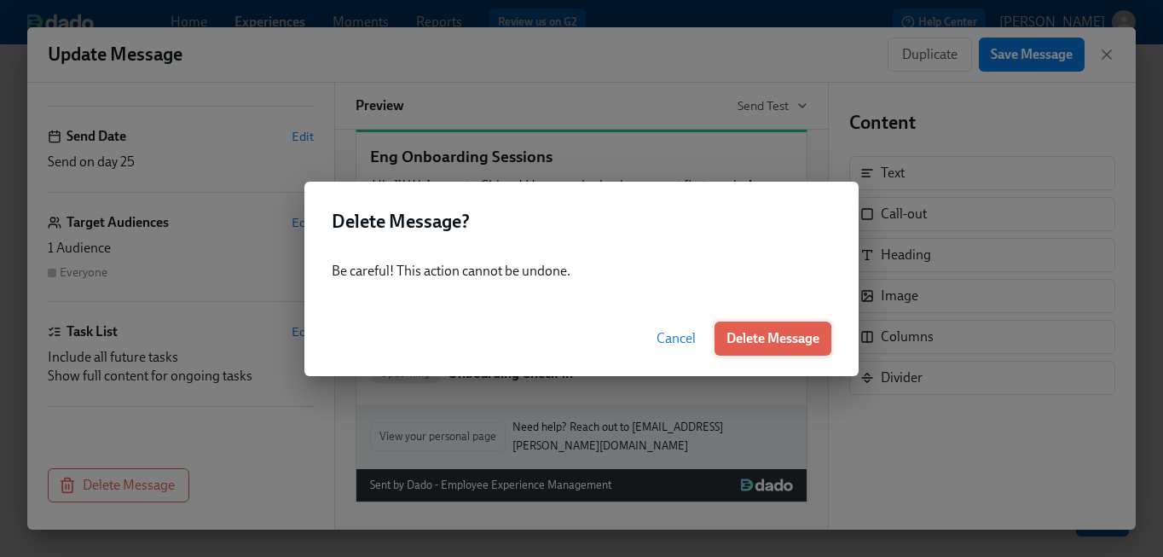
click at [806, 335] on span "Delete Message" at bounding box center [772, 338] width 93 height 17
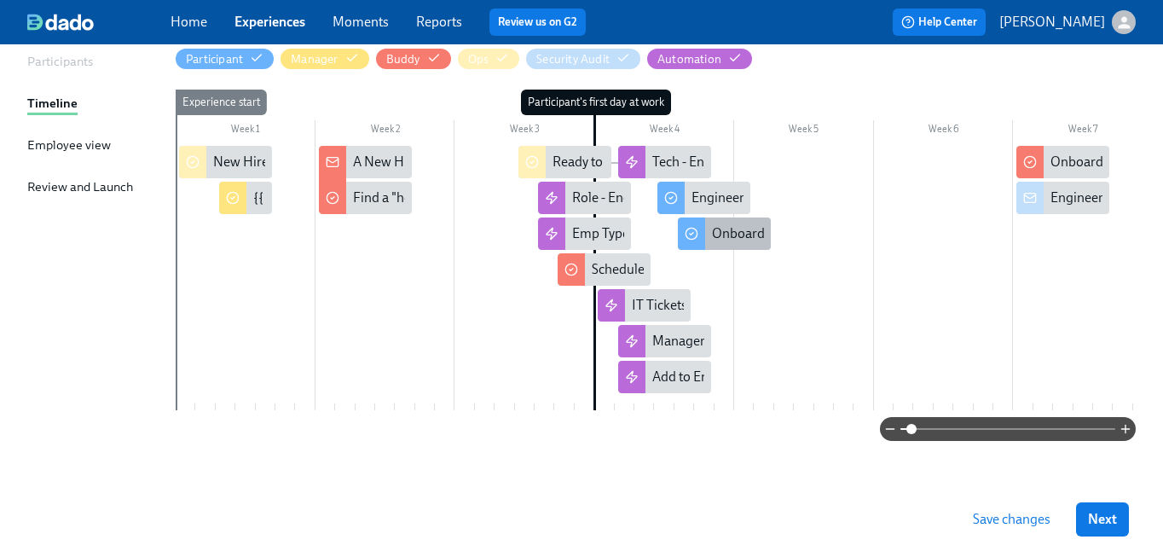
click at [732, 234] on div "Onboarding Check-in" at bounding box center [774, 233] width 125 height 19
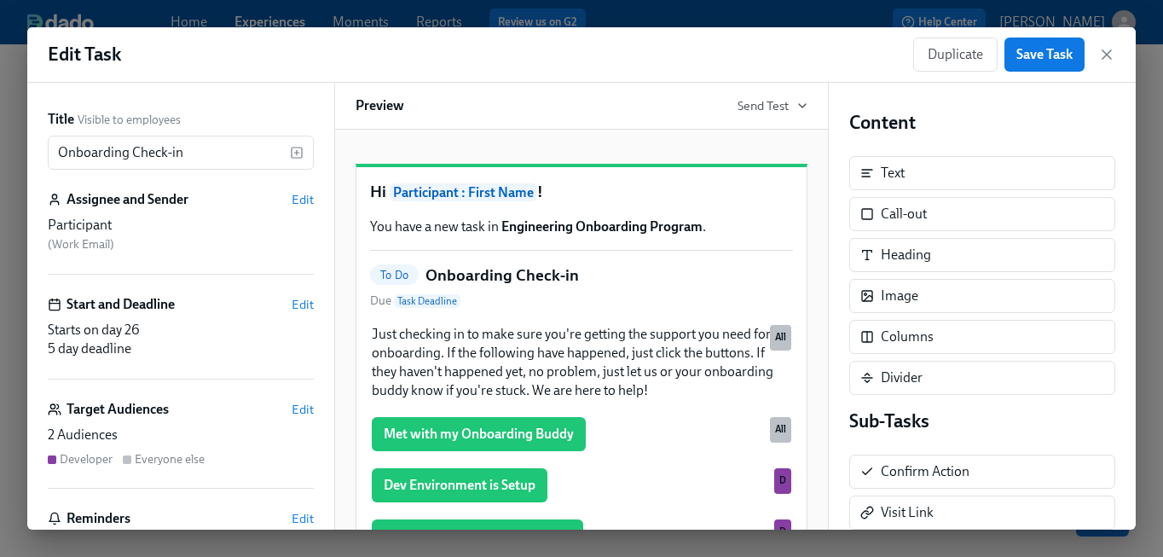
scroll to position [77, 0]
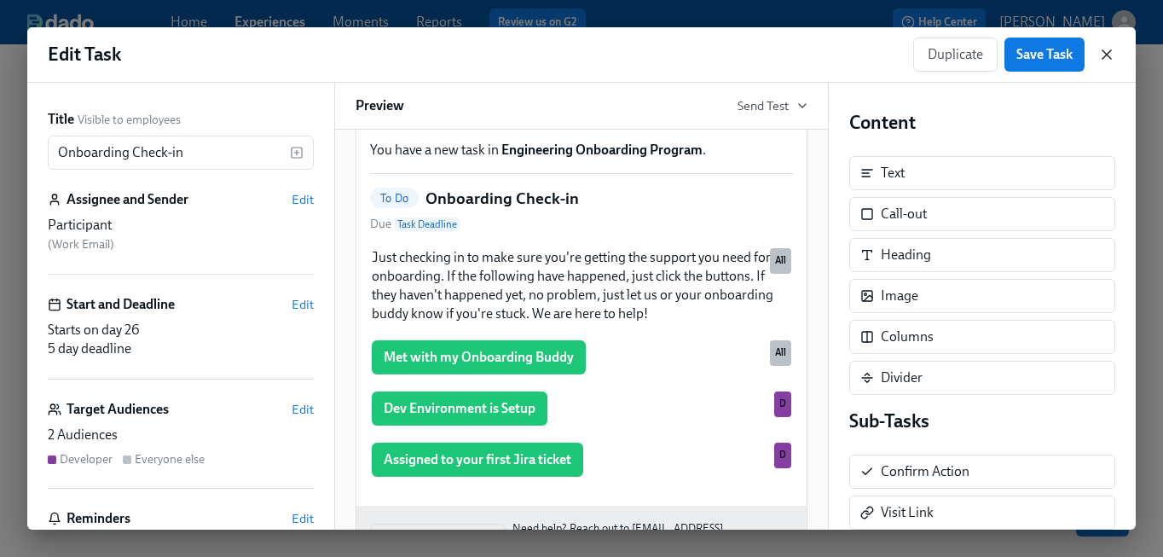
click at [1109, 46] on icon "button" at bounding box center [1106, 54] width 17 height 17
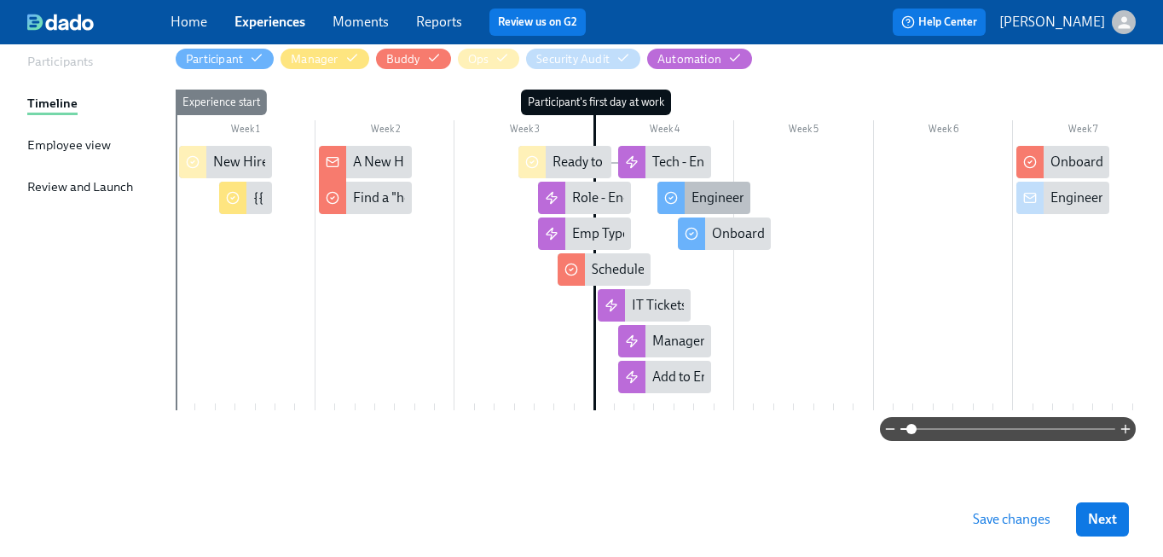
click at [709, 195] on div "Engineering Onboarding Session Recordings" at bounding box center [822, 197] width 262 height 19
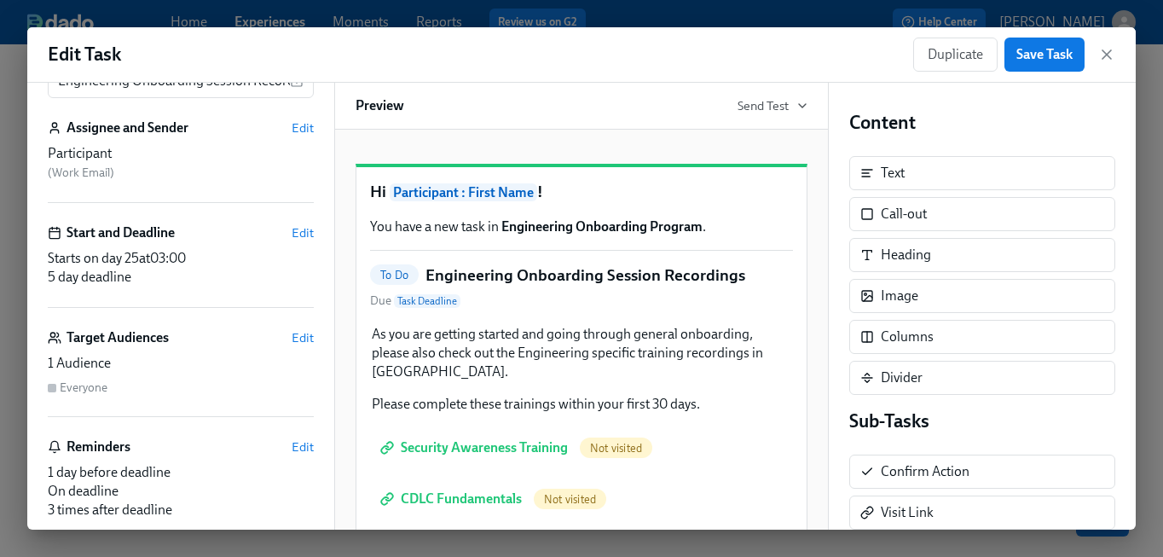
scroll to position [79, 0]
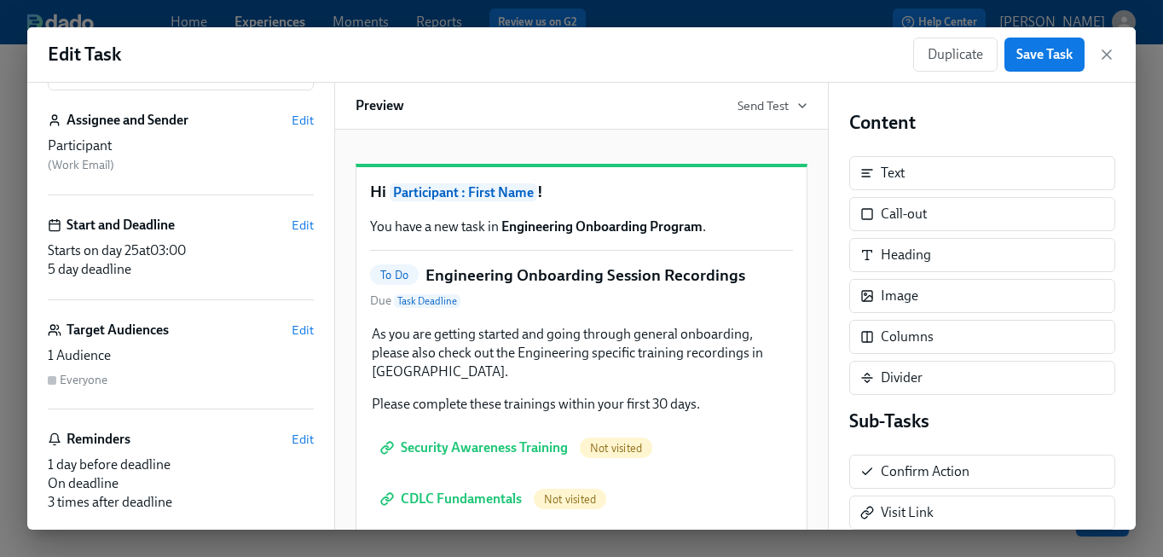
click at [119, 272] on span "5 day deadline" at bounding box center [90, 269] width 84 height 16
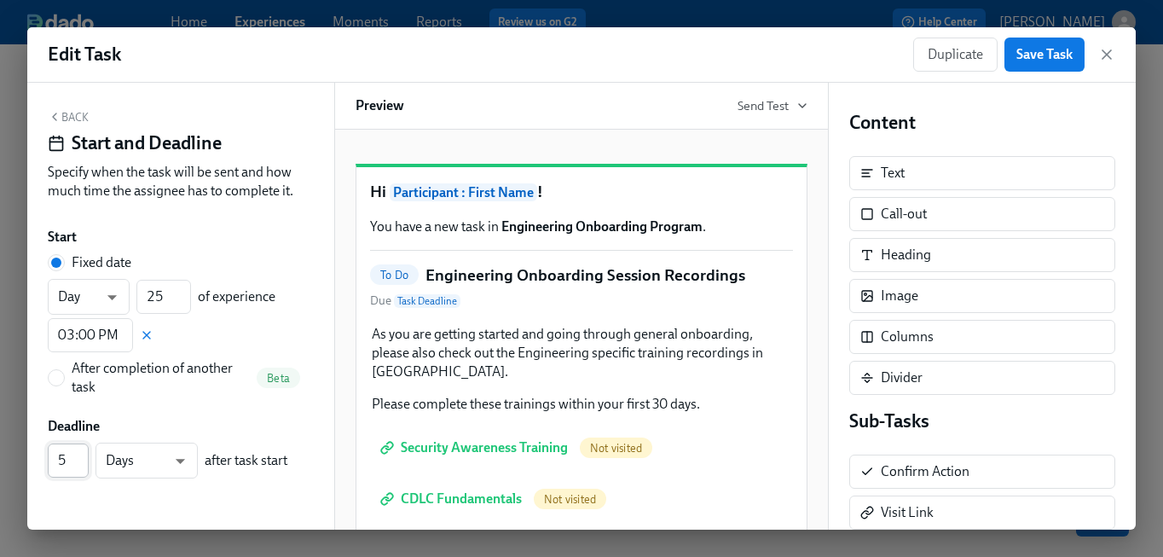
click at [68, 458] on input "5" at bounding box center [68, 460] width 41 height 34
click at [80, 455] on input "6" at bounding box center [68, 460] width 41 height 34
click at [80, 455] on input "7" at bounding box center [68, 460] width 41 height 34
click at [80, 455] on input "8" at bounding box center [68, 460] width 41 height 34
click at [80, 455] on input "9" at bounding box center [68, 460] width 41 height 34
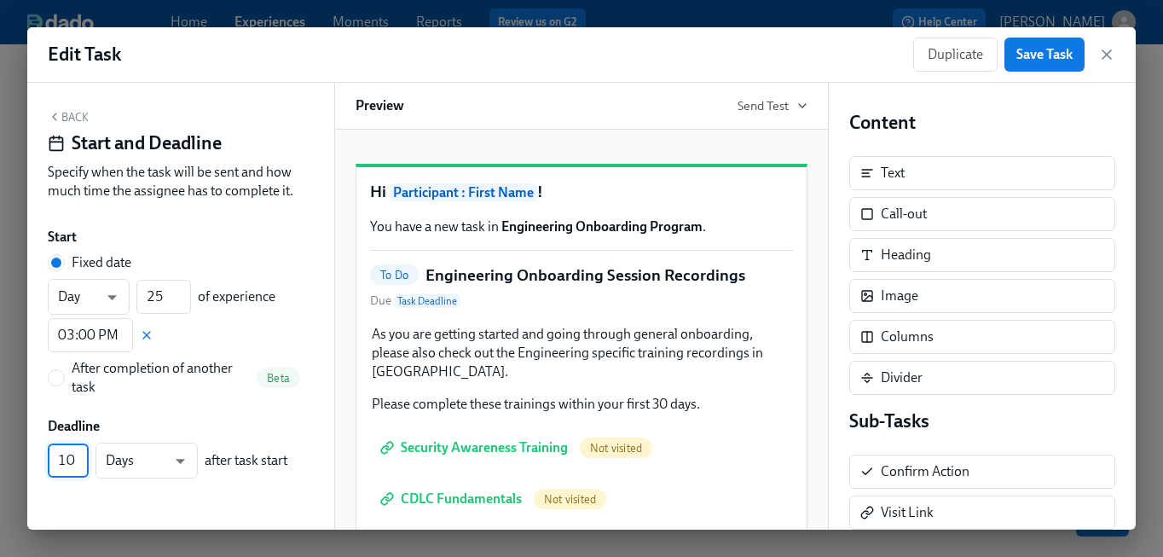
click at [80, 455] on input "10" at bounding box center [68, 460] width 41 height 34
click at [80, 455] on input "11" at bounding box center [68, 460] width 41 height 34
click at [80, 455] on input "12" at bounding box center [68, 460] width 41 height 34
click at [80, 455] on input "13" at bounding box center [68, 460] width 41 height 34
click at [80, 455] on input "14" at bounding box center [68, 460] width 41 height 34
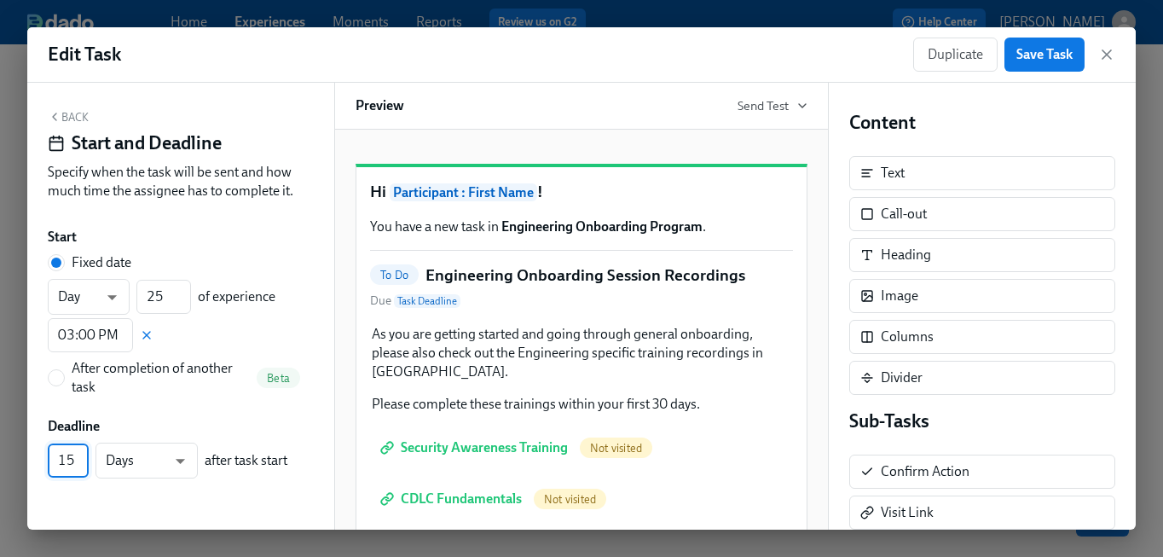
click at [80, 455] on input "15" at bounding box center [68, 460] width 41 height 34
click at [80, 455] on input "16" at bounding box center [68, 460] width 41 height 34
click at [80, 455] on input "17" at bounding box center [68, 460] width 41 height 34
click at [80, 455] on input "18" at bounding box center [68, 460] width 41 height 34
click at [80, 455] on input "19" at bounding box center [68, 460] width 41 height 34
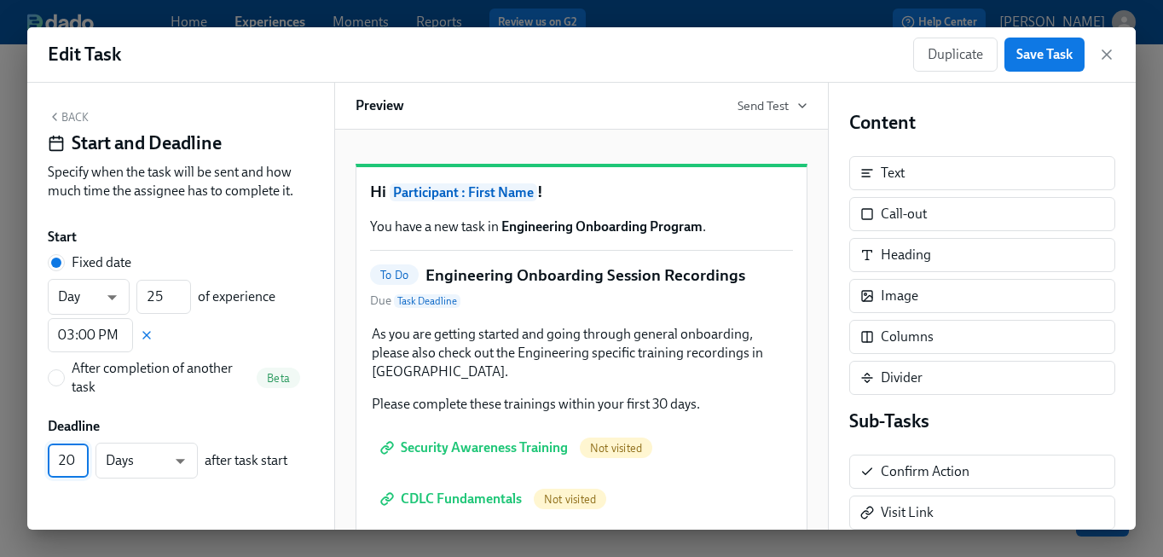
click at [80, 455] on input "20" at bounding box center [68, 460] width 41 height 34
click at [80, 455] on input "21" at bounding box center [68, 460] width 41 height 34
click at [80, 455] on input "22" at bounding box center [68, 460] width 41 height 34
click at [80, 455] on input "23" at bounding box center [68, 460] width 41 height 34
click at [80, 455] on input "24" at bounding box center [68, 460] width 41 height 34
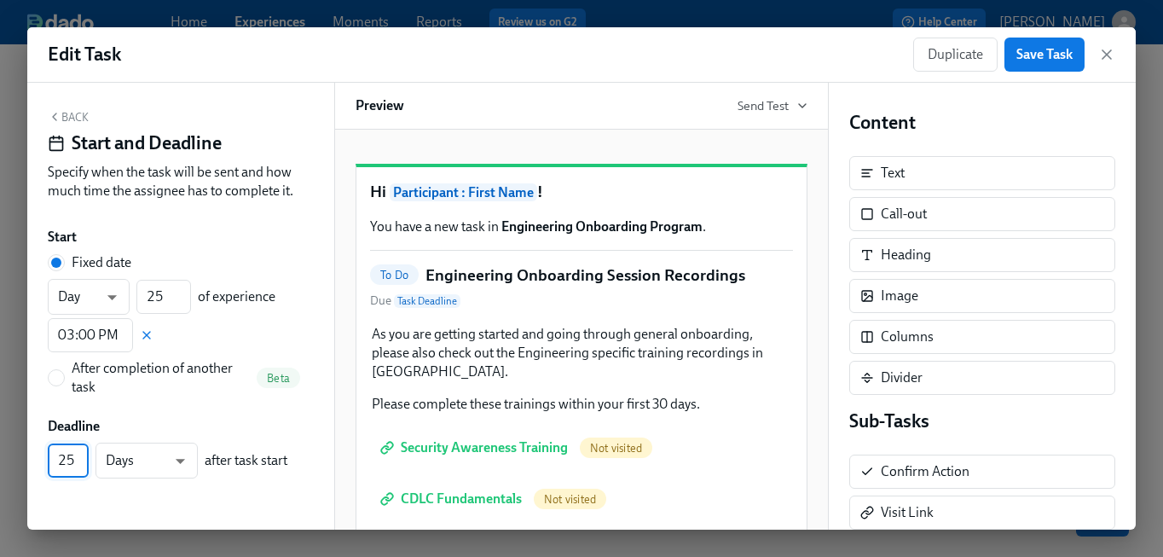
click at [80, 455] on input "25" at bounding box center [68, 460] width 41 height 34
click at [80, 455] on input "26" at bounding box center [68, 460] width 41 height 34
click at [80, 455] on input "27" at bounding box center [68, 460] width 41 height 34
click at [80, 455] on input "28" at bounding box center [68, 460] width 41 height 34
click at [80, 455] on input "29" at bounding box center [68, 460] width 41 height 34
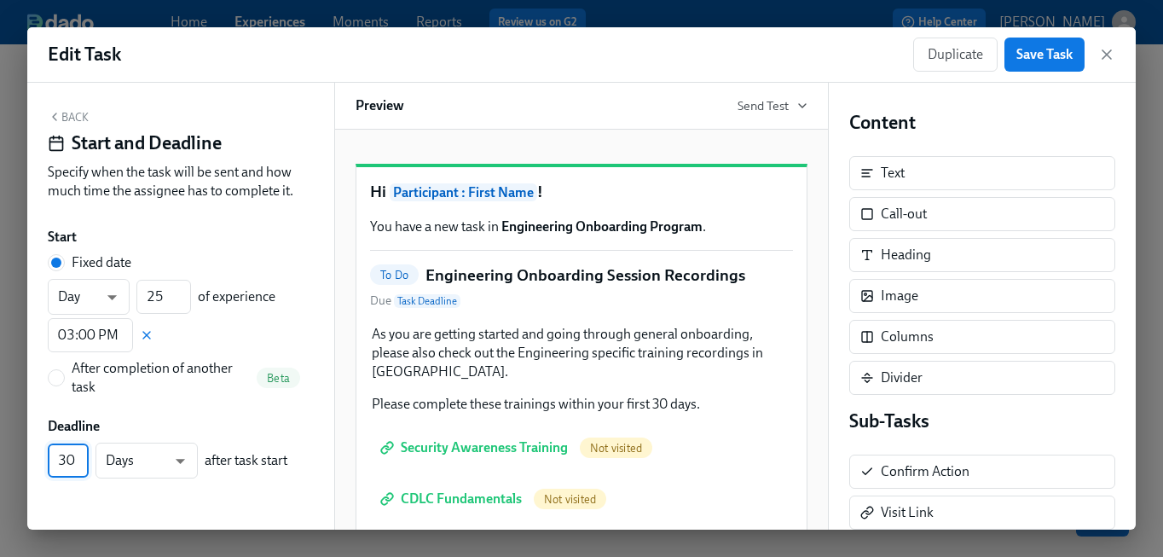
type input "30"
click at [80, 455] on input "30" at bounding box center [68, 460] width 41 height 34
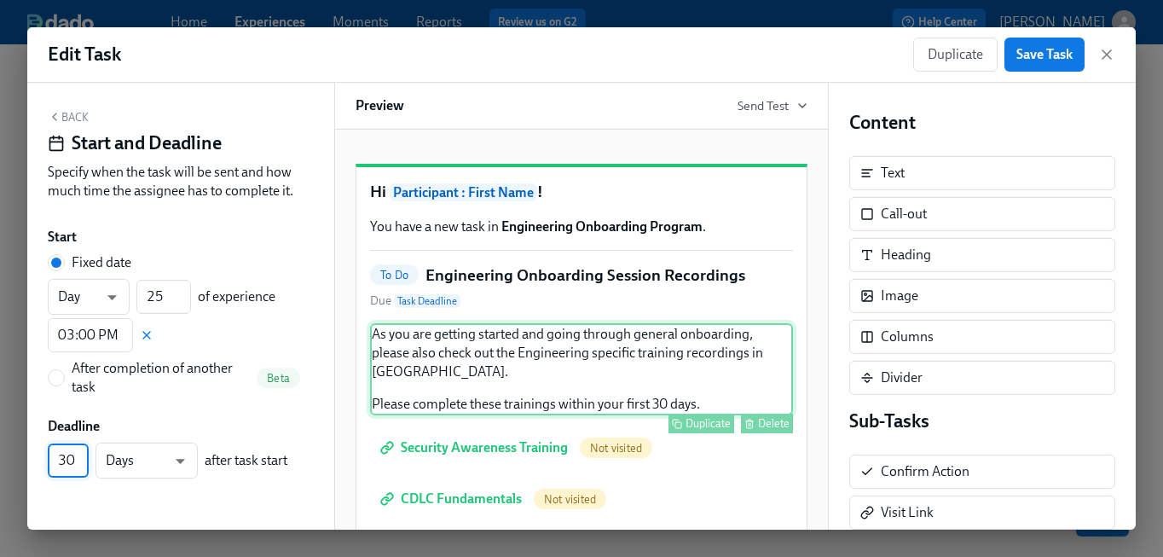
click at [385, 373] on div "As you are getting started and going through general onboarding, please also ch…" at bounding box center [581, 369] width 423 height 92
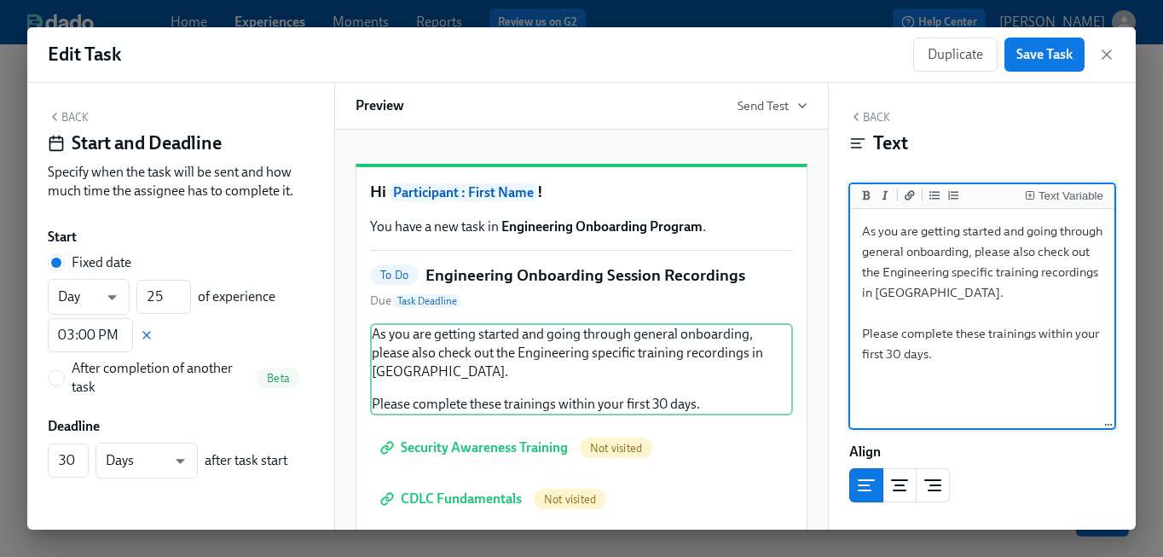
drag, startPoint x: 863, startPoint y: 230, endPoint x: 1010, endPoint y: 290, distance: 158.3
click at [1010, 290] on textarea "As you are getting started and going through general onboarding, please also ch…" at bounding box center [982, 319] width 257 height 214
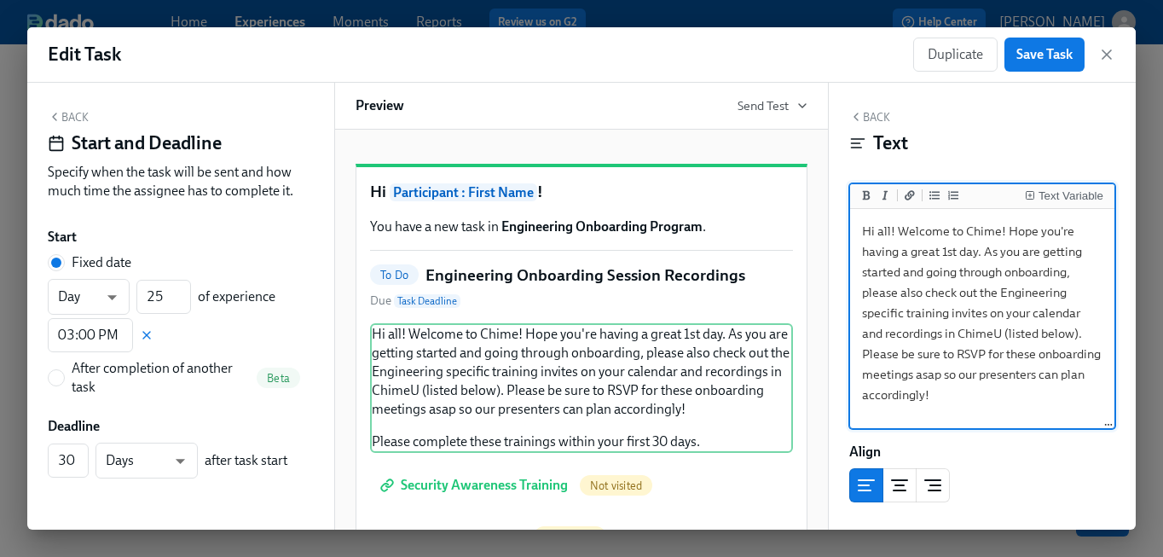
drag, startPoint x: 1004, startPoint y: 232, endPoint x: 977, endPoint y: 261, distance: 39.2
click at [977, 261] on textarea "Hi all! Welcome to Chime! Hope you're having a great 1st day. As you are gettin…" at bounding box center [982, 343] width 257 height 263
drag, startPoint x: 1005, startPoint y: 233, endPoint x: 986, endPoint y: 249, distance: 25.4
click at [986, 249] on textarea "Hi all! Welcome to Chime! Hope you're having a great 1st day. As you are gettin…" at bounding box center [982, 343] width 257 height 263
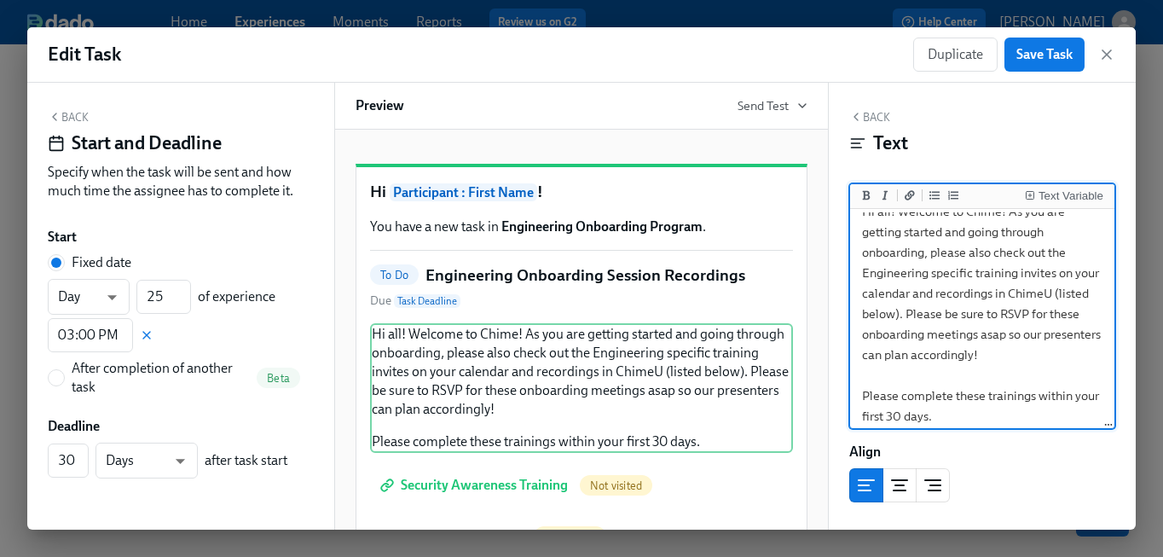
scroll to position [0, 0]
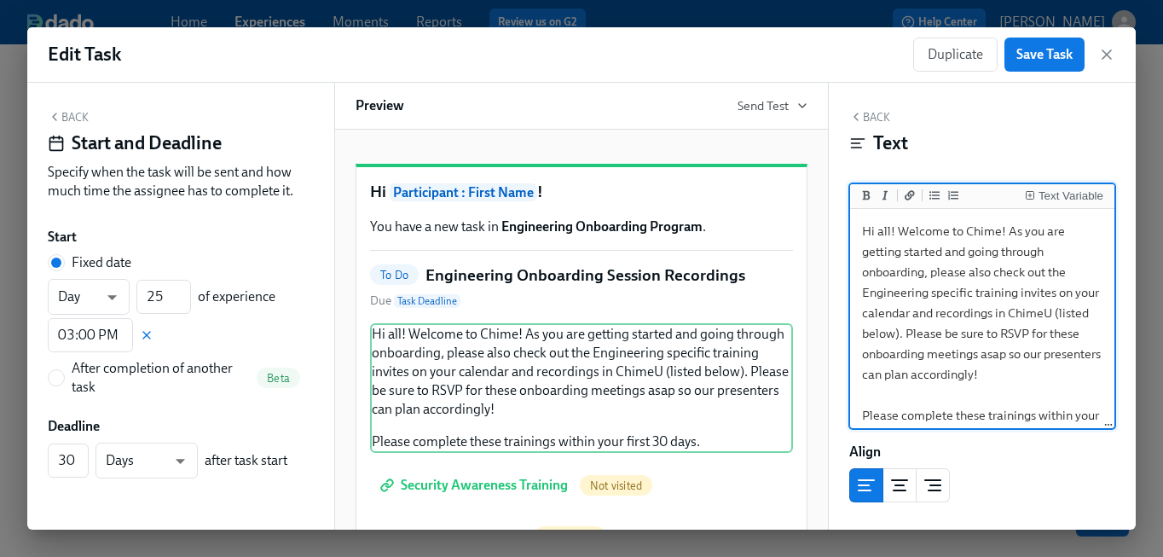
drag, startPoint x: 897, startPoint y: 232, endPoint x: 805, endPoint y: 232, distance: 92.1
click at [805, 232] on div "Back Start and Deadline Specify when the task will be sent and how much time th…" at bounding box center [581, 306] width 1108 height 447
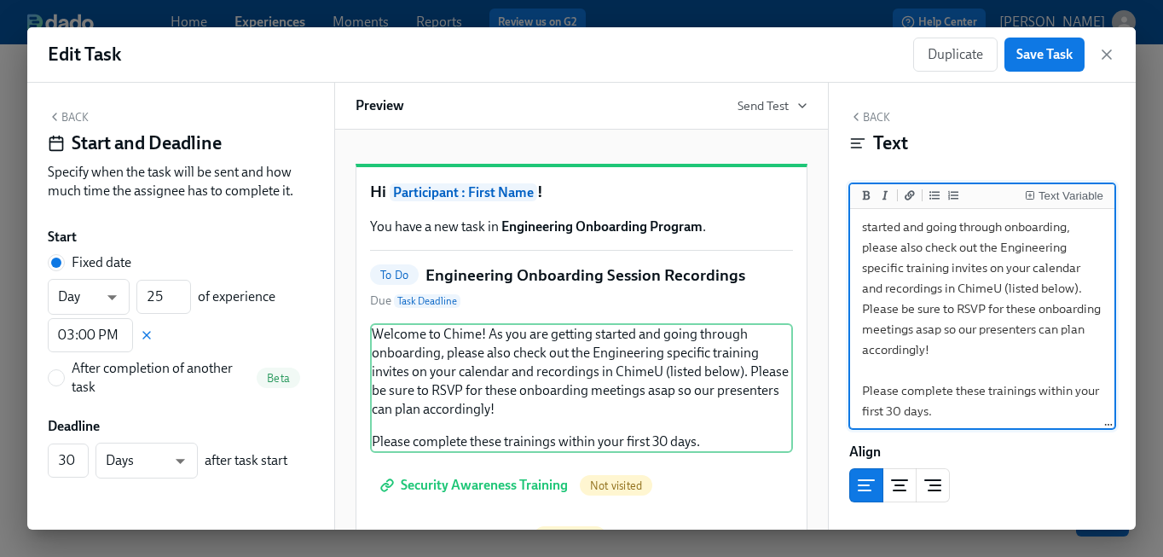
scroll to position [28, 0]
click at [1037, 308] on textarea "Welcome to Chime! As you are getting started and going through onboarding, plea…" at bounding box center [982, 305] width 257 height 242
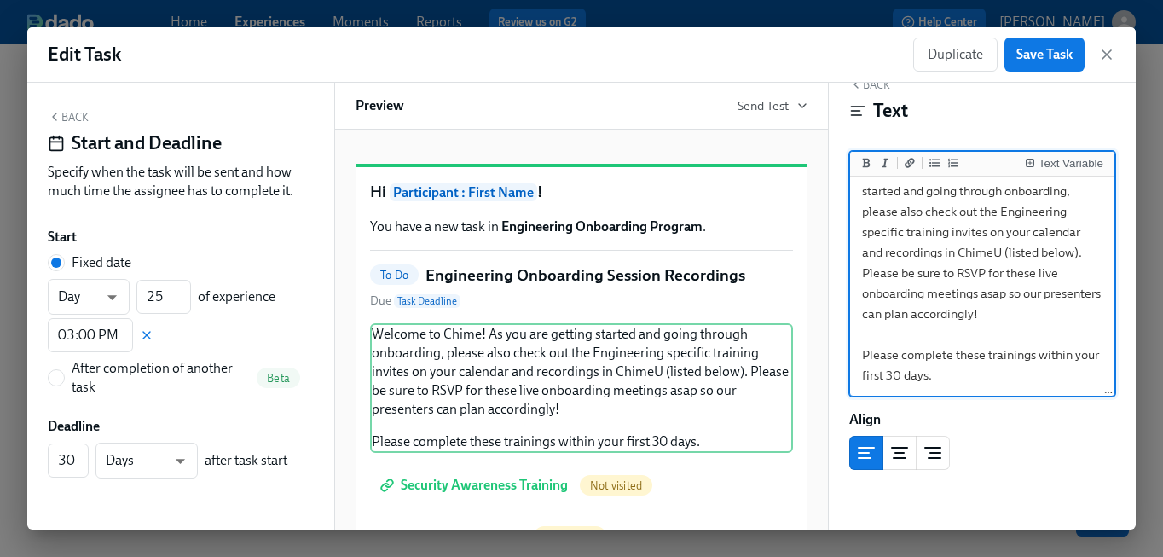
scroll to position [217, 0]
type textarea "Welcome to Chime! As you are getting started and going through onboarding, plea…"
click at [1048, 58] on span "Save Task" at bounding box center [1044, 54] width 56 height 17
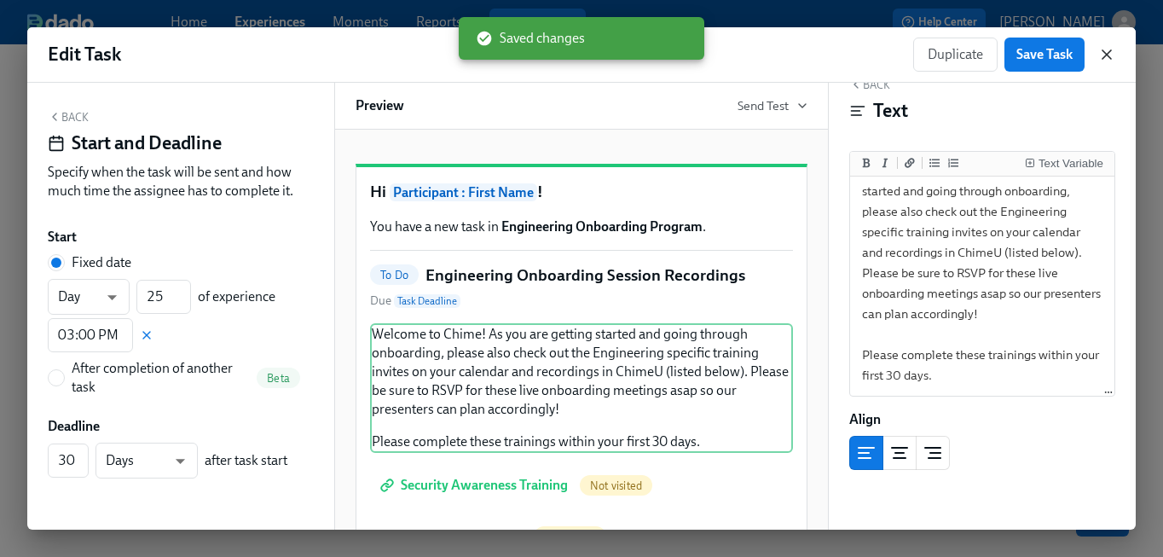
click at [1109, 49] on icon "button" at bounding box center [1106, 54] width 17 height 17
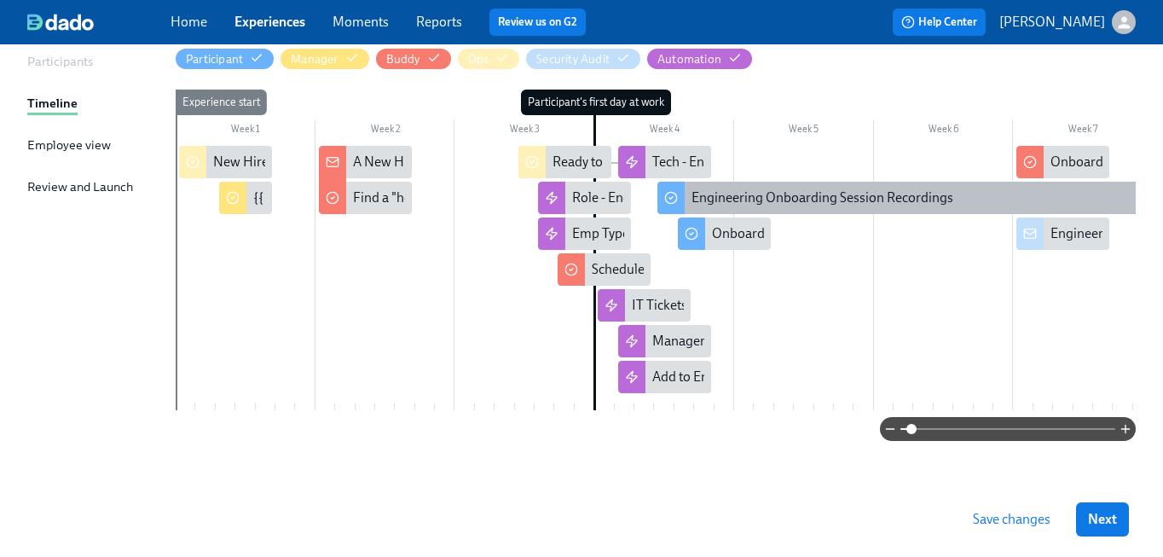
click at [796, 188] on div "Engineering Onboarding Session Recordings" at bounding box center [822, 197] width 262 height 19
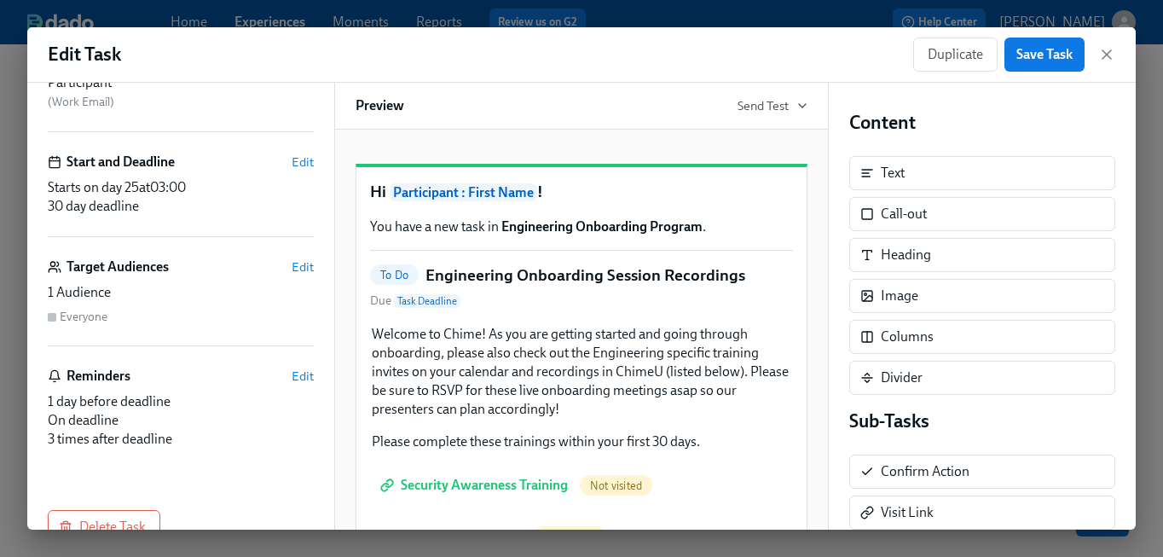
scroll to position [157, 0]
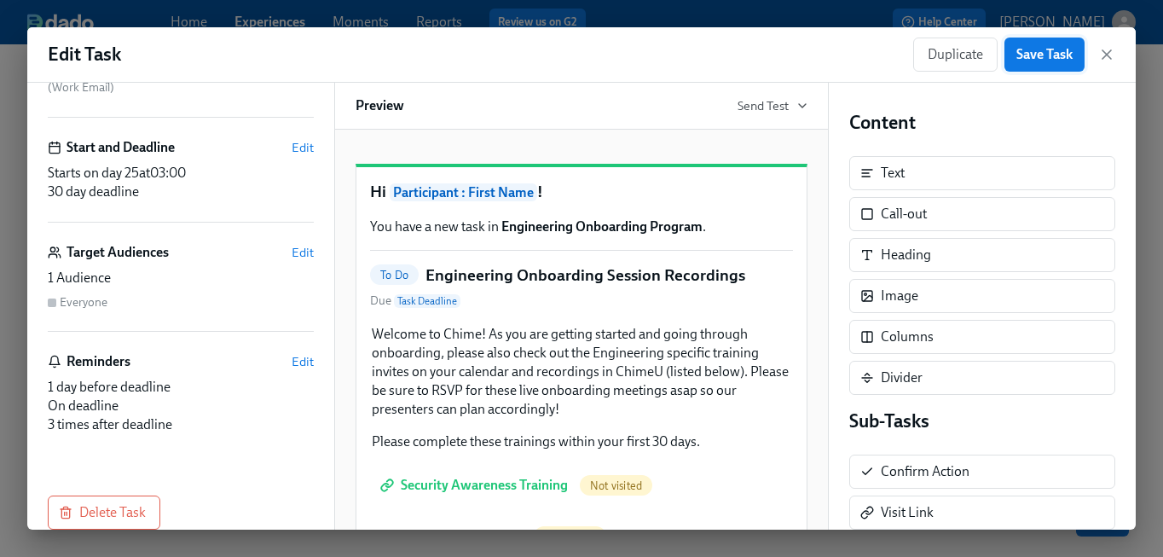
click at [1053, 55] on span "Save Task" at bounding box center [1044, 54] width 56 height 17
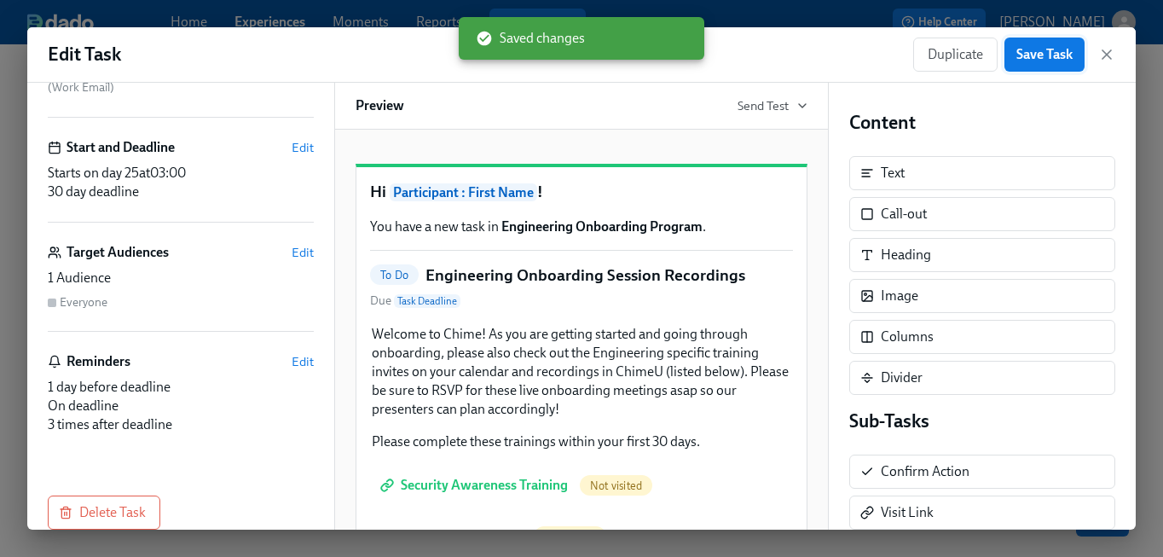
click at [1052, 55] on span "Save Task" at bounding box center [1044, 54] width 56 height 17
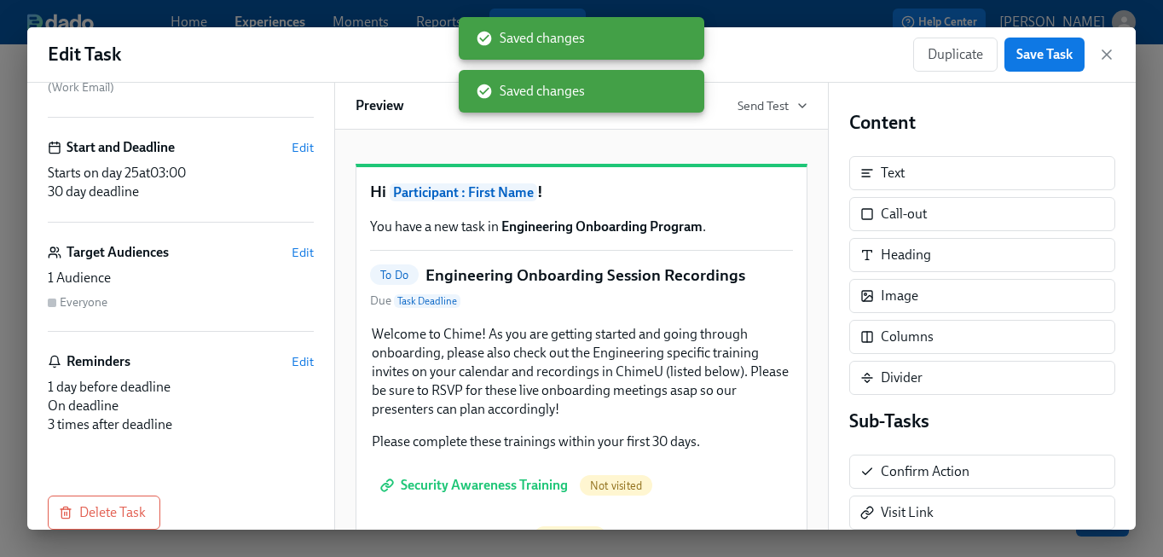
click at [1097, 55] on div "Duplicate Save Task" at bounding box center [1014, 55] width 202 height 34
click at [1106, 55] on icon "button" at bounding box center [1106, 54] width 9 height 9
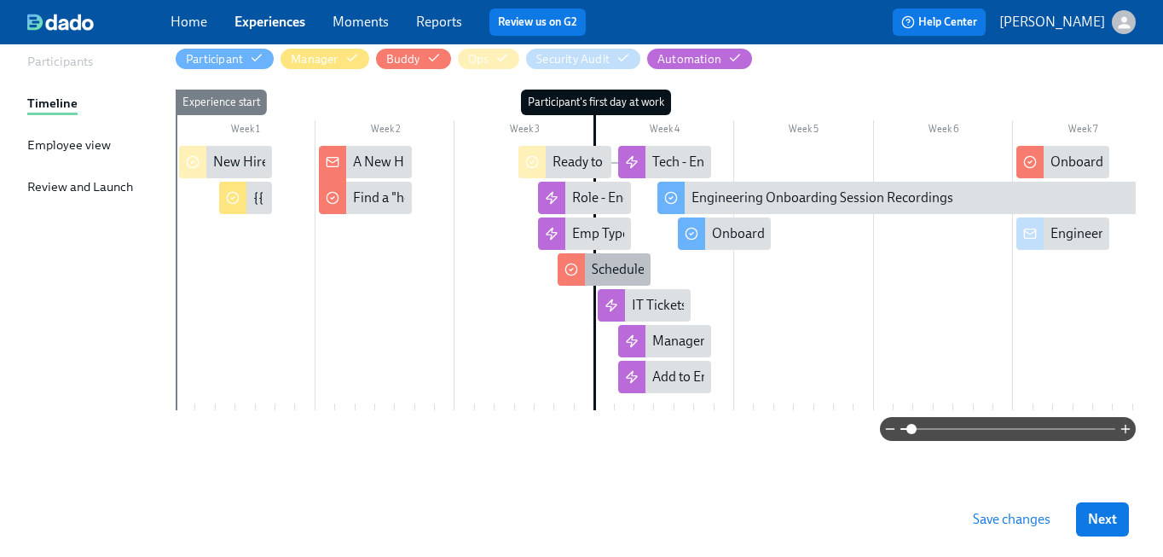
click at [597, 264] on div "Schedule 1-1 intro meeting" at bounding box center [668, 269] width 153 height 19
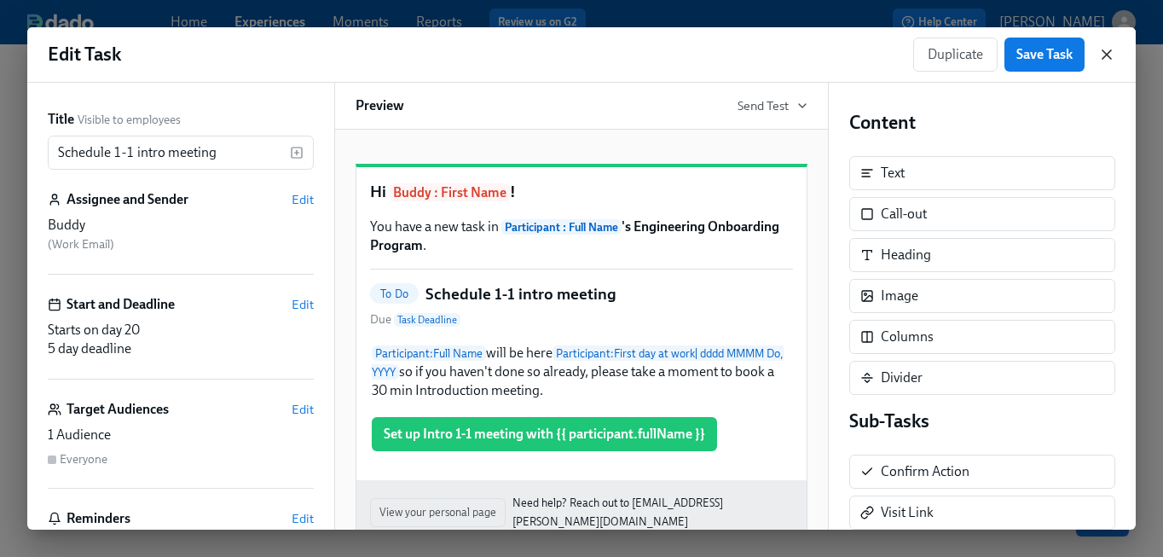
click at [1112, 54] on icon "button" at bounding box center [1106, 54] width 17 height 17
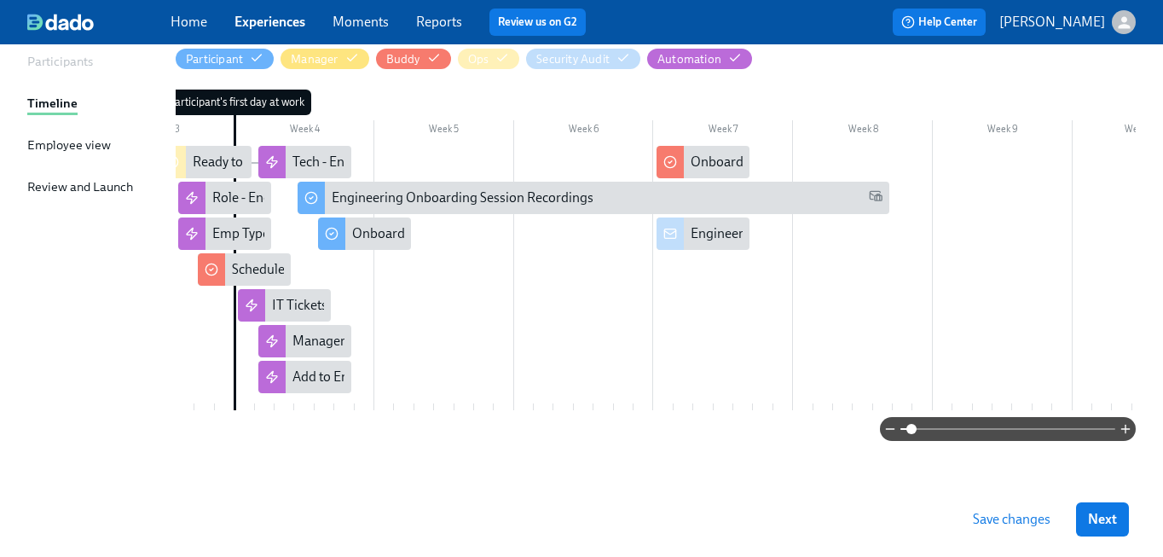
scroll to position [0, 455]
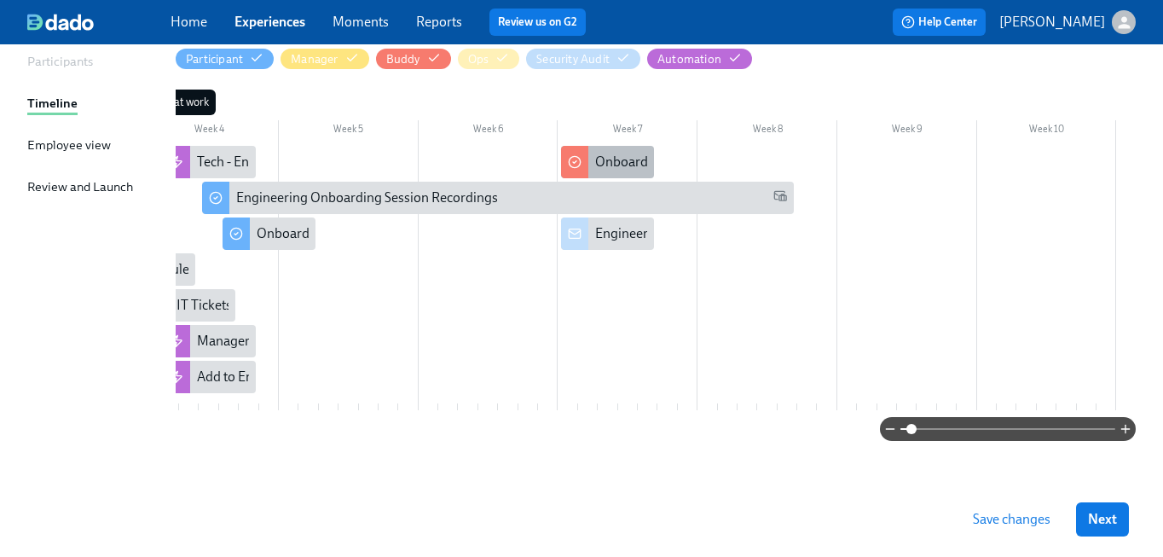
click at [621, 159] on div "Onboarding Buddy Feedback" at bounding box center [680, 162] width 171 height 19
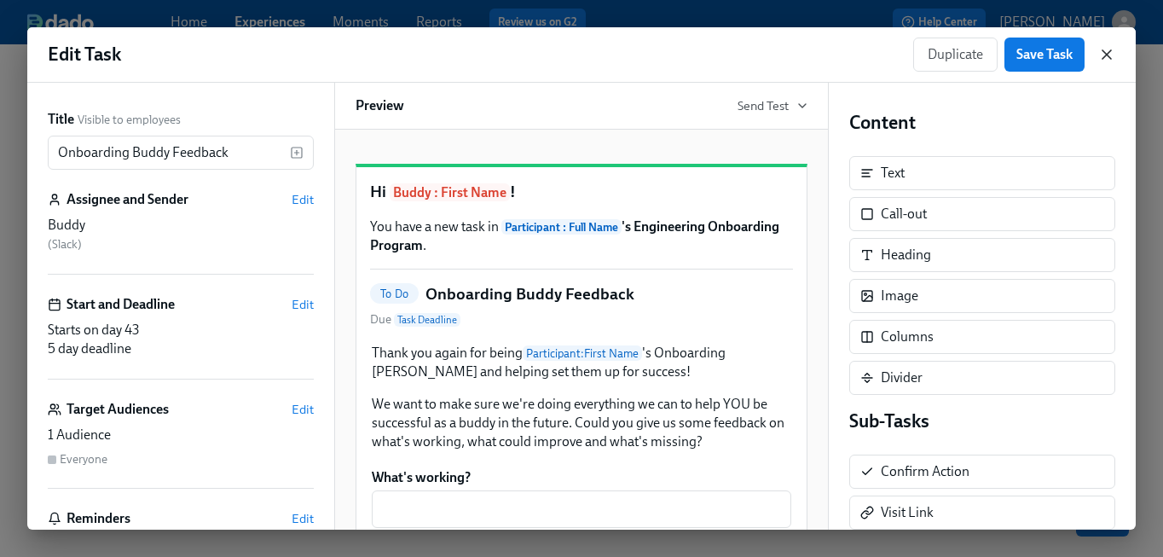
click at [1101, 47] on icon "button" at bounding box center [1106, 54] width 17 height 17
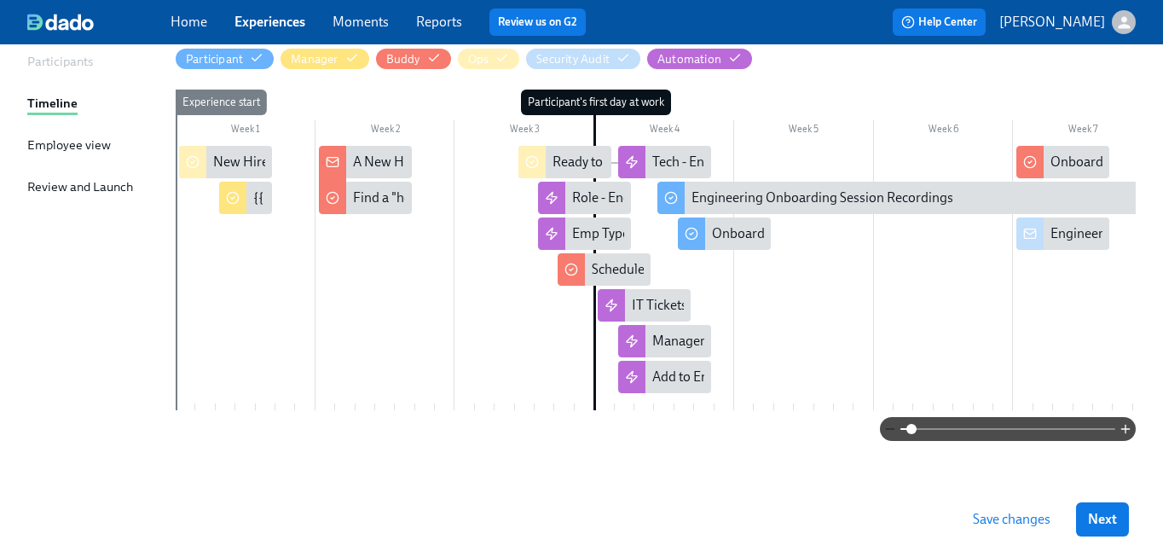
click at [893, 425] on icon "button" at bounding box center [890, 429] width 14 height 14
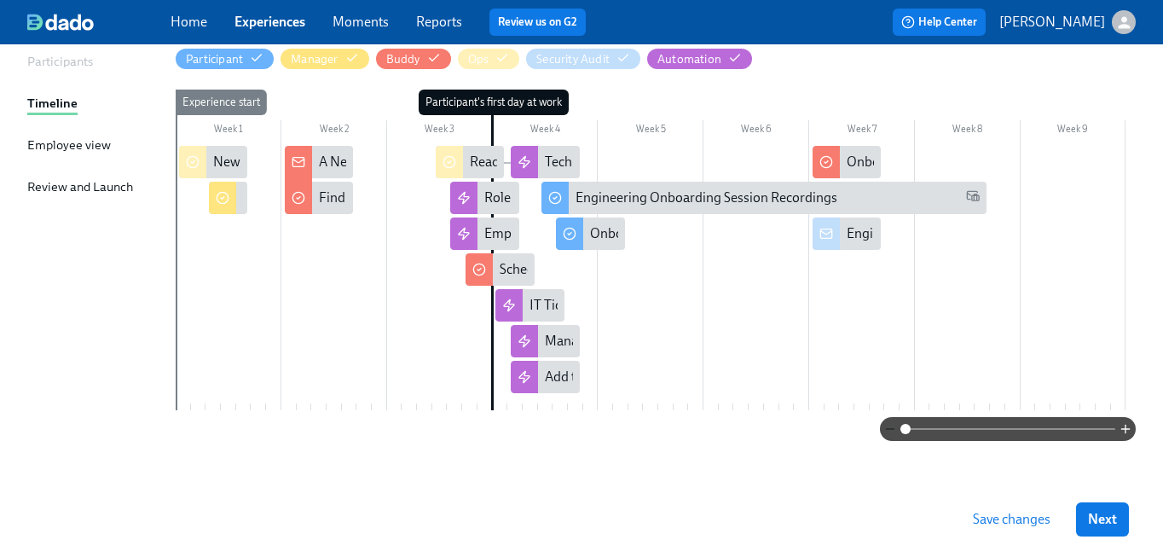
click at [900, 425] on span at bounding box center [905, 429] width 10 height 10
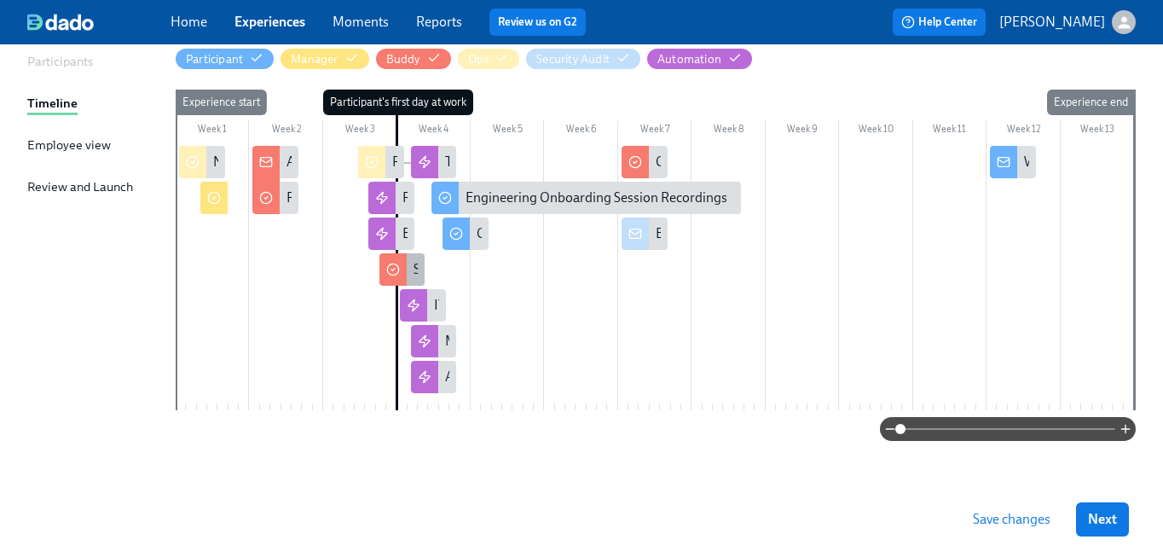
click at [402, 272] on div at bounding box center [392, 269] width 27 height 32
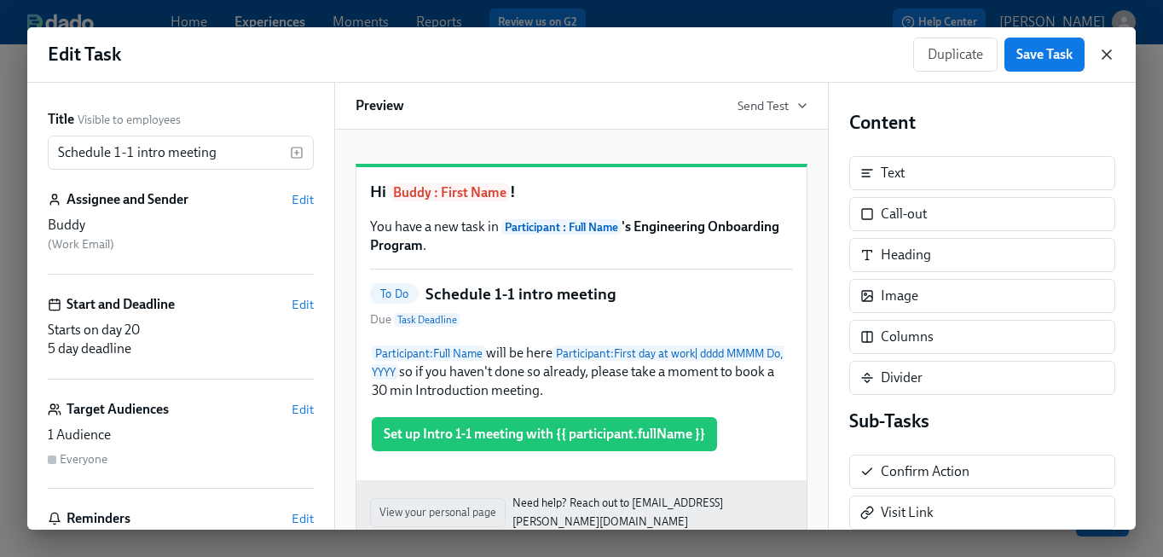
click at [1103, 56] on icon "button" at bounding box center [1106, 54] width 9 height 9
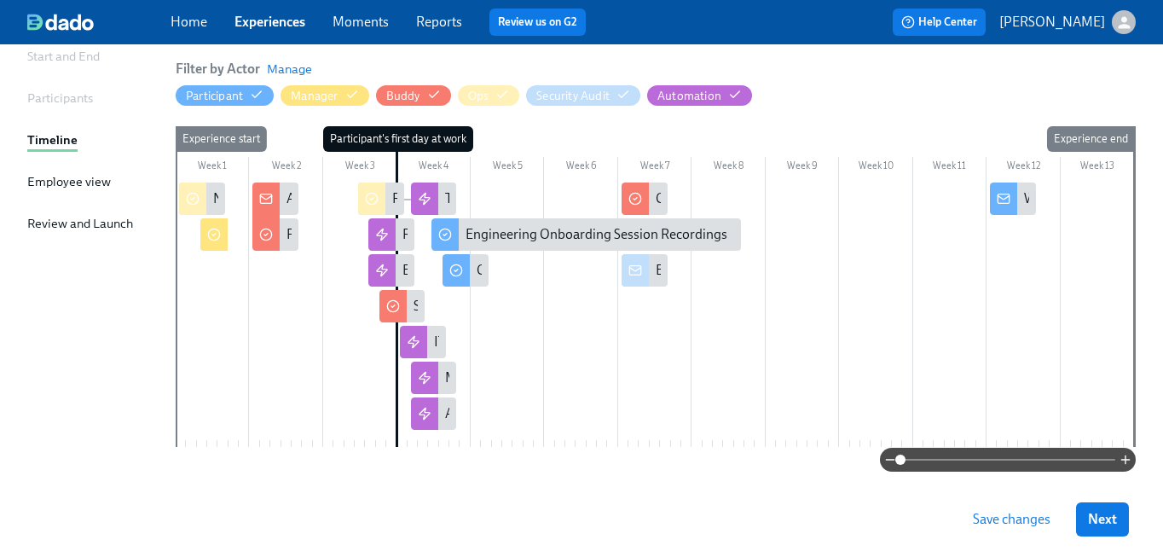
scroll to position [177, 0]
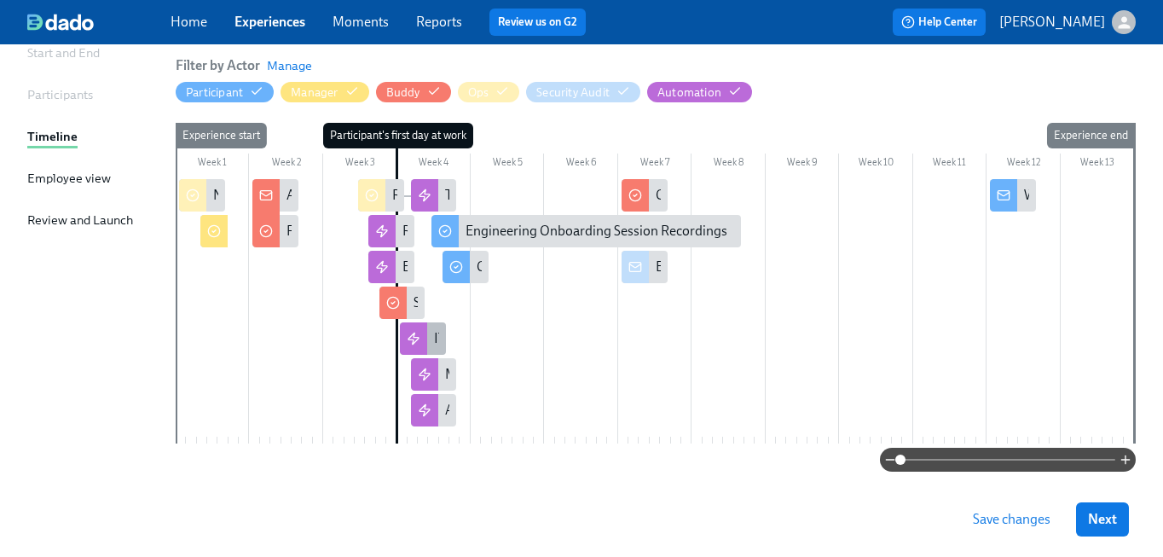
click at [428, 344] on div "IT Tickets - Birthright" at bounding box center [423, 338] width 46 height 32
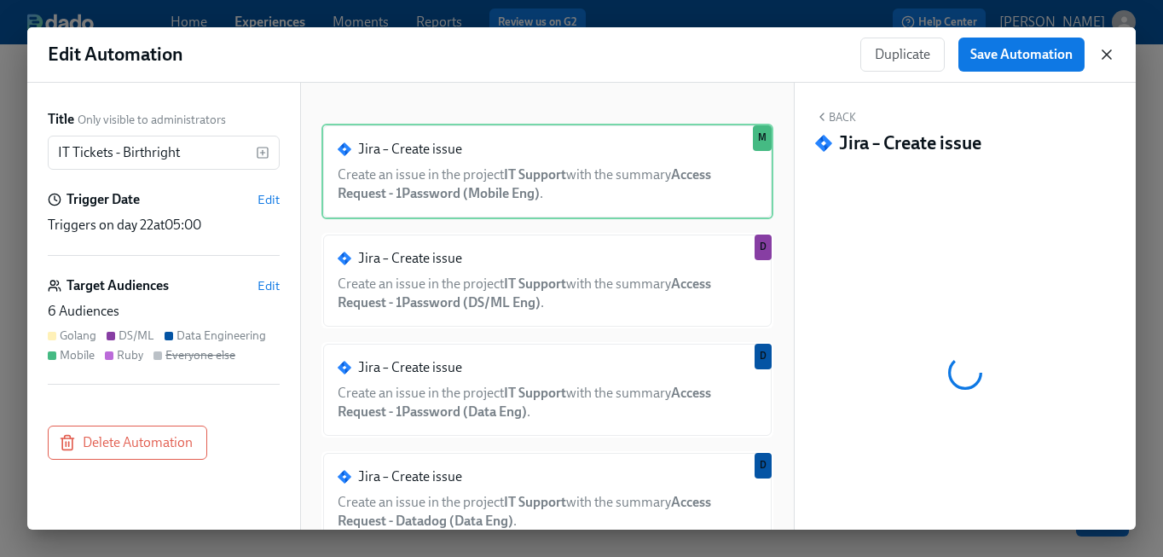
click at [1109, 52] on icon "button" at bounding box center [1106, 54] width 9 height 9
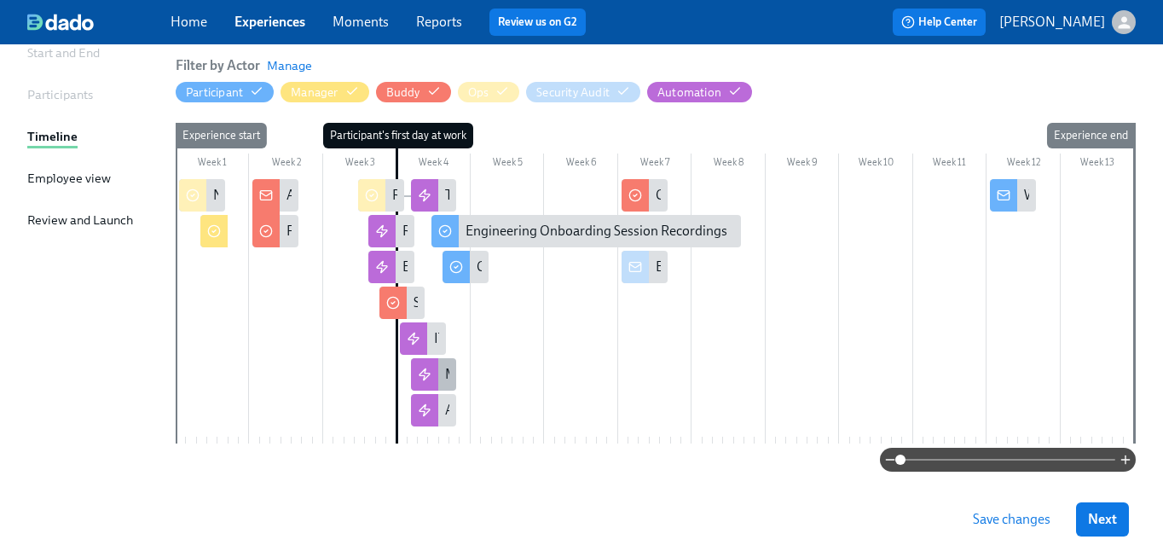
click at [437, 362] on div at bounding box center [424, 374] width 27 height 32
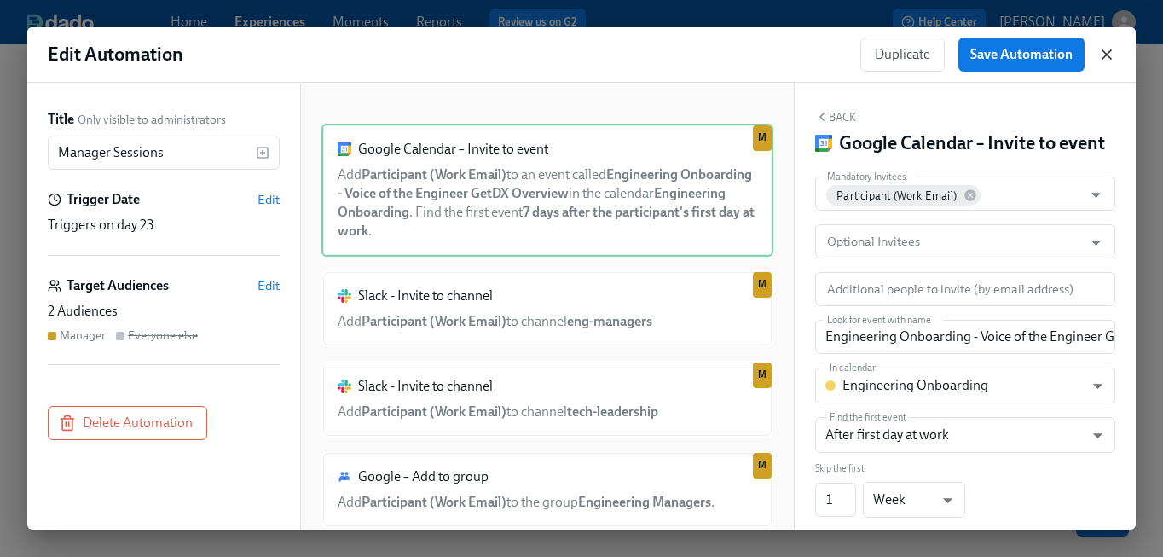
click at [1108, 53] on icon "button" at bounding box center [1106, 54] width 9 height 9
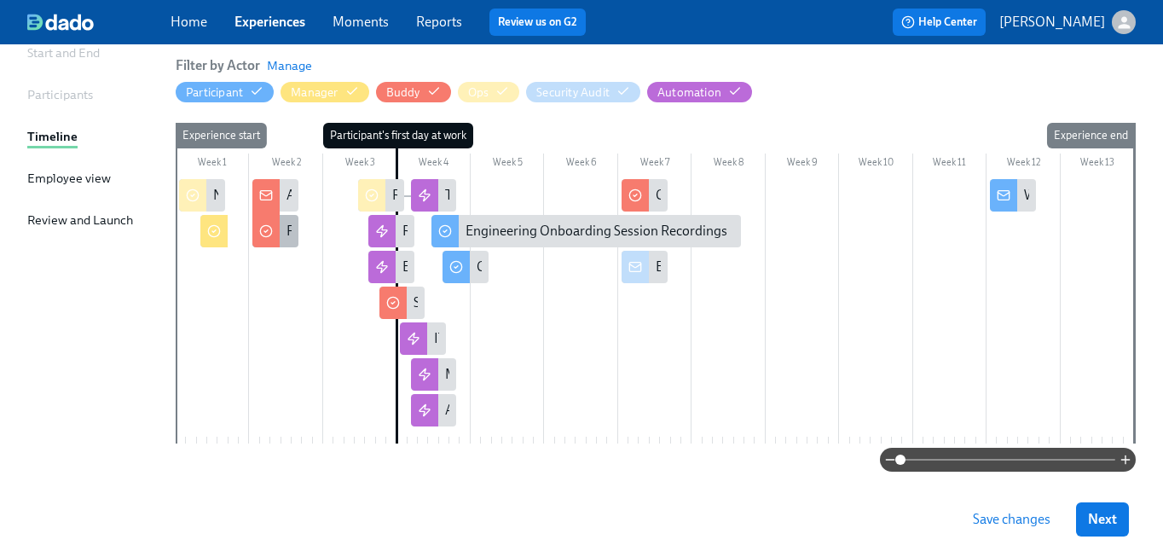
click at [277, 233] on div at bounding box center [265, 229] width 27 height 36
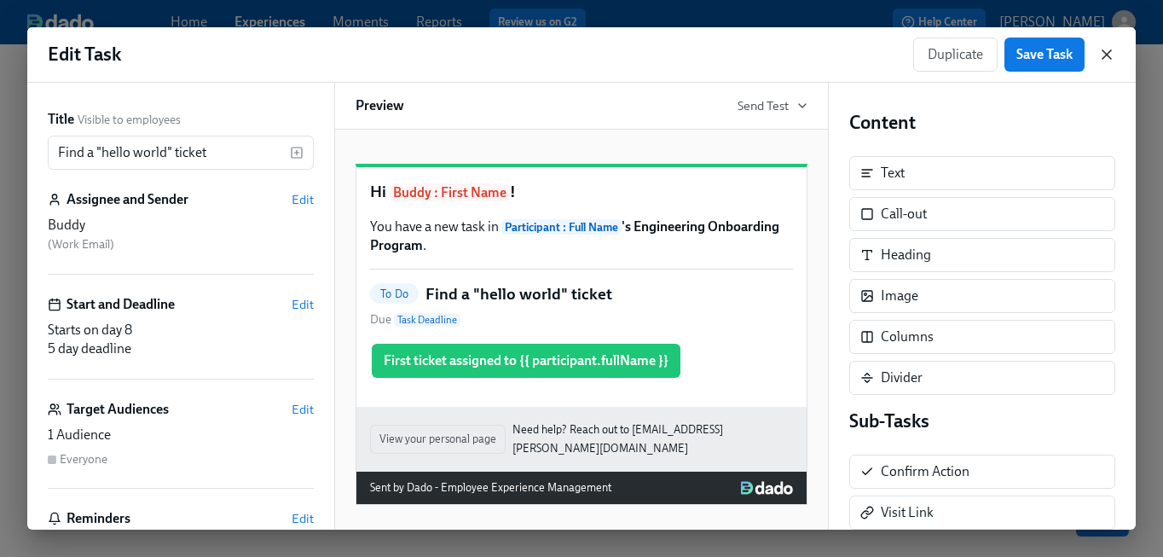
click at [1113, 51] on icon "button" at bounding box center [1106, 54] width 17 height 17
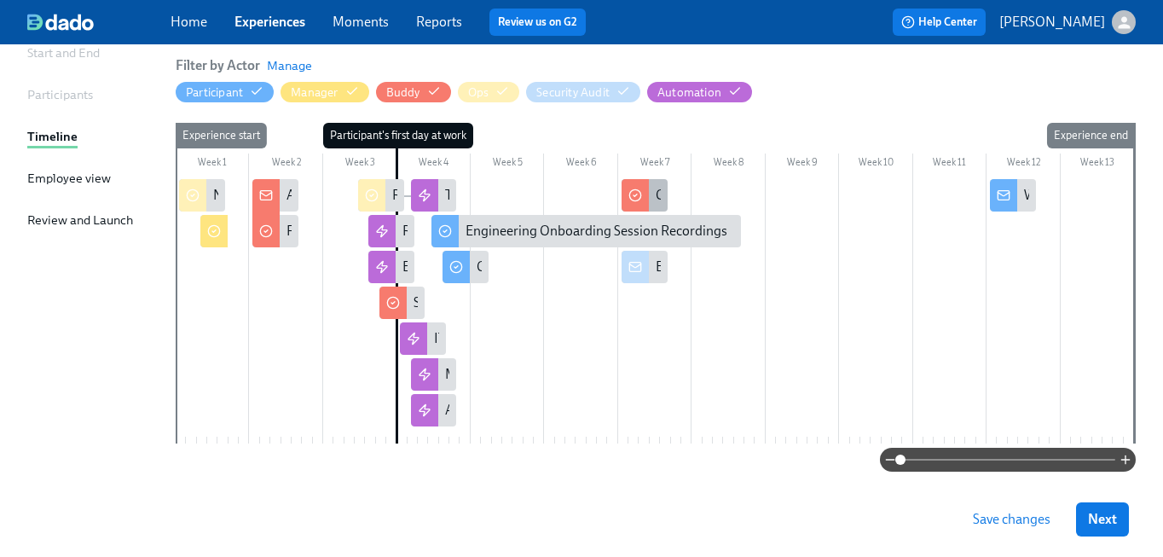
click at [637, 196] on icon at bounding box center [635, 195] width 14 height 14
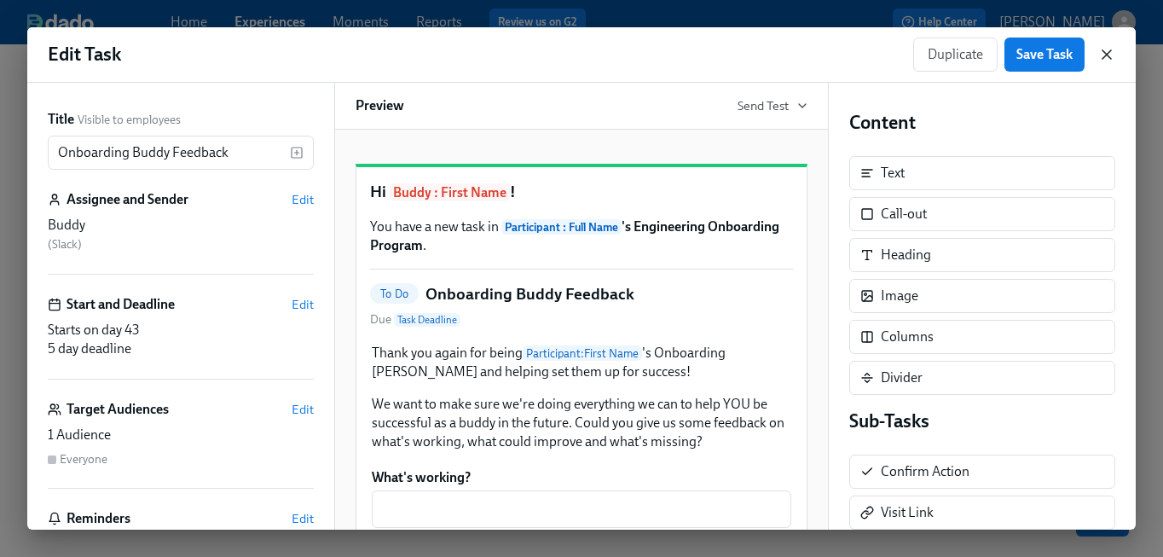
click at [1112, 57] on icon "button" at bounding box center [1106, 54] width 17 height 17
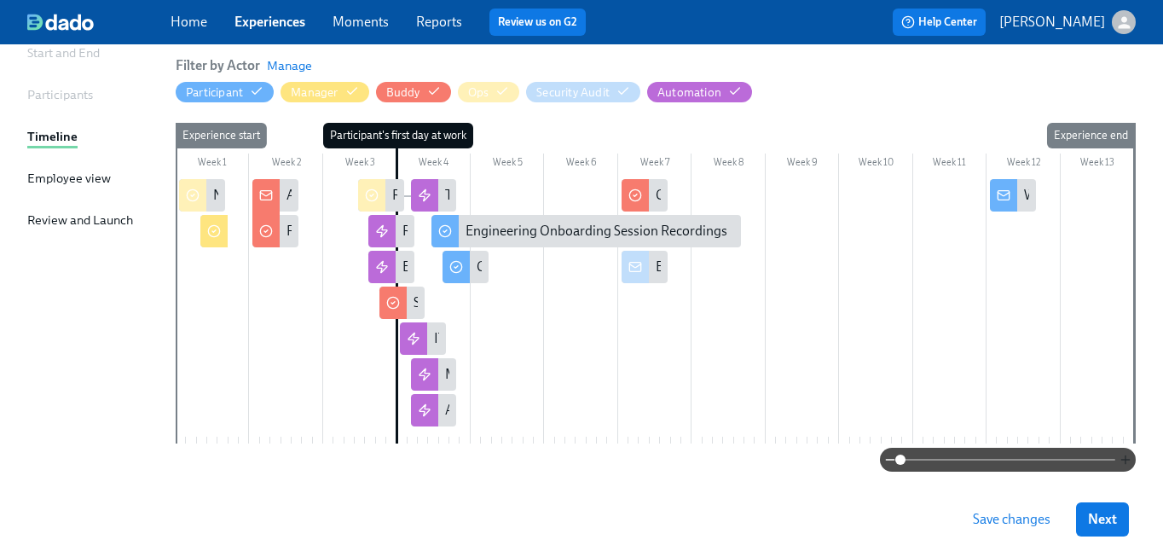
click at [1126, 456] on icon "button" at bounding box center [1126, 460] width 14 height 14
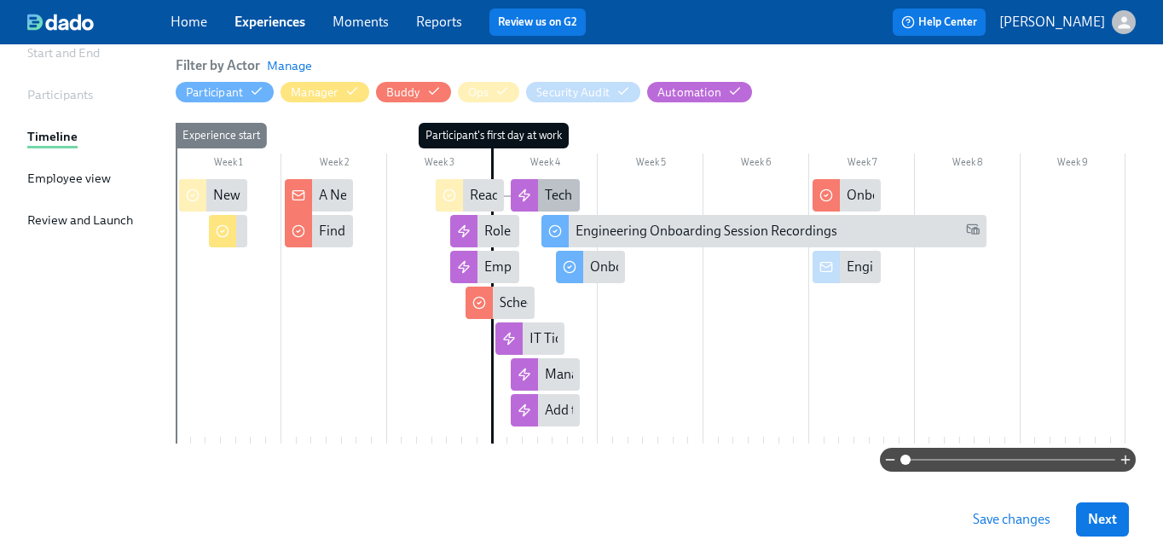
click at [553, 191] on div "Tech - Eng Onboarding Sessions" at bounding box center [638, 195] width 187 height 19
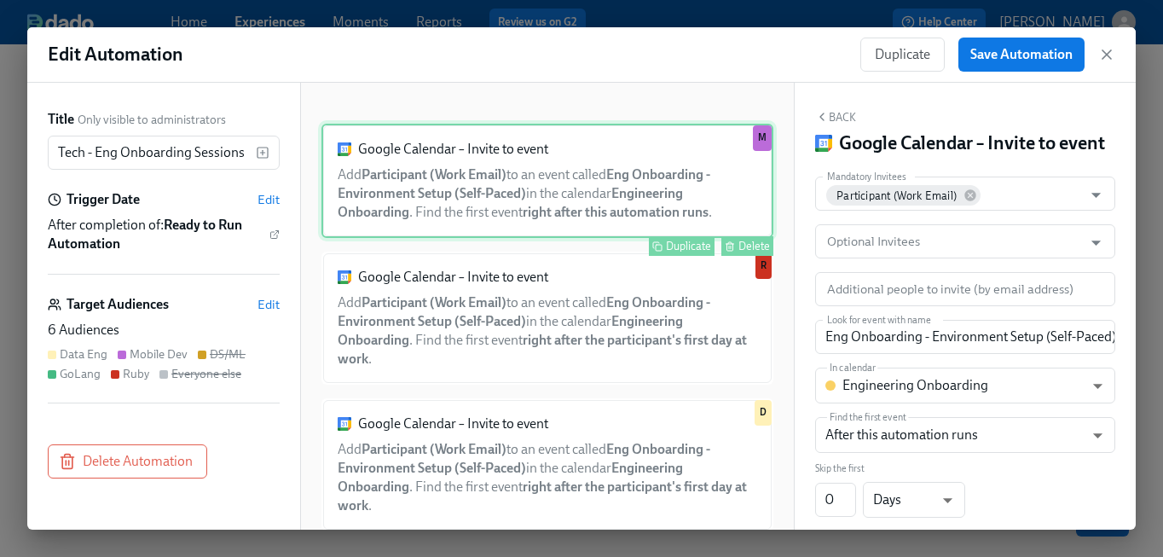
click at [553, 190] on div "Google Calendar – Invite to event Add Participant (Work Email) to an event call…" at bounding box center [547, 181] width 452 height 114
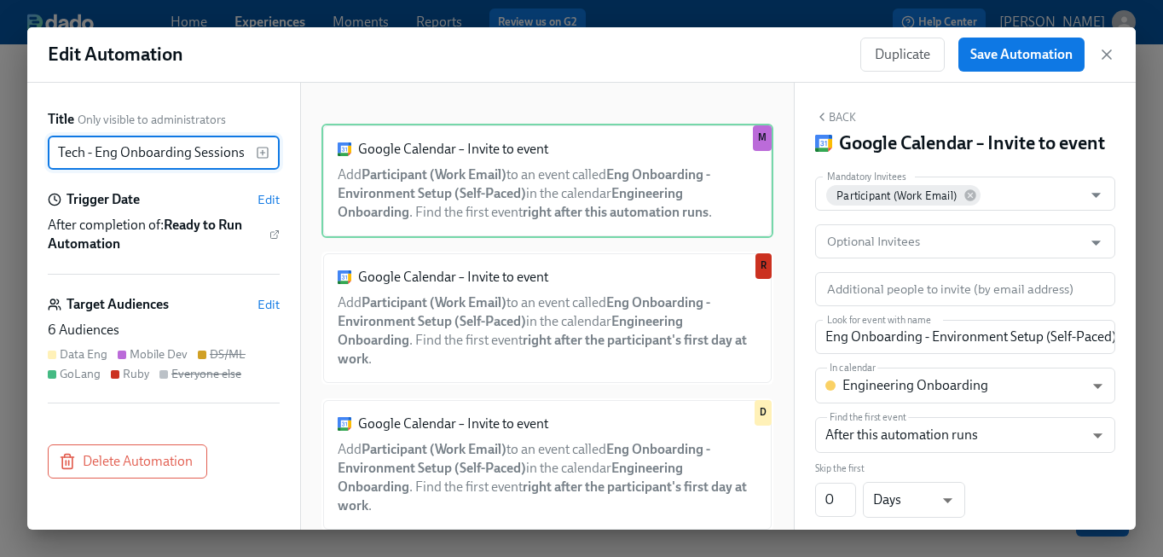
click at [224, 155] on input "Tech - Eng Onboarding Sessions" at bounding box center [152, 153] width 208 height 34
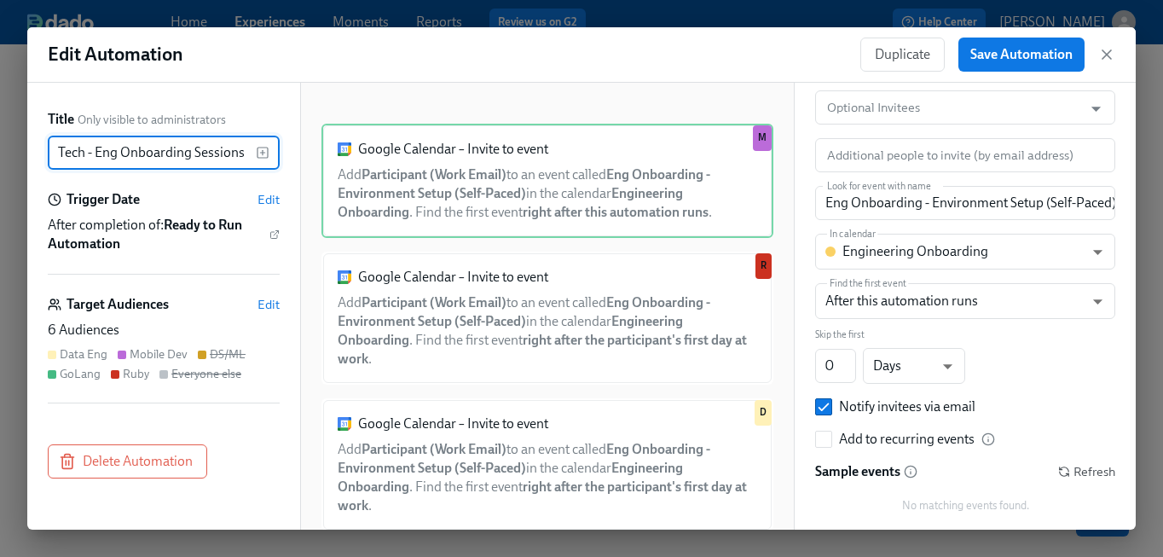
scroll to position [88, 0]
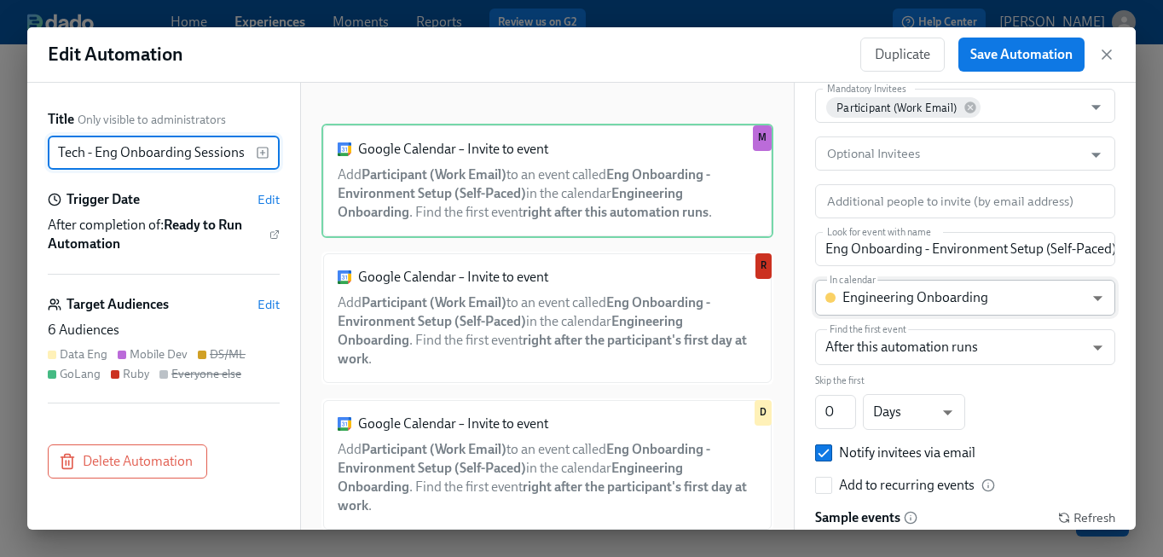
click at [984, 298] on body "Home Experiences Moments Reports Review us on G2 Help Center [PERSON_NAME] Back…" at bounding box center [581, 206] width 1163 height 767
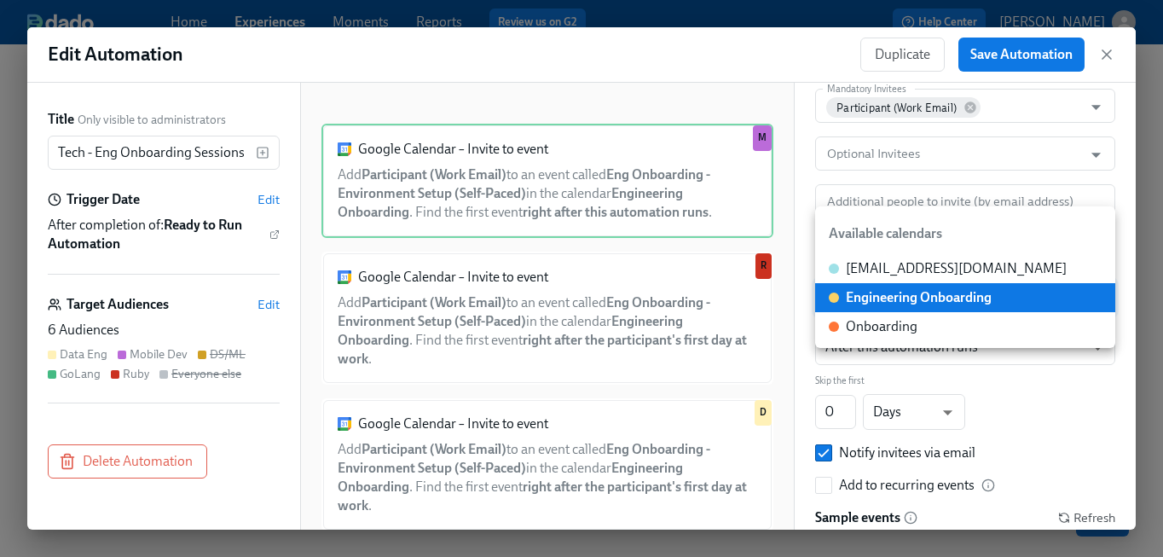
click at [986, 294] on div "Engineering Onboarding" at bounding box center [919, 297] width 146 height 19
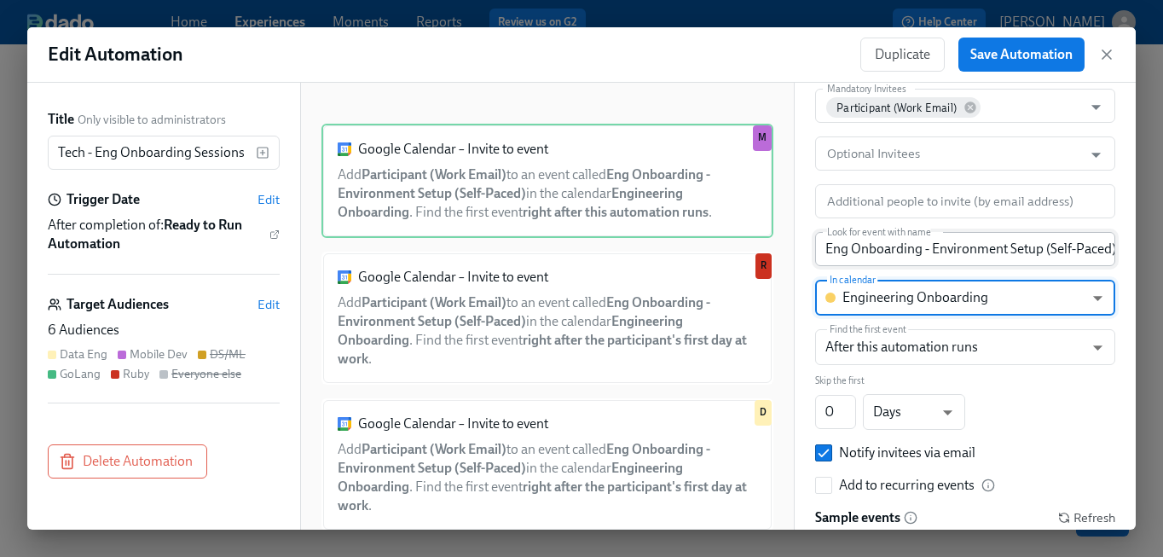
click at [995, 256] on input "Eng Onboarding - Environment Setup (Self-Paced)" at bounding box center [965, 249] width 300 height 34
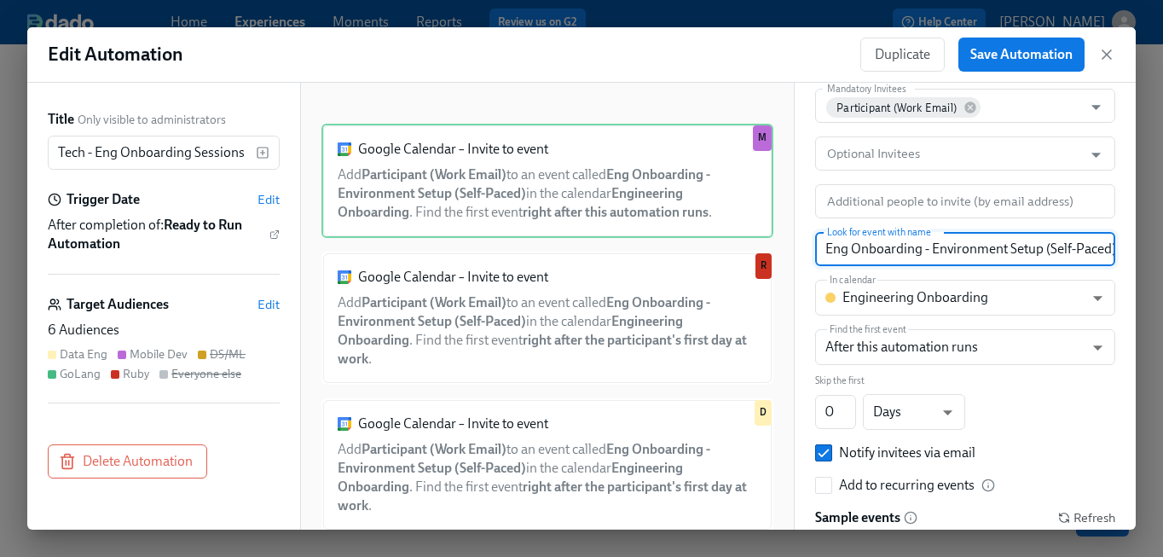
click at [995, 256] on input "Eng Onboarding - Environment Setup (Self-Paced)" at bounding box center [965, 249] width 300 height 34
paste input "text"
click at [833, 251] on input "- Environment Setup (Self-Paced)" at bounding box center [965, 249] width 300 height 34
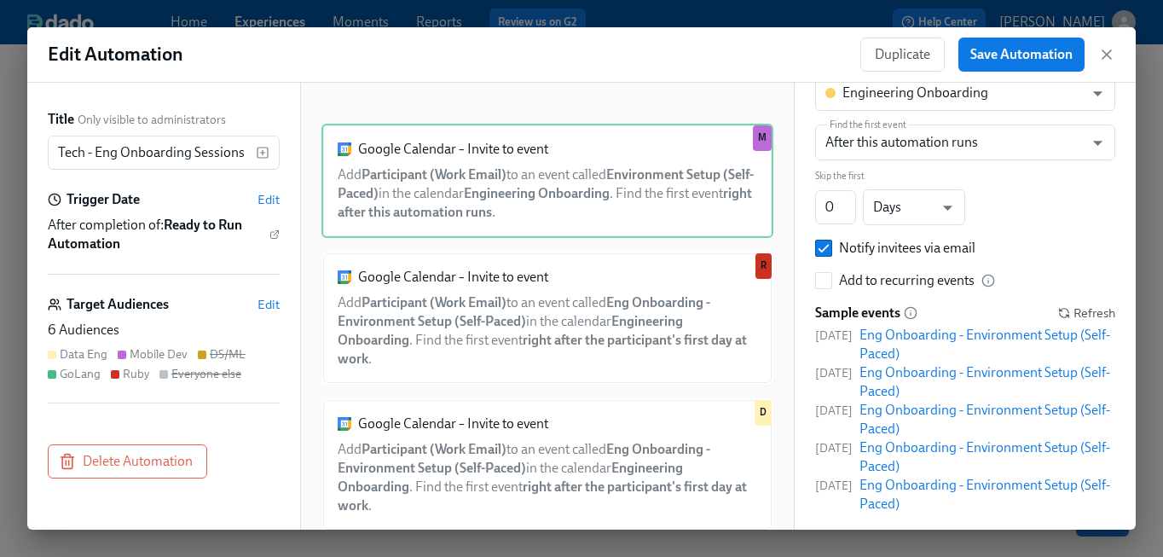
scroll to position [322, 0]
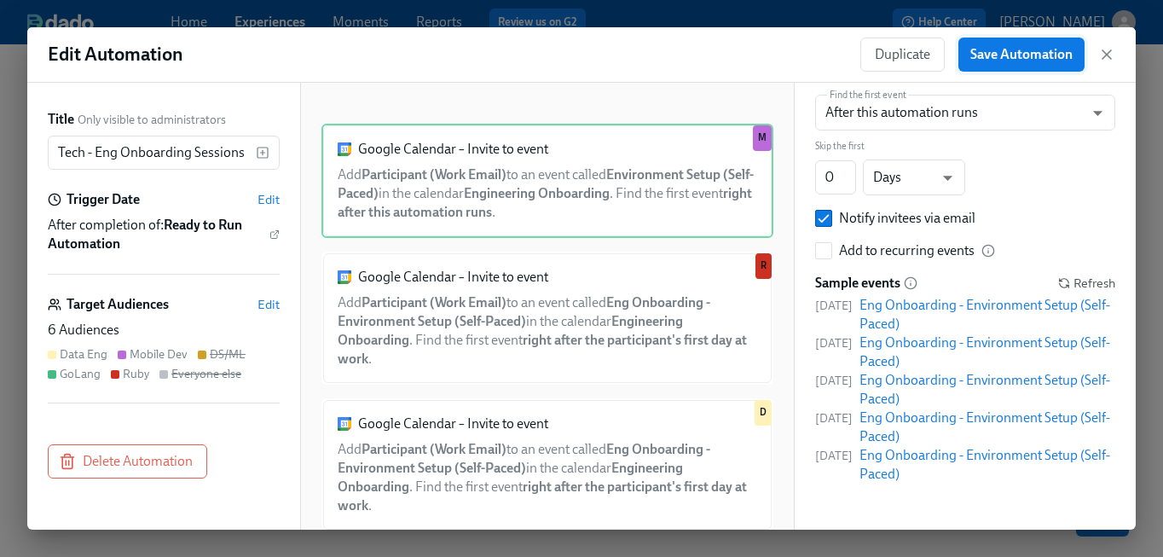
type input "Environment Setup (Self-Paced)"
click at [999, 61] on span "Save Automation" at bounding box center [1021, 54] width 102 height 17
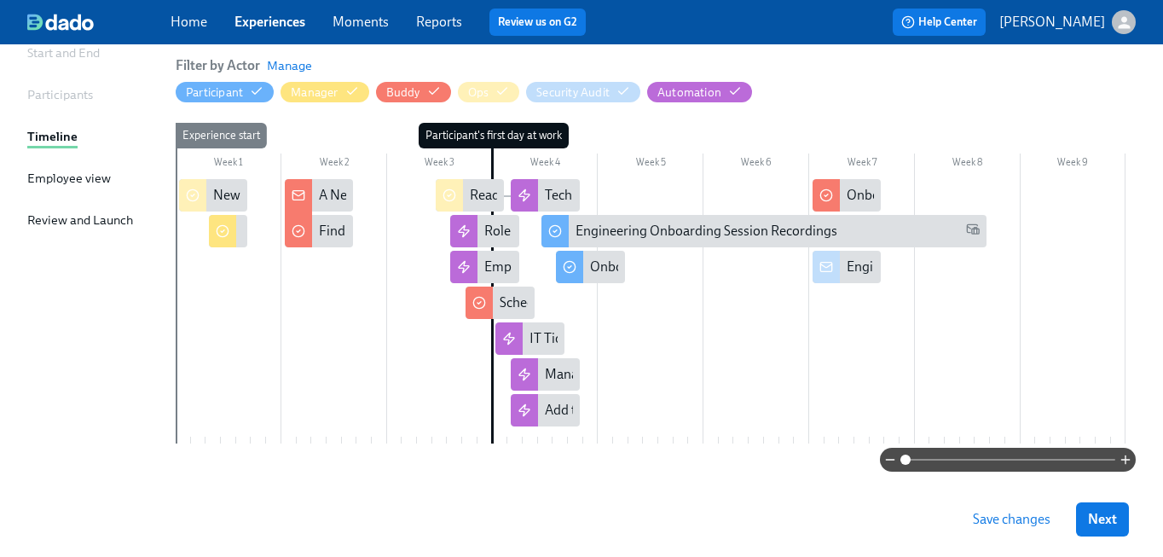
click at [1016, 513] on span "Save changes" at bounding box center [1012, 519] width 78 height 17
click at [1023, 517] on span "Save changes" at bounding box center [1012, 519] width 78 height 17
click at [1107, 527] on span "Next" at bounding box center [1102, 519] width 29 height 17
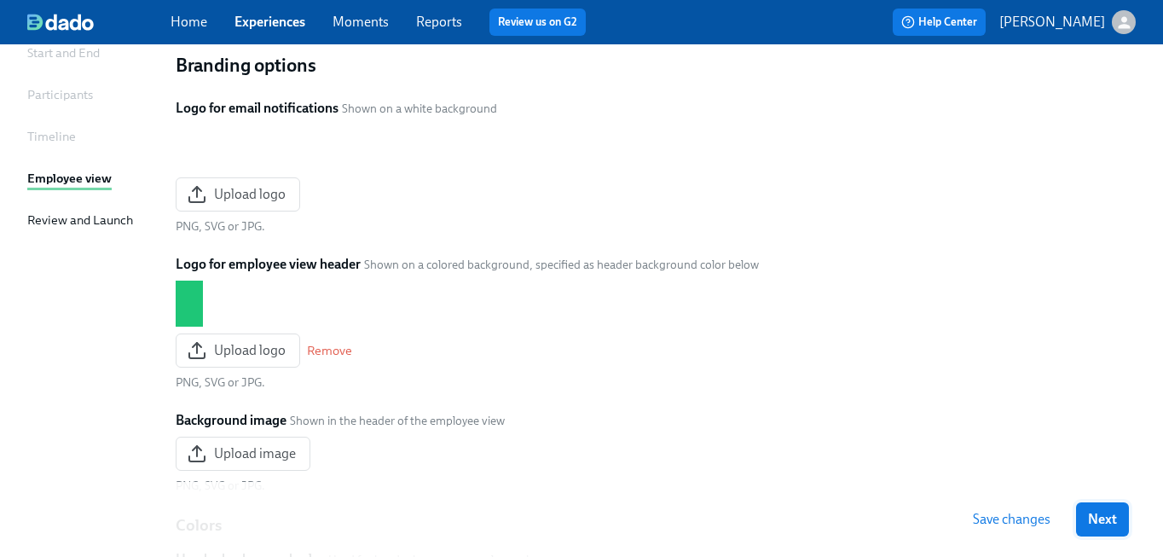
click at [1107, 526] on span "Next" at bounding box center [1102, 519] width 29 height 17
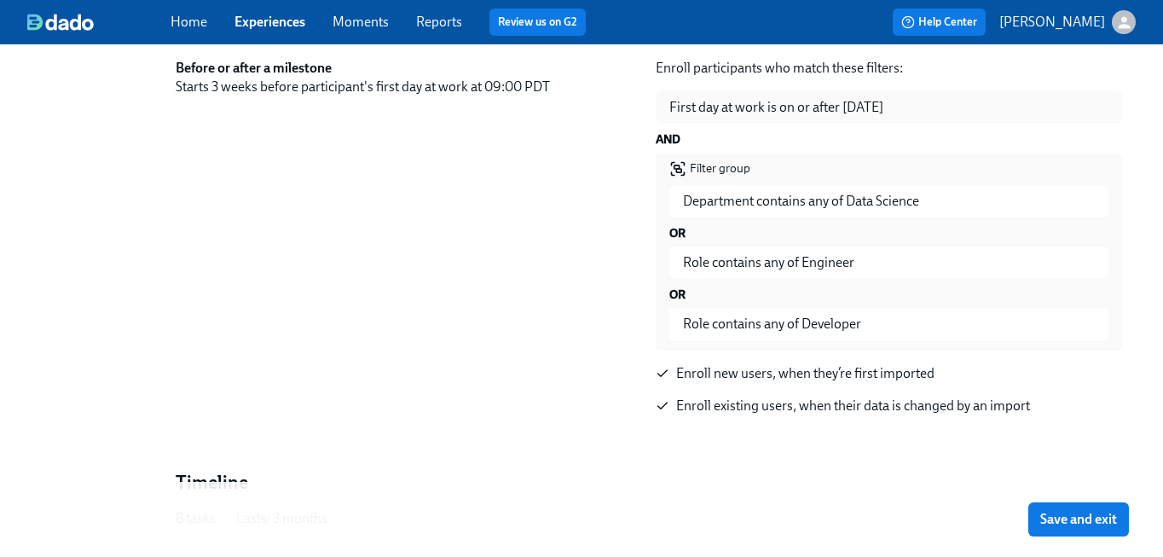
scroll to position [425, 0]
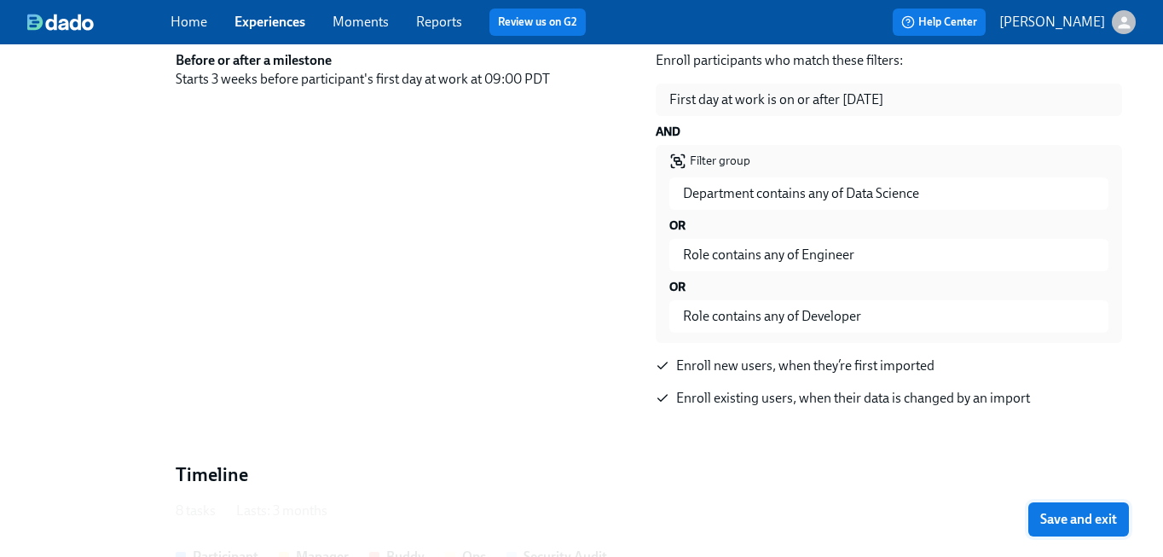
click at [1085, 511] on span "Save and exit" at bounding box center [1078, 519] width 77 height 17
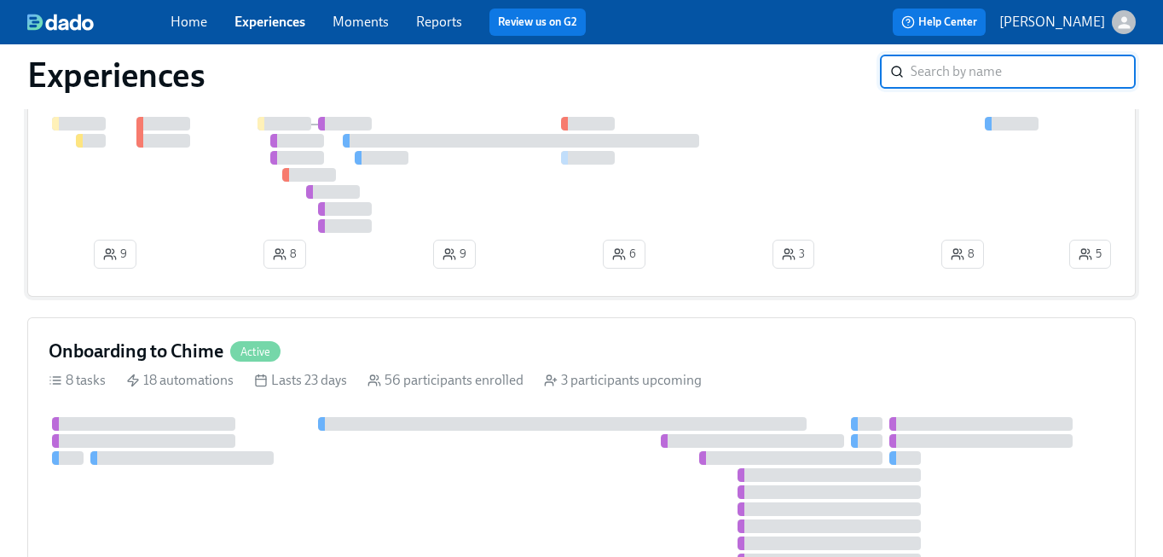
scroll to position [153, 0]
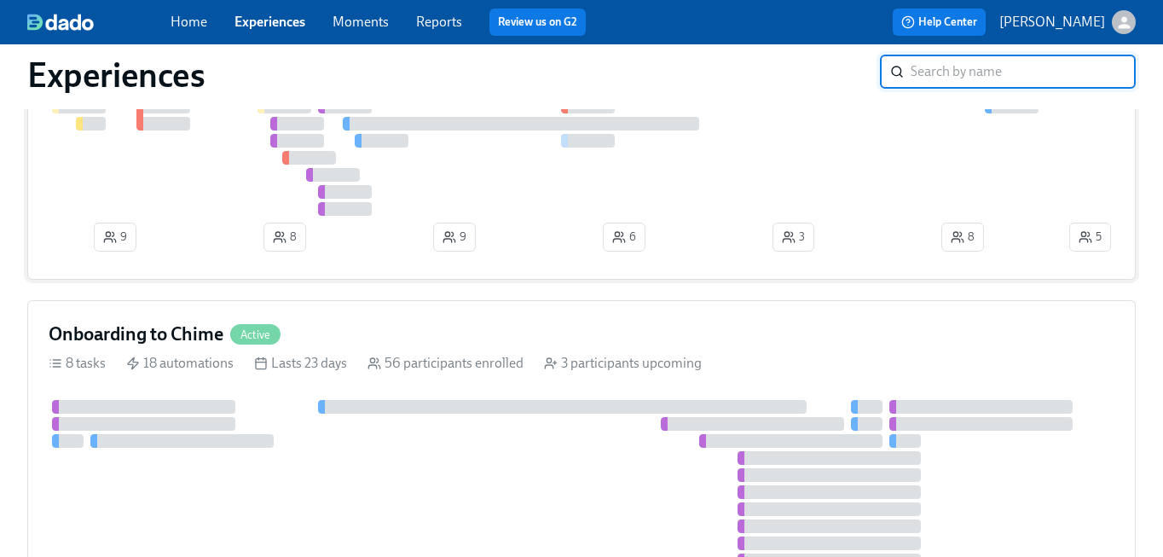
click at [197, 149] on div at bounding box center [557, 158] width 1017 height 116
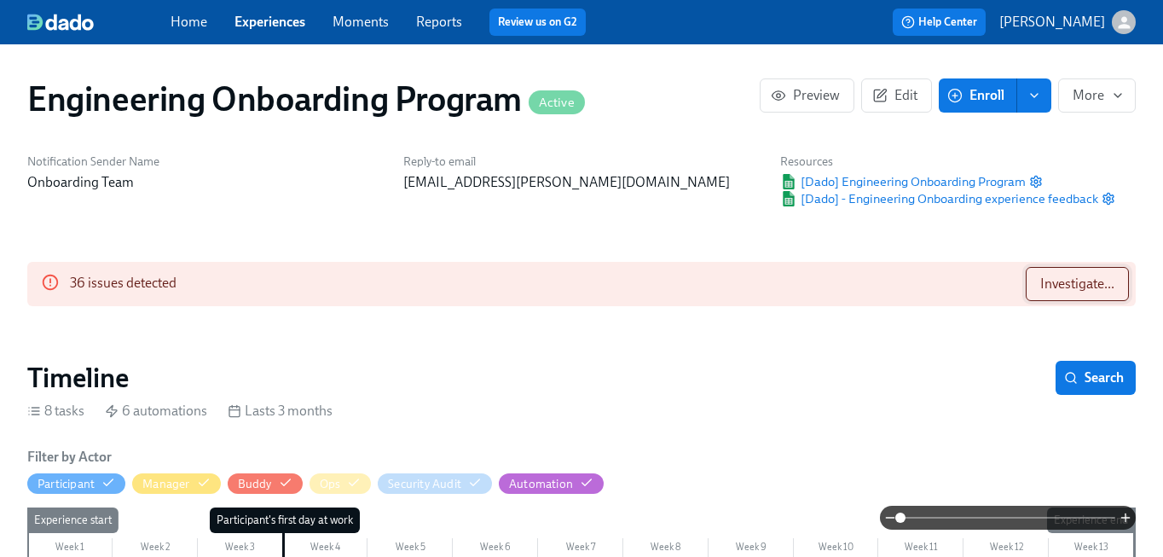
click at [1039, 297] on button "Investigate..." at bounding box center [1077, 284] width 103 height 34
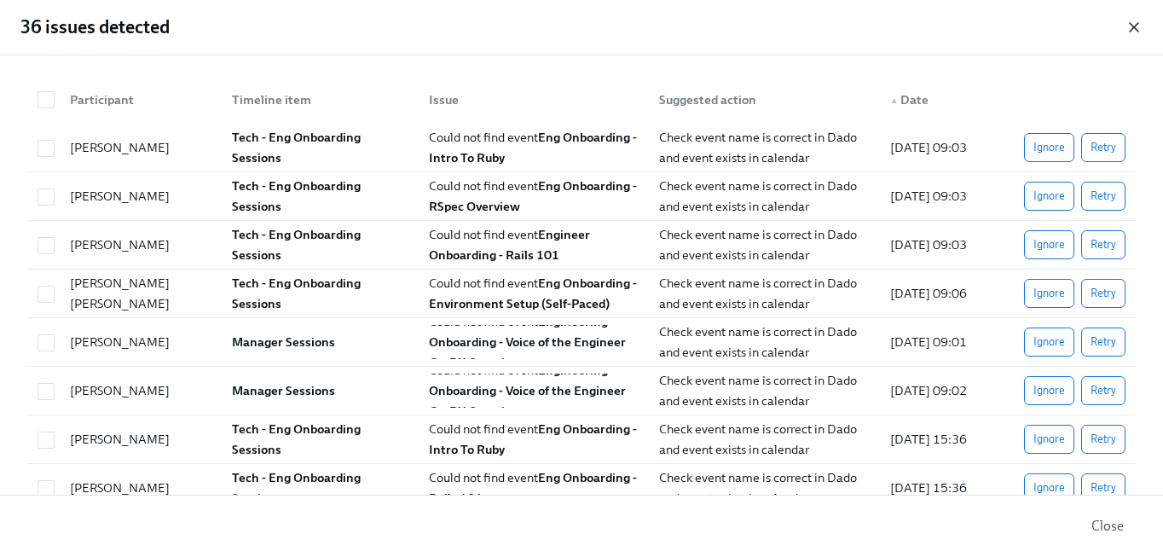
click at [1136, 23] on icon "button" at bounding box center [1133, 27] width 17 height 17
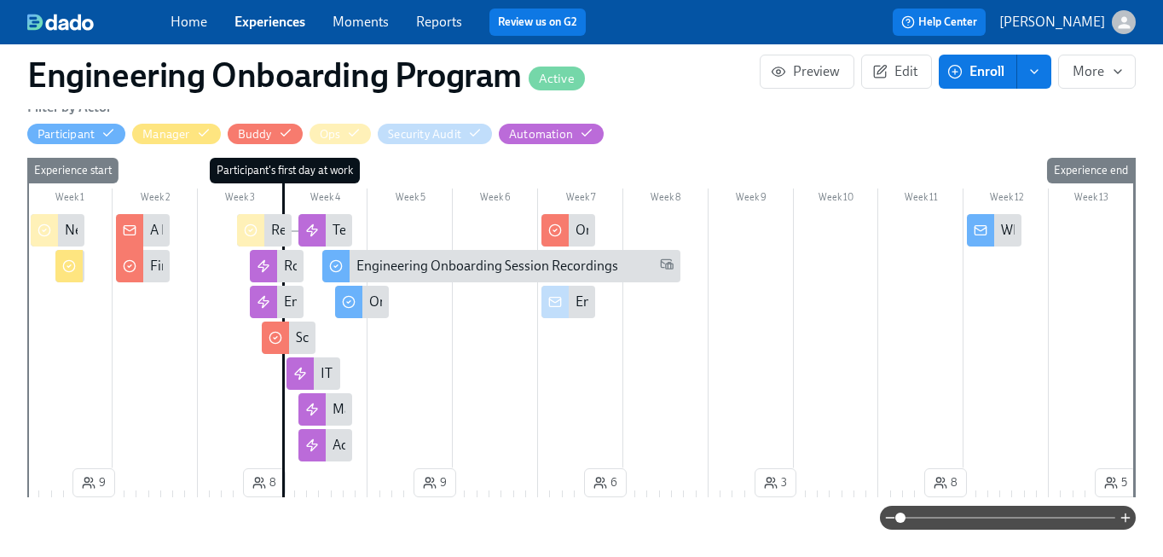
scroll to position [358, 0]
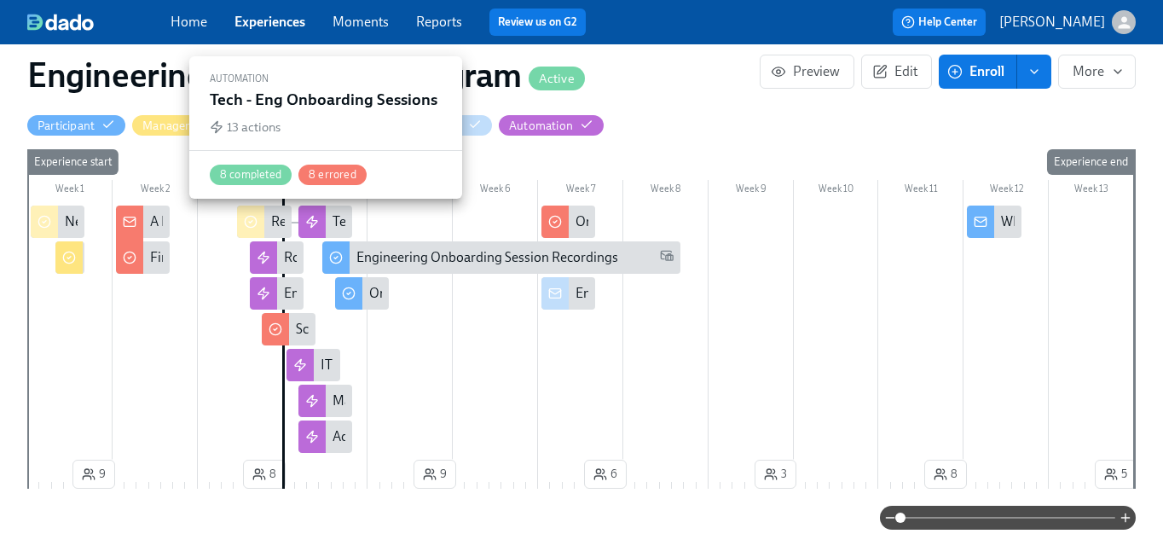
click at [318, 227] on icon at bounding box center [312, 222] width 14 height 14
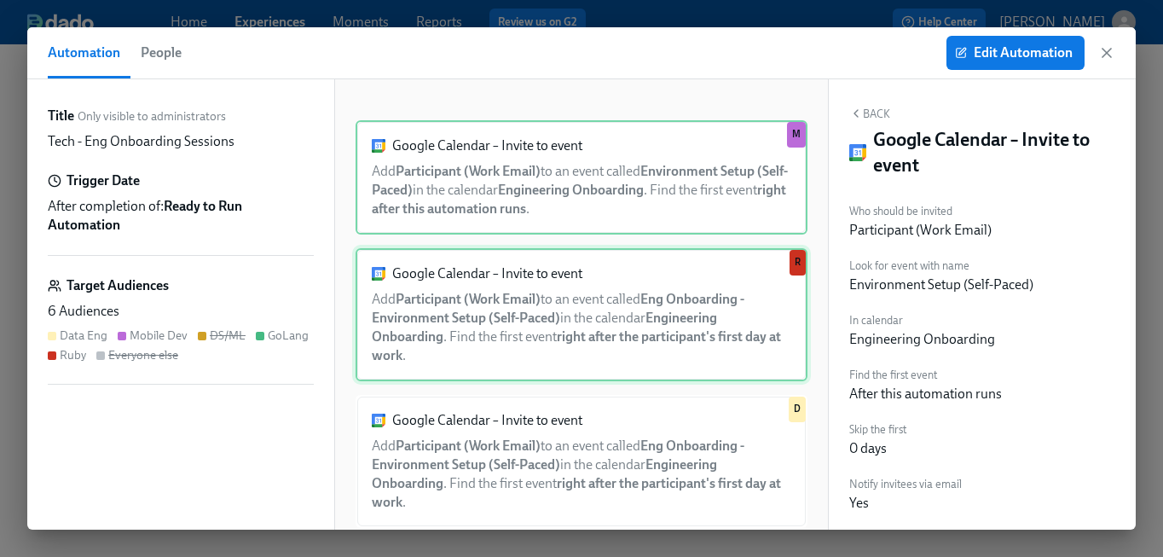
click at [480, 338] on div "Google Calendar – Invite to event Add Participant (Work Email) to an event call…" at bounding box center [582, 314] width 452 height 133
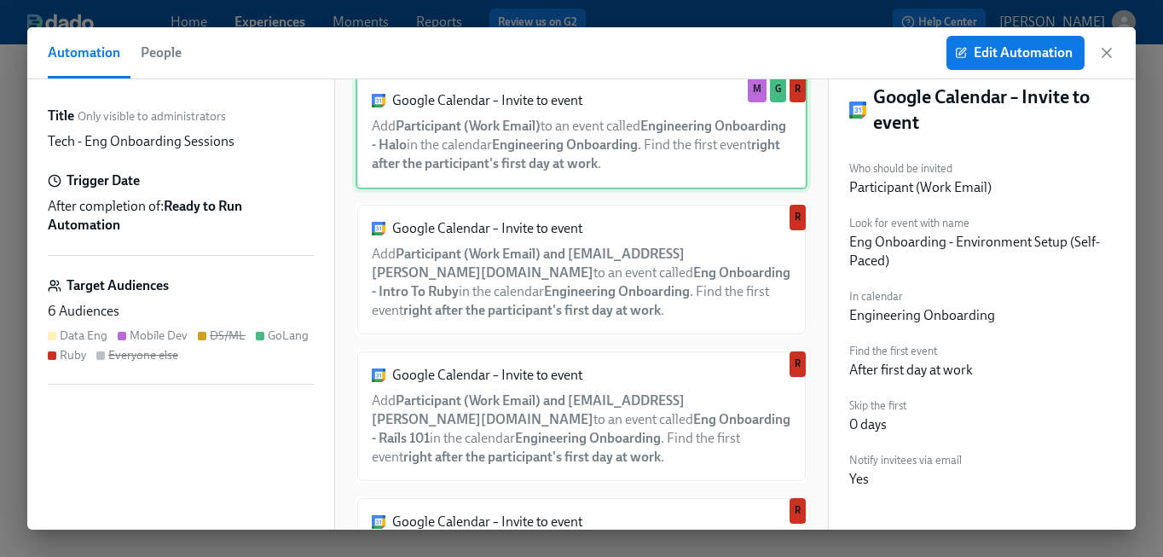
scroll to position [466, 0]
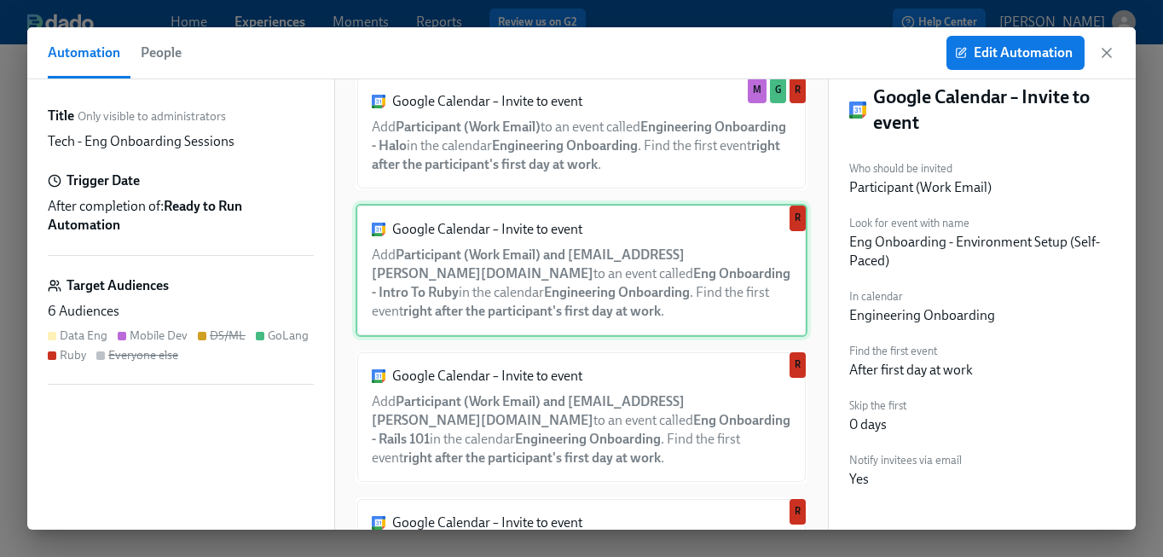
click at [580, 280] on div "Google Calendar – Invite to event Add Participant (Work Email) and [EMAIL_ADDRE…" at bounding box center [582, 270] width 452 height 133
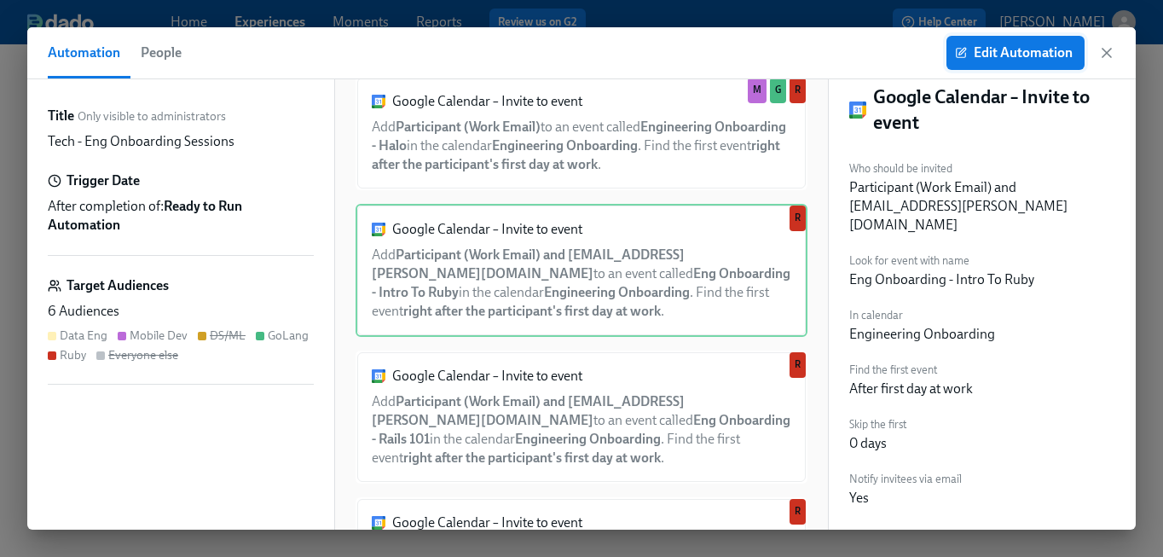
click at [1020, 55] on span "Edit Automation" at bounding box center [1015, 52] width 114 height 17
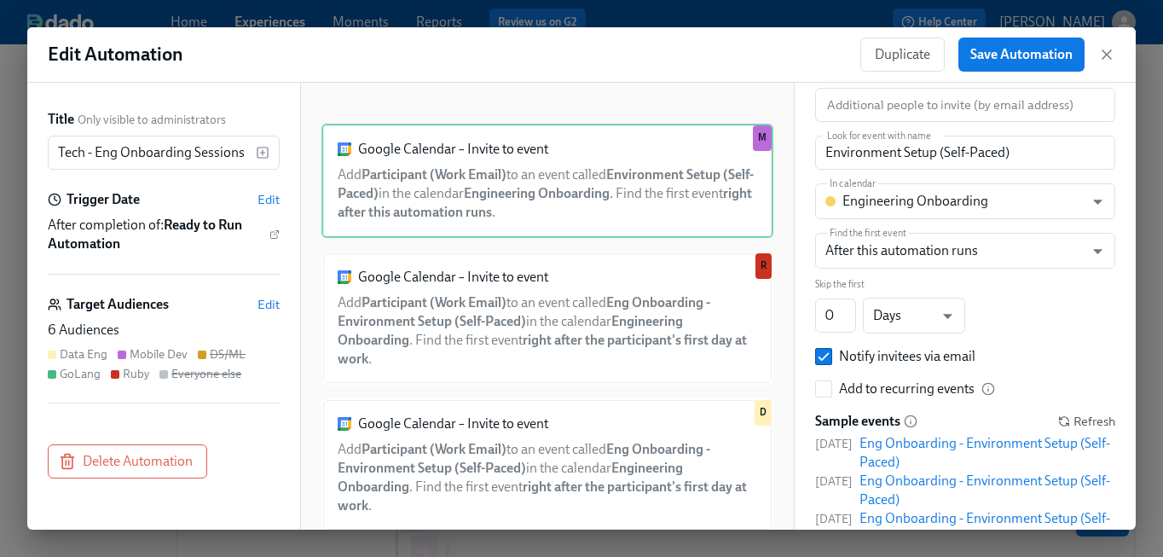
scroll to position [179, 0]
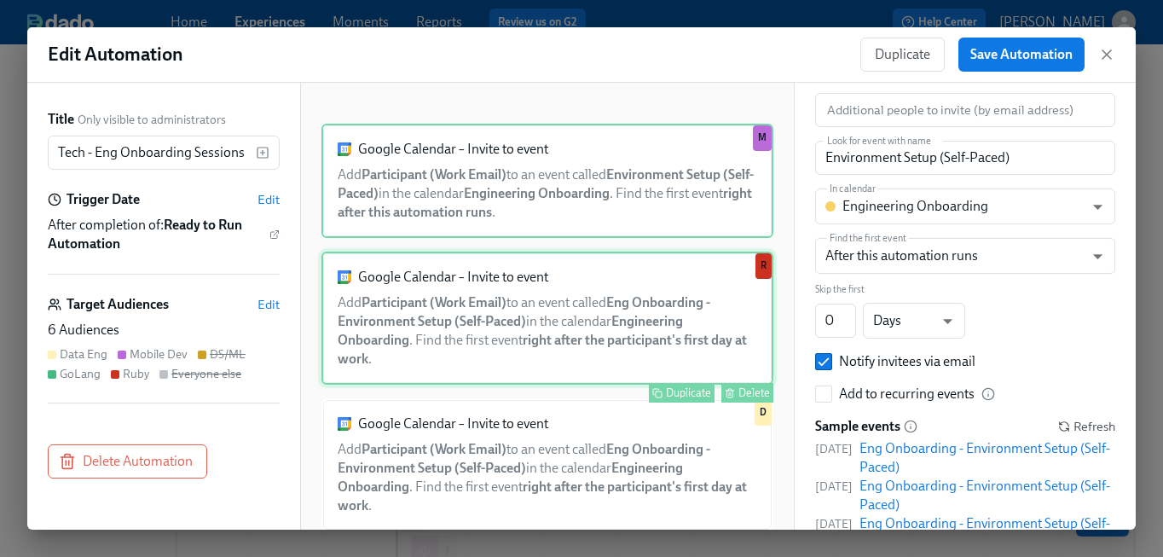
click at [582, 315] on div "Google Calendar – Invite to event Add Participant (Work Email) to an event call…" at bounding box center [547, 318] width 452 height 133
type input "Eng Onboarding - Environment Setup (Self-Paced)"
type input "AFTER_MILESTONE"
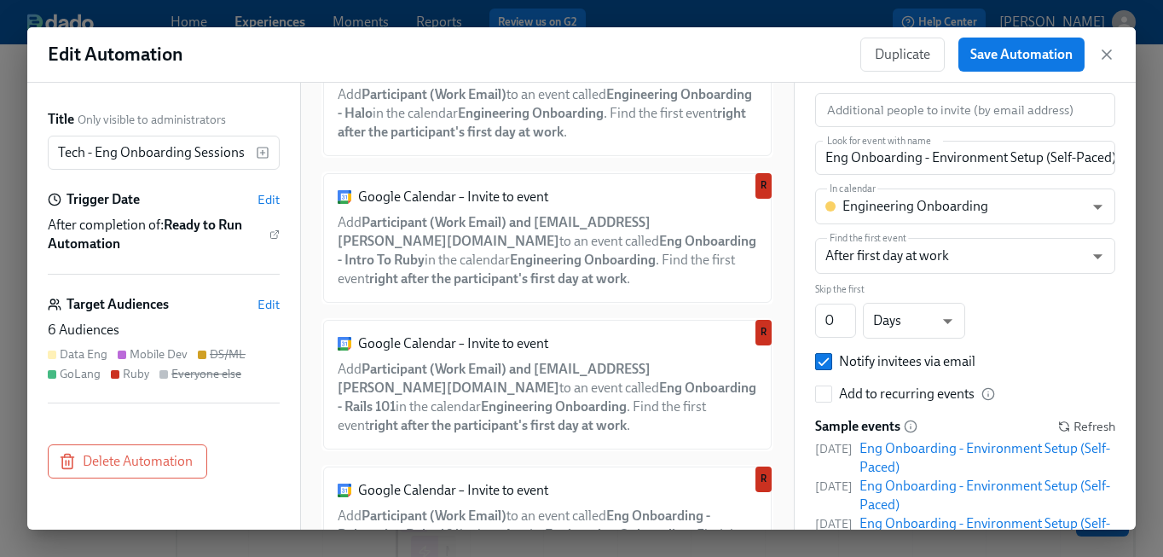
scroll to position [502, 0]
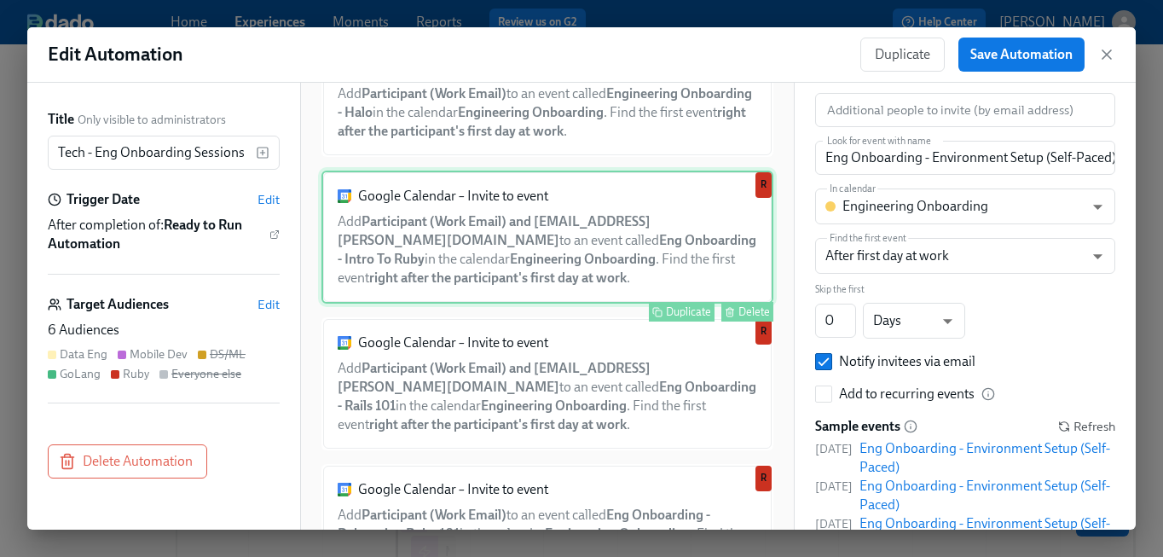
click at [570, 270] on div "Google Calendar – Invite to event Add Participant (Work Email) and [EMAIL_ADDRE…" at bounding box center [547, 237] width 452 height 133
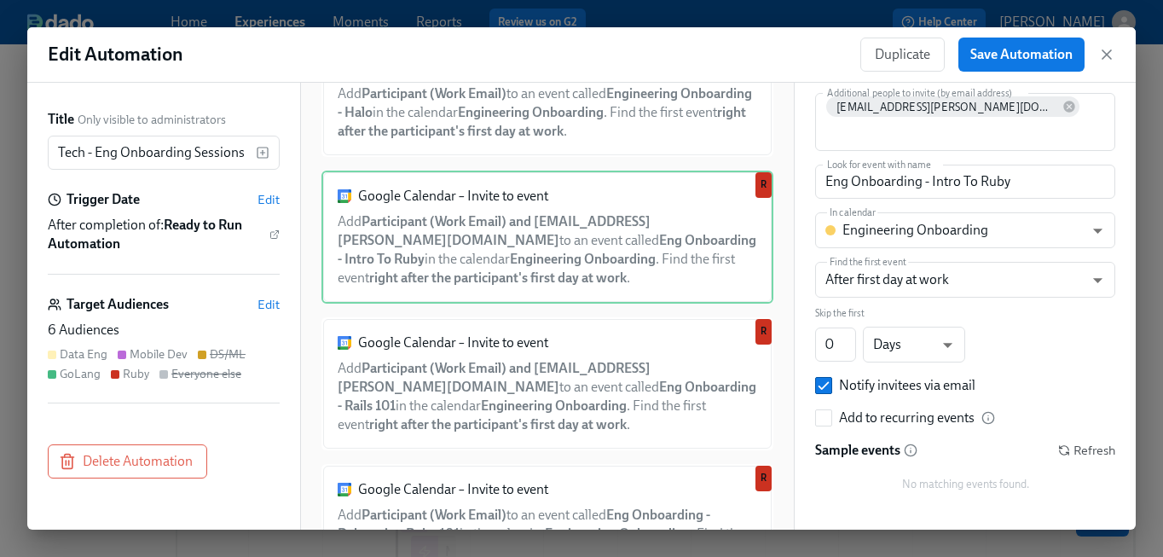
scroll to position [177, 0]
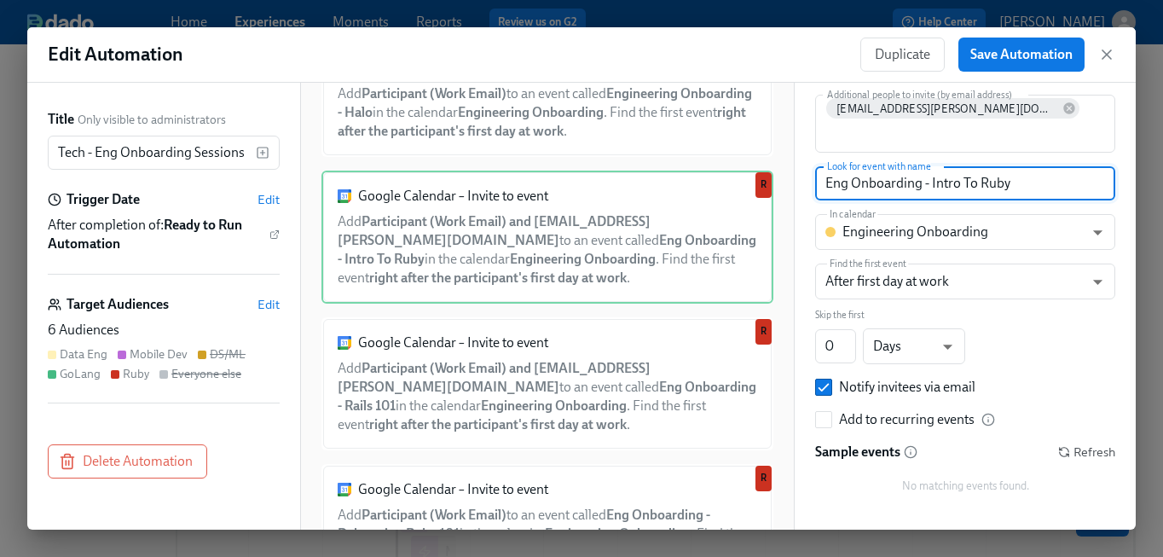
drag, startPoint x: 930, startPoint y: 163, endPoint x: 639, endPoint y: 163, distance: 291.6
click at [639, 163] on div "Title Only visible to administrators Tech - Eng Onboarding Sessions ​ Trigger D…" at bounding box center [581, 306] width 1108 height 447
click at [1094, 443] on span "Refresh" at bounding box center [1086, 451] width 57 height 17
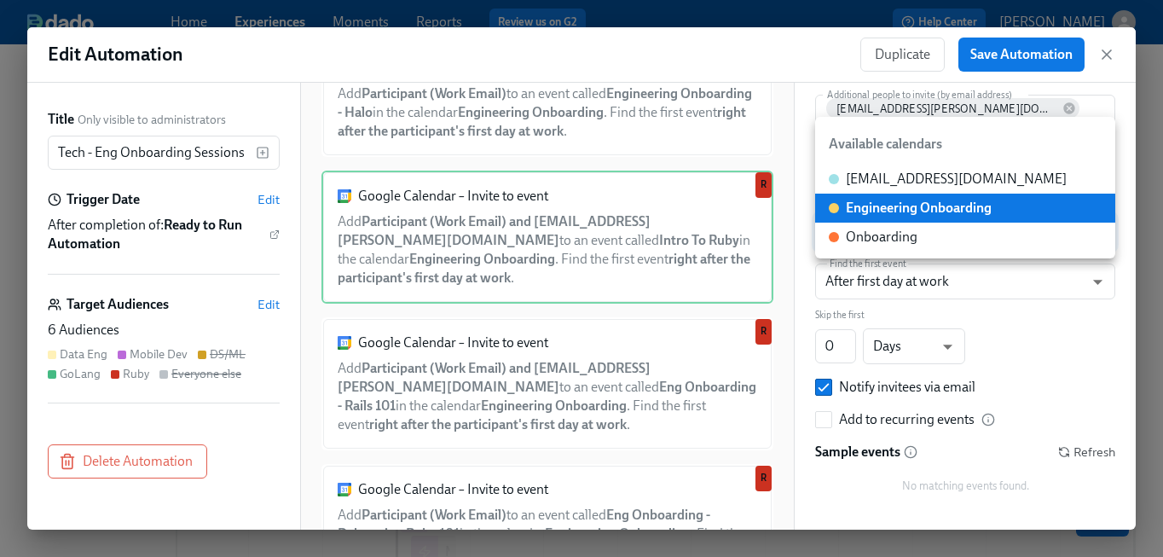
click at [949, 206] on body "Home Experiences Moments Reports Review us on G2 Help Center [PERSON_NAME] Back…" at bounding box center [581, 383] width 1163 height 767
click at [579, 362] on div at bounding box center [581, 278] width 1163 height 557
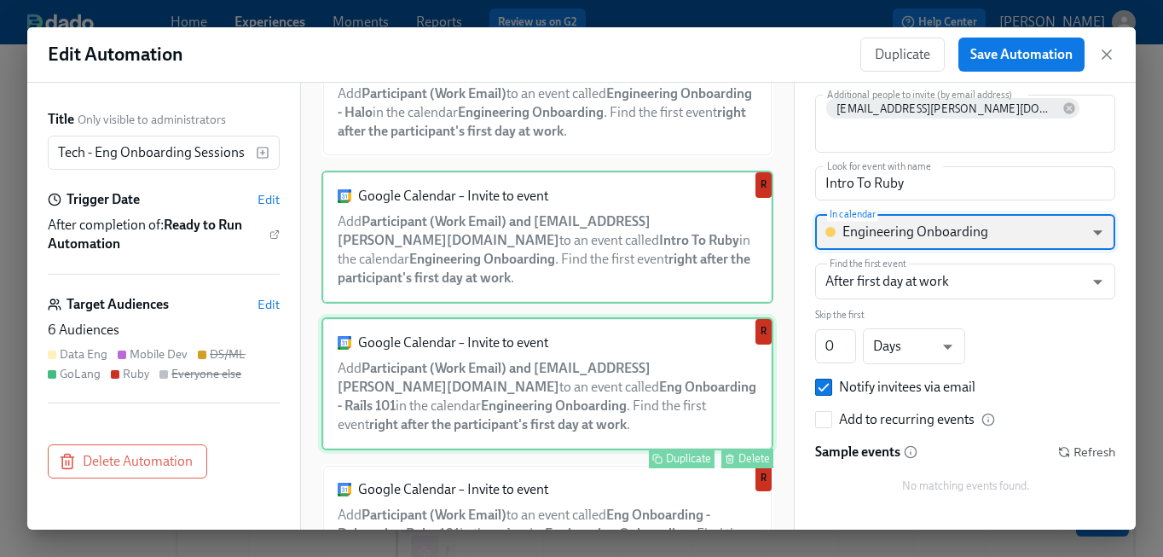
click at [605, 404] on div "Google Calendar – Invite to event Add Participant (Work Email) and [EMAIL_ADDRE…" at bounding box center [547, 383] width 452 height 133
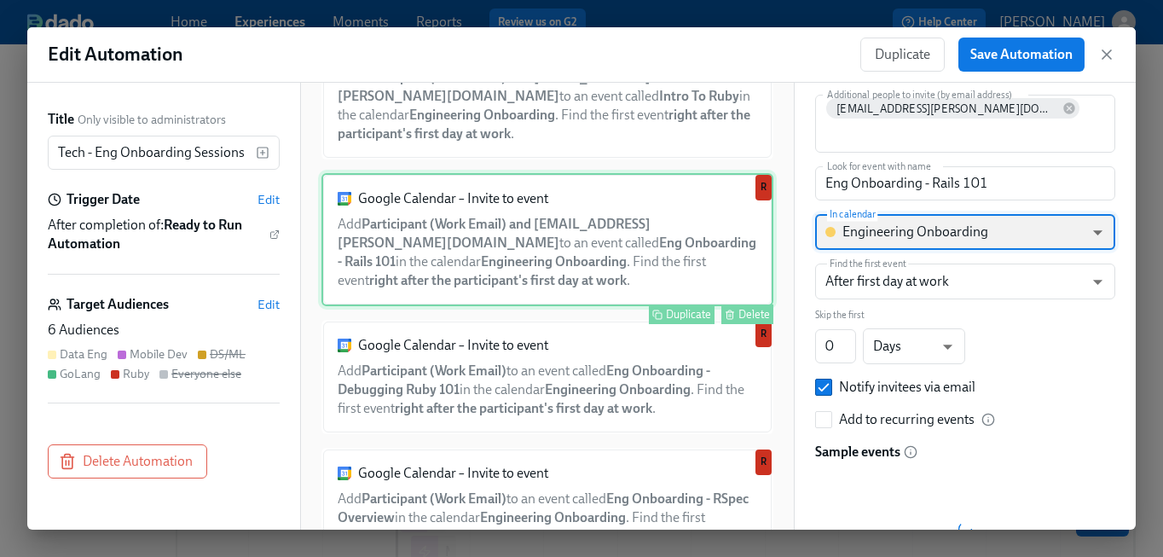
scroll to position [651, 0]
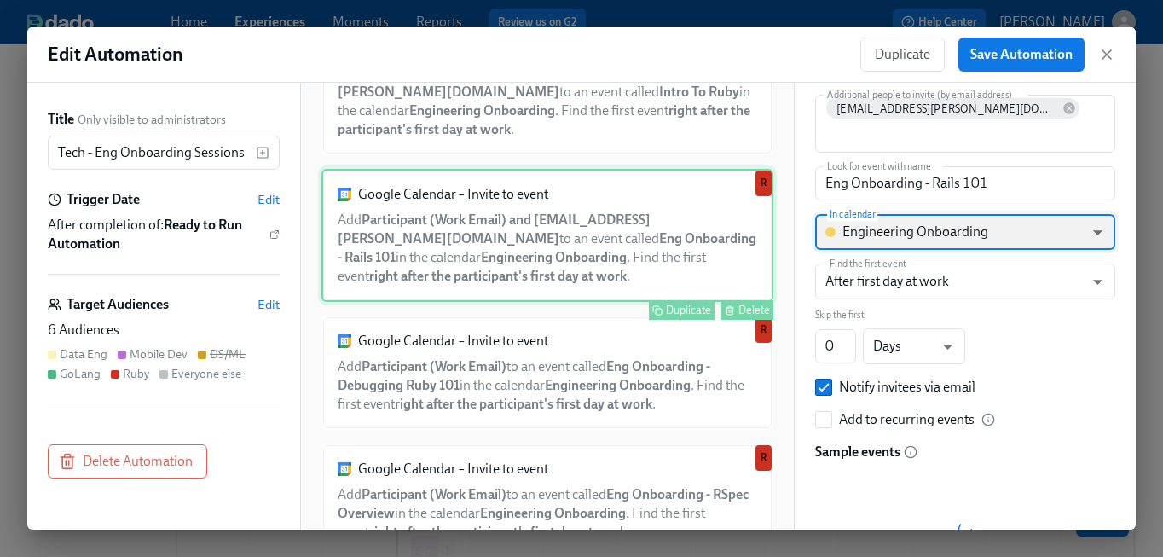
click at [605, 404] on div "Google Calendar – Invite to event Add Participant (Work Email) to an event call…" at bounding box center [547, 372] width 452 height 114
type input "Eng Onboarding - Debugging Ruby 101"
checkbox input "false"
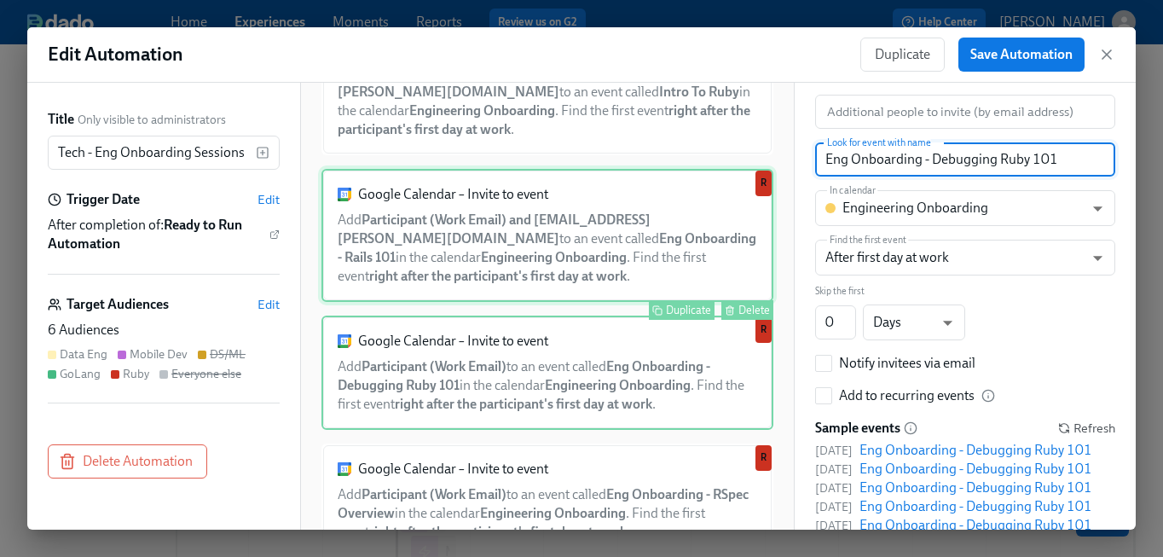
drag, startPoint x: 930, startPoint y: 160, endPoint x: 753, endPoint y: 158, distance: 177.4
click at [753, 159] on div "Title Only visible to administrators Tech - Eng Onboarding Sessions ​ Trigger D…" at bounding box center [581, 306] width 1108 height 447
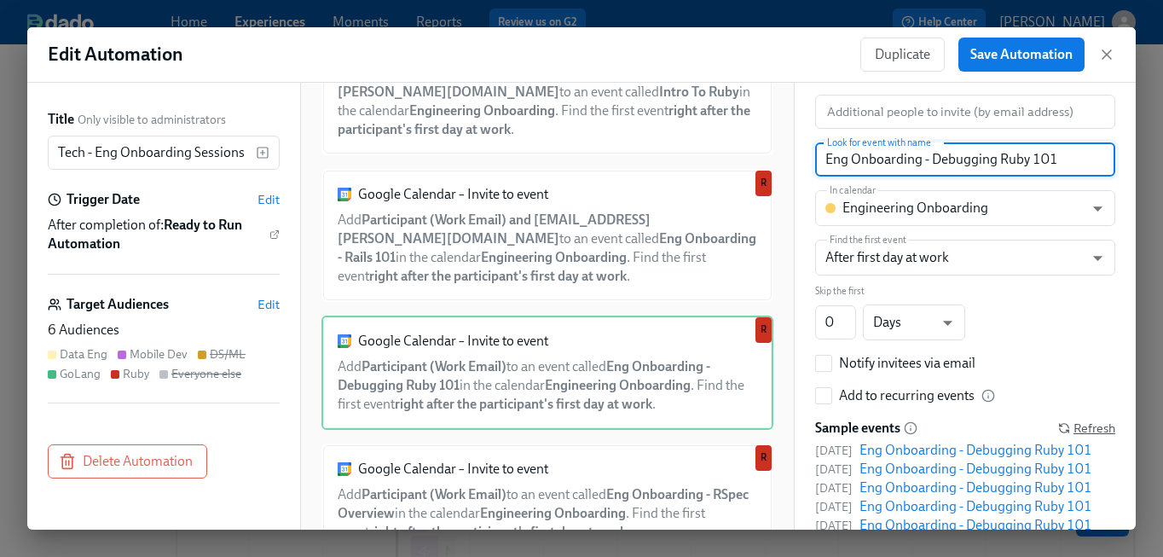
click at [1084, 421] on span "Refresh" at bounding box center [1086, 428] width 57 height 17
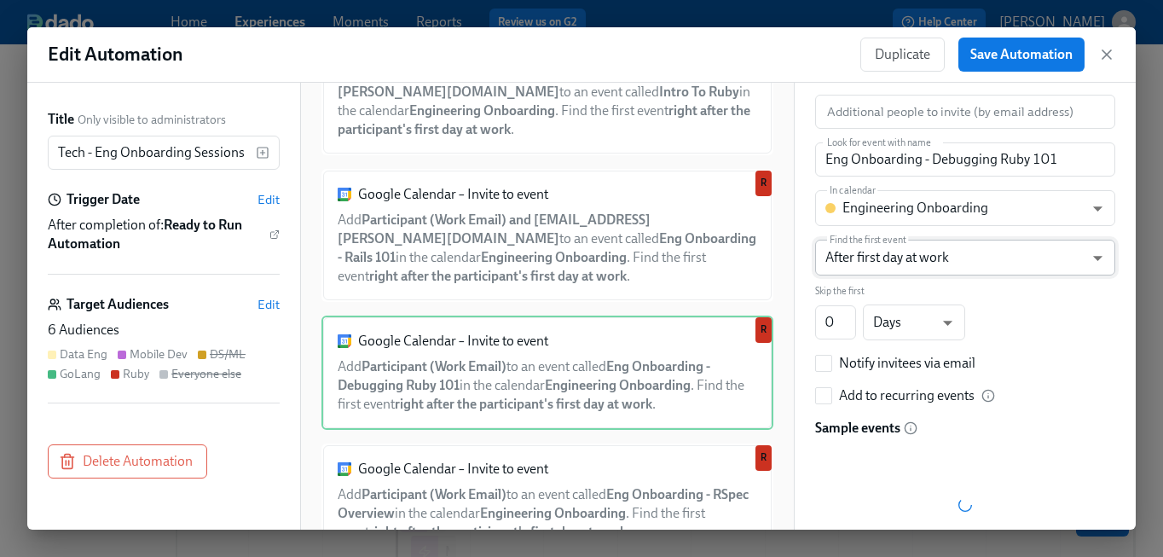
click at [885, 258] on body "Home Experiences Moments Reports Review us on G2 Help Center [PERSON_NAME] Back…" at bounding box center [581, 383] width 1163 height 767
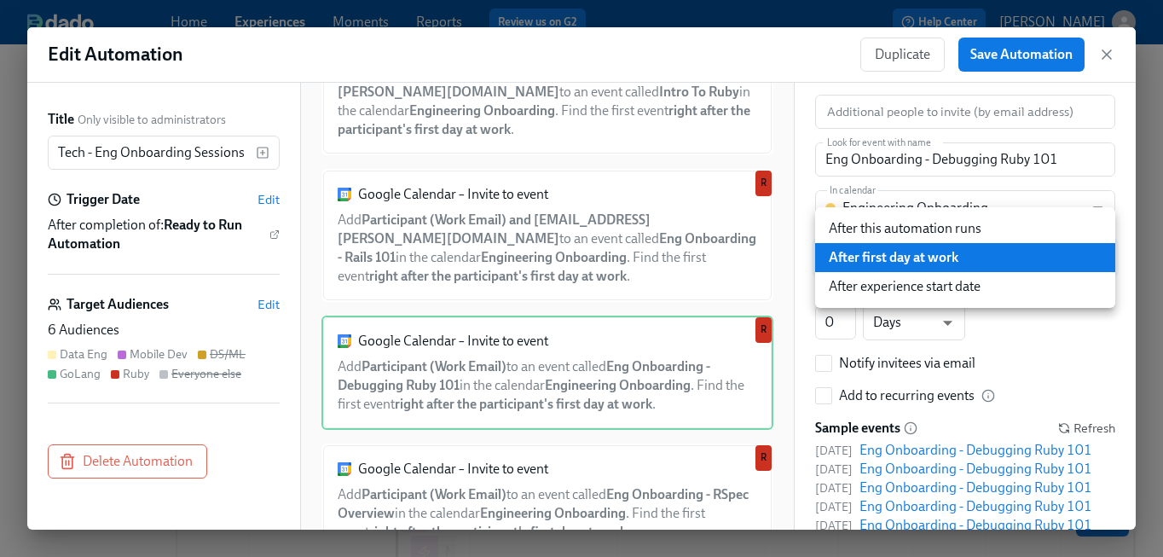
click at [885, 224] on li "After this automation runs" at bounding box center [965, 228] width 300 height 29
type input "AFTER_AUTOMATION"
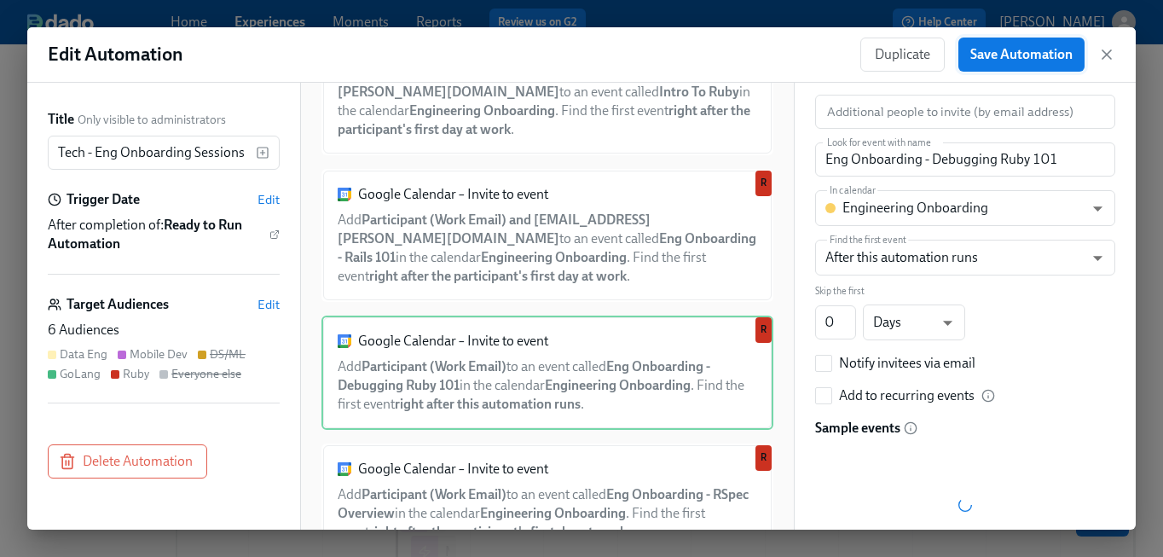
click at [1008, 55] on span "Save Automation" at bounding box center [1021, 54] width 102 height 17
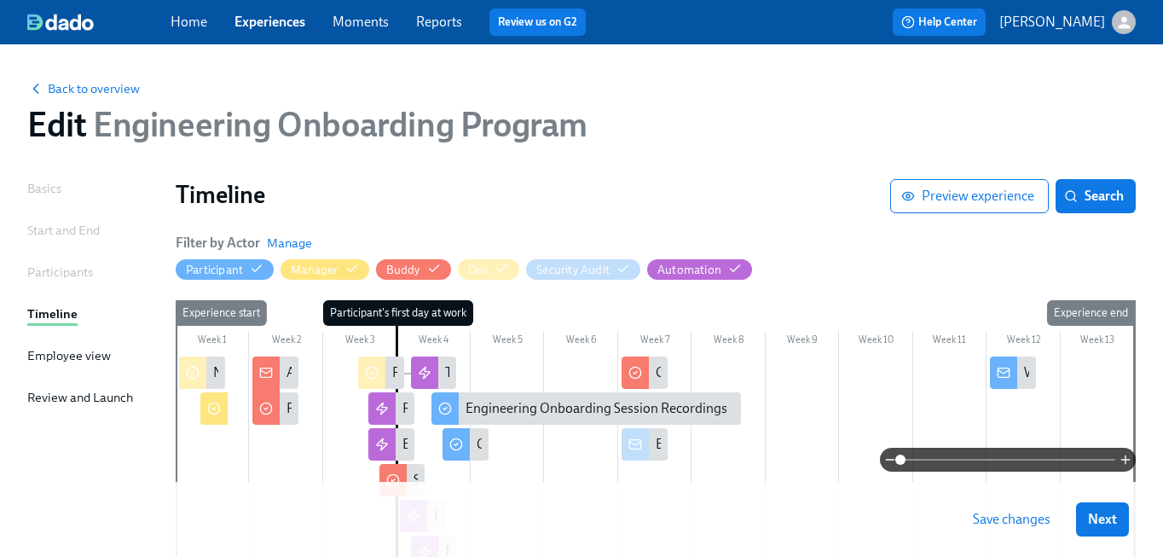
click at [1007, 518] on span "Save changes" at bounding box center [1012, 519] width 78 height 17
click at [1101, 517] on span "Next" at bounding box center [1102, 519] width 29 height 17
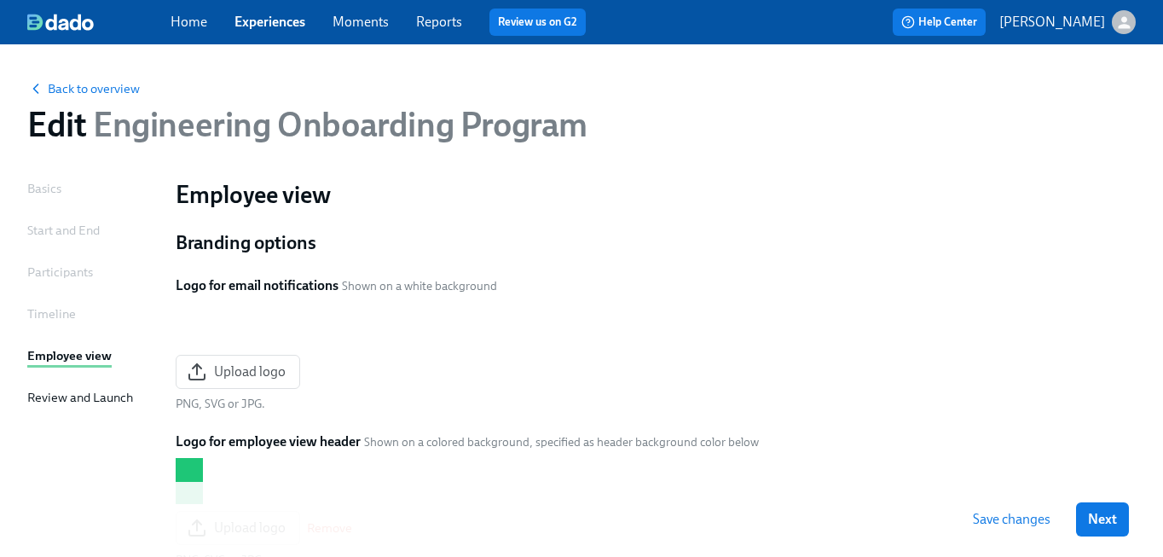
click at [1101, 517] on span "Next" at bounding box center [1102, 519] width 29 height 17
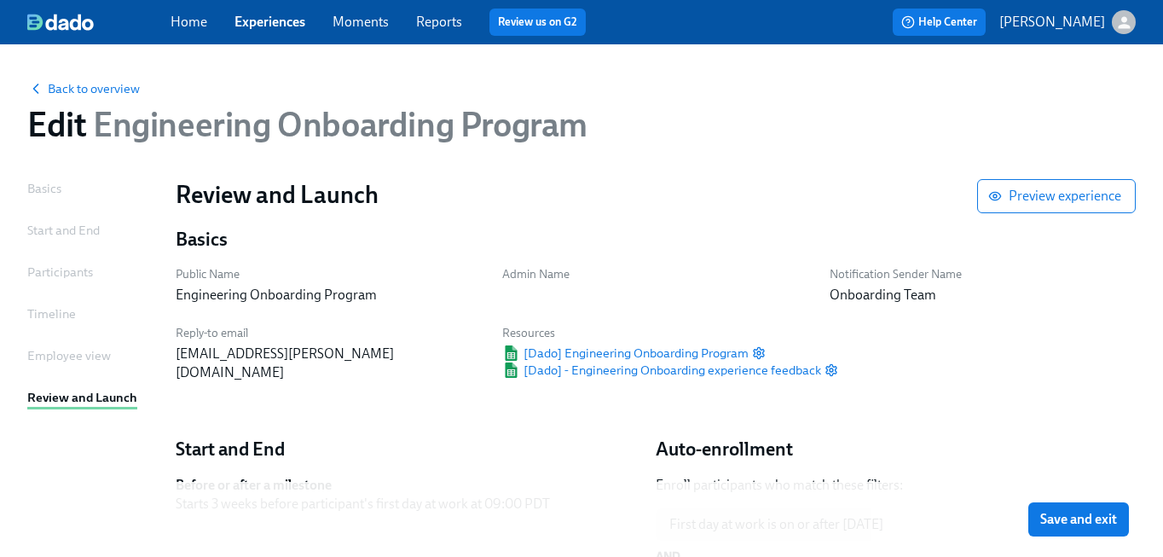
click at [1101, 517] on span "Save and exit" at bounding box center [1078, 519] width 77 height 17
